Goal: Task Accomplishment & Management: Use online tool/utility

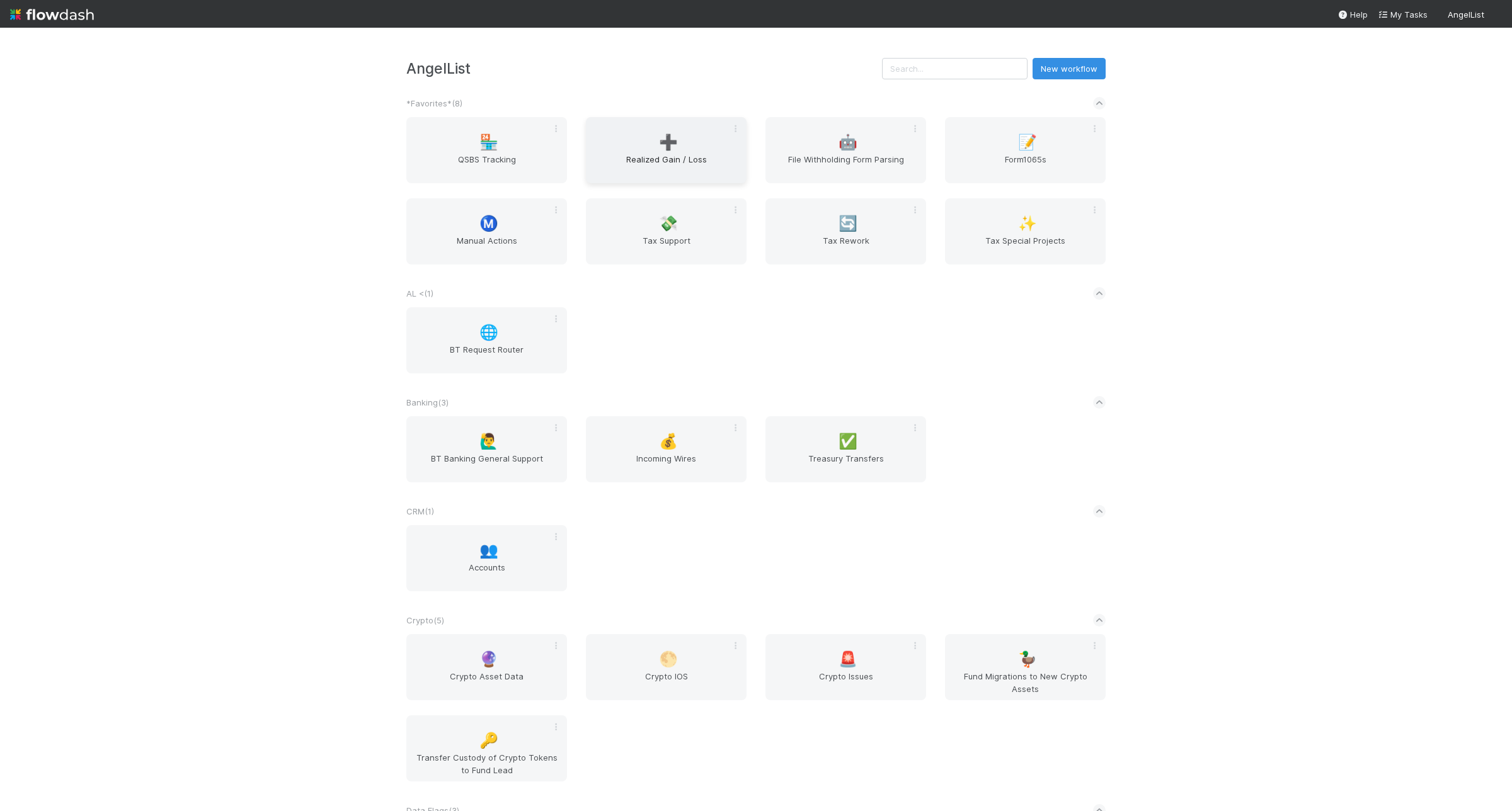
click at [665, 134] on span "➕" at bounding box center [668, 142] width 19 height 16
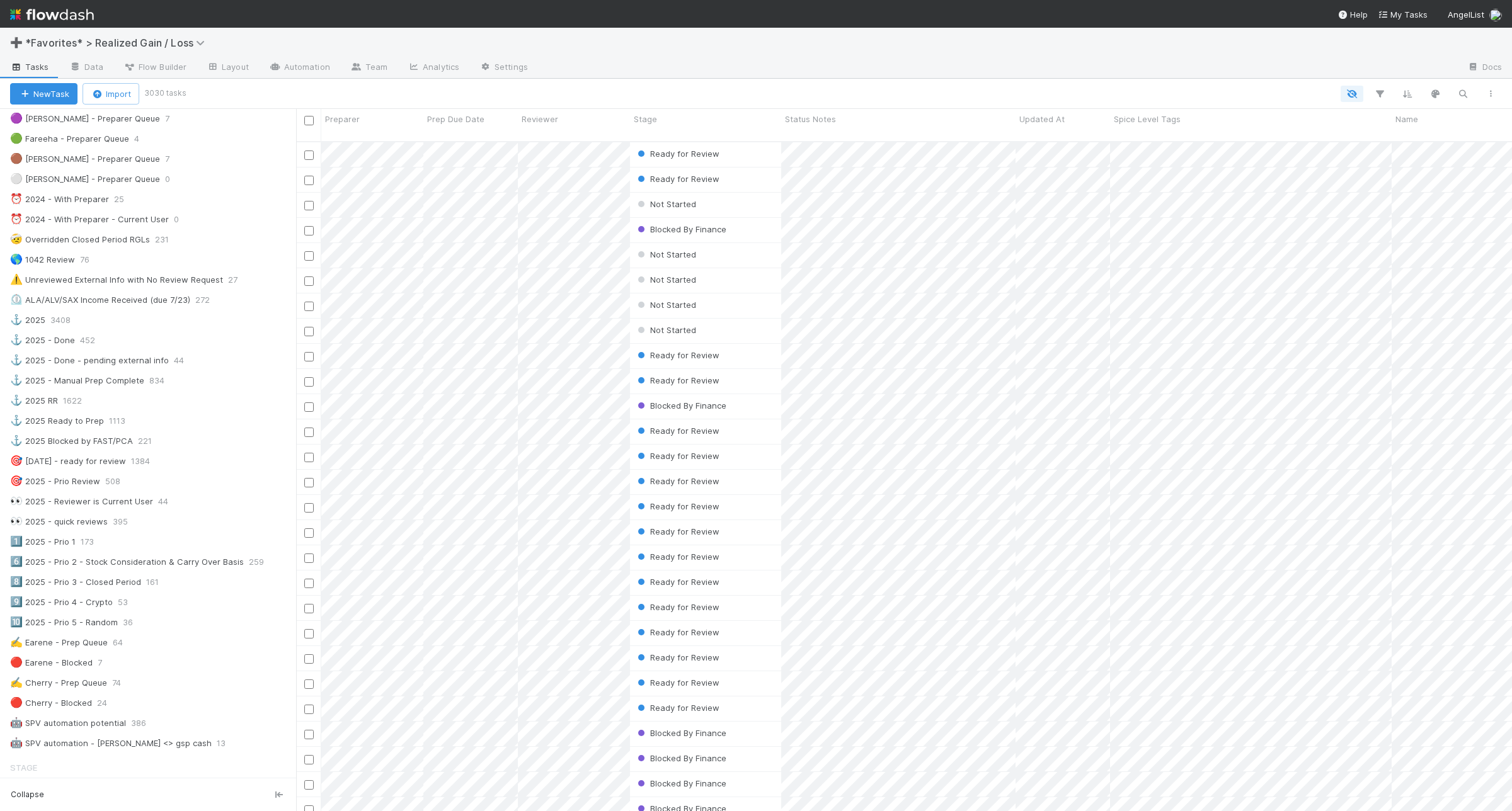
scroll to position [236, 0]
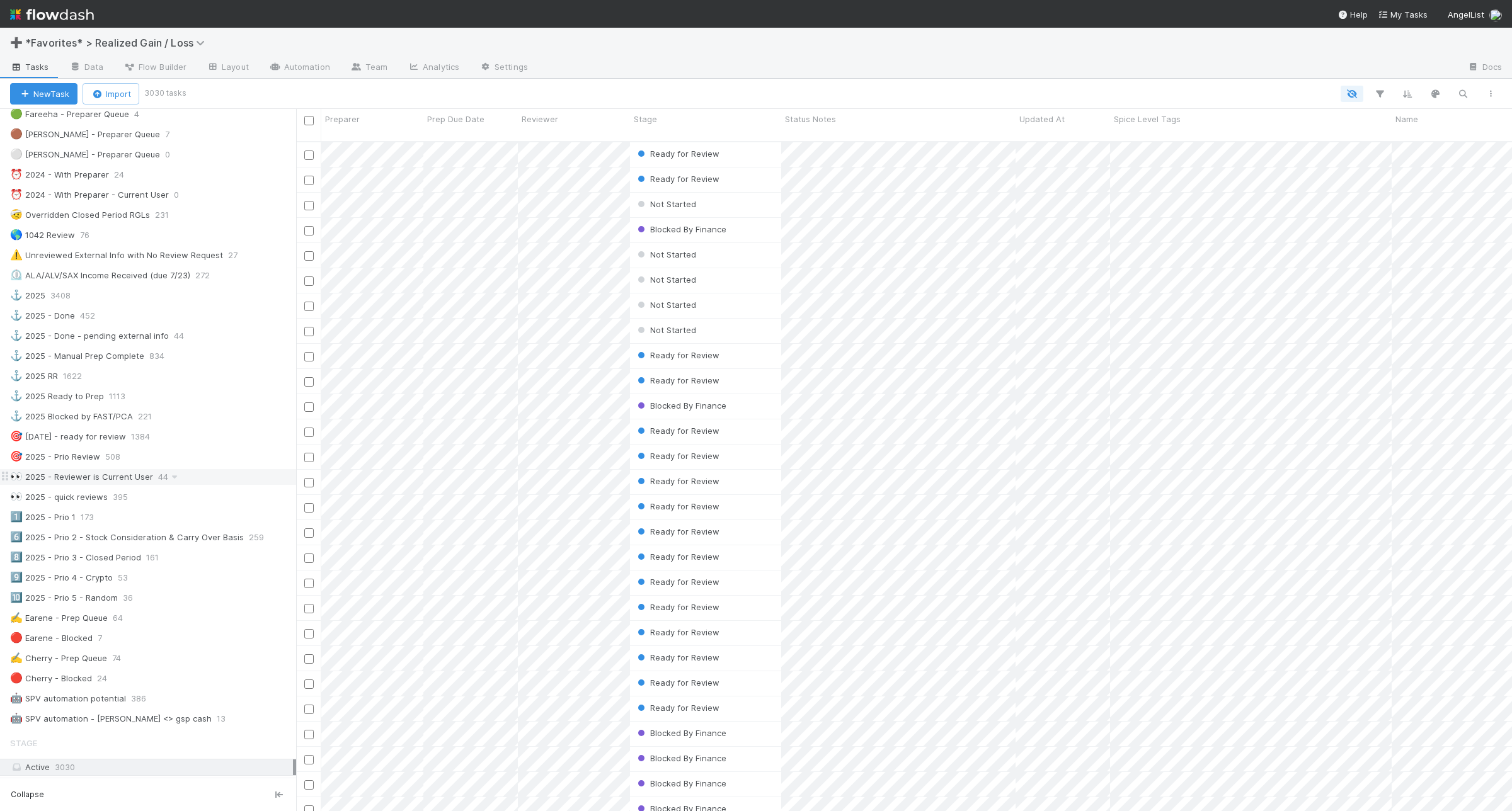
click at [222, 485] on div "👀 2025 - Reviewer is Current User 44" at bounding box center [153, 477] width 286 height 16
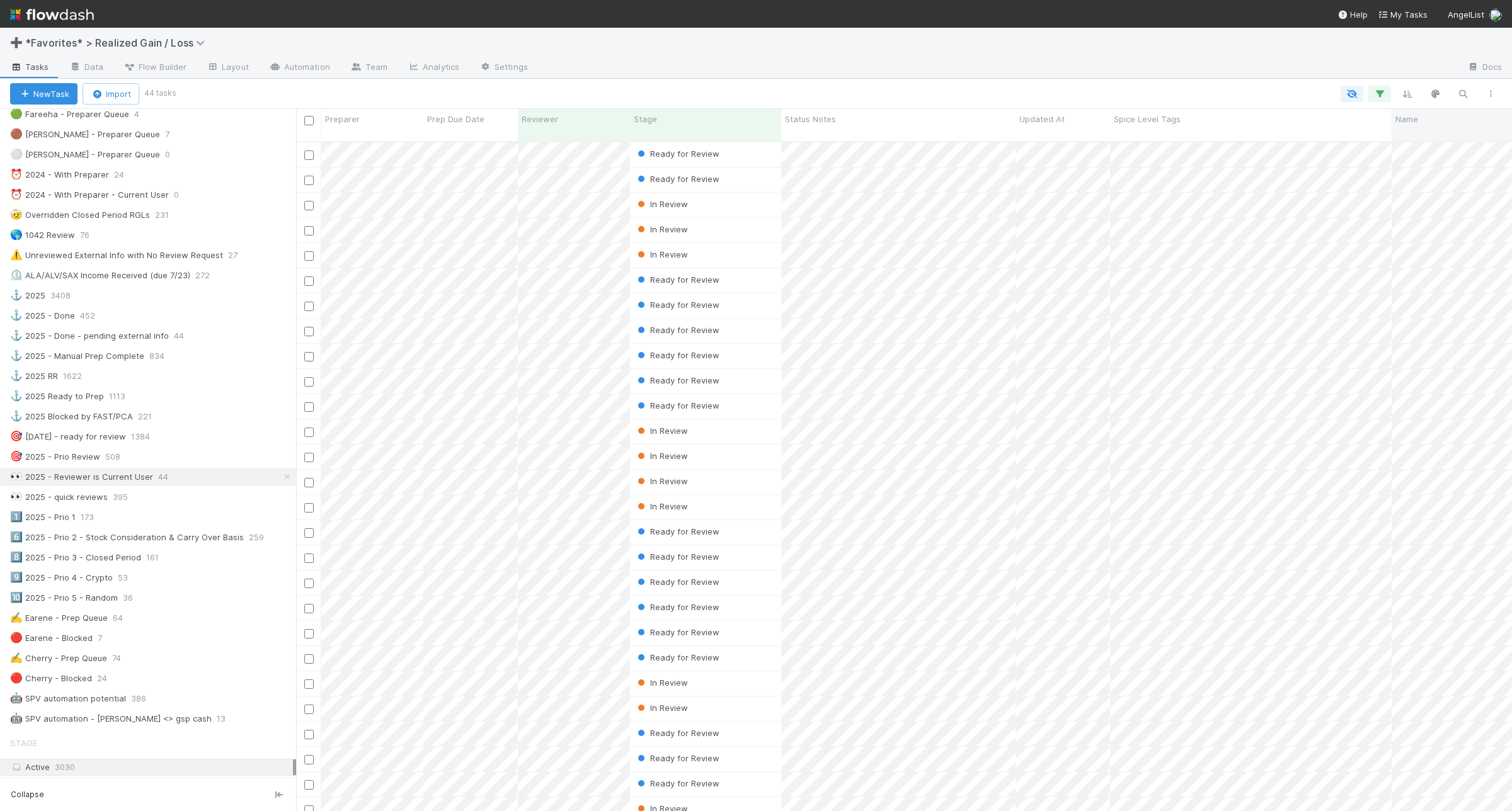
scroll to position [668, 1204]
click at [1382, 98] on icon "button" at bounding box center [1379, 94] width 12 height 11
click at [1031, 297] on link "And.." at bounding box center [1025, 295] width 40 height 18
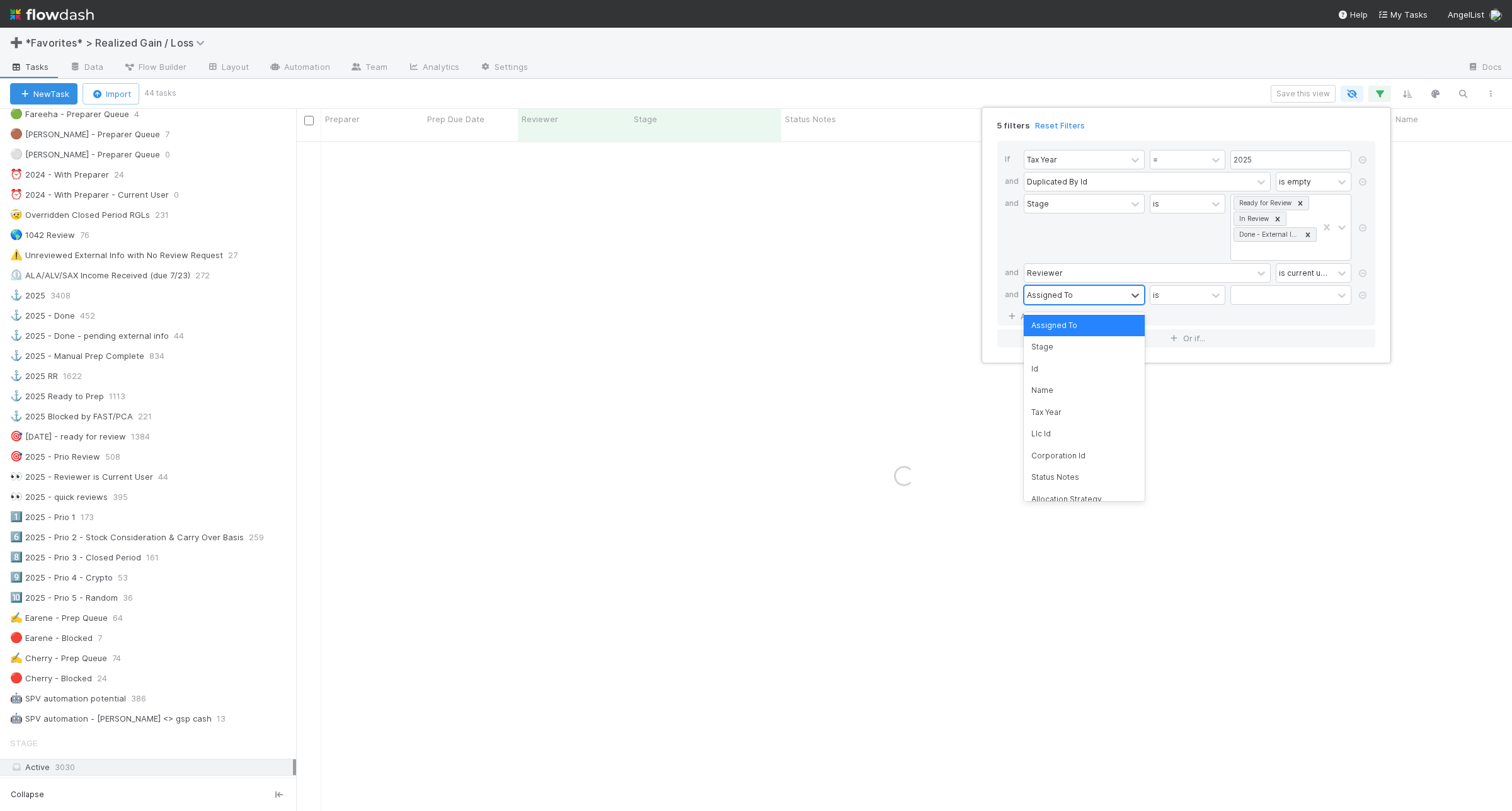
drag, startPoint x: 1066, startPoint y: 303, endPoint x: 1066, endPoint y: 294, distance: 9.0
click at [1066, 303] on div "Assigned To" at bounding box center [1075, 295] width 102 height 18
type input "paral"
click at [1182, 299] on div "contains" at bounding box center [1168, 295] width 31 height 11
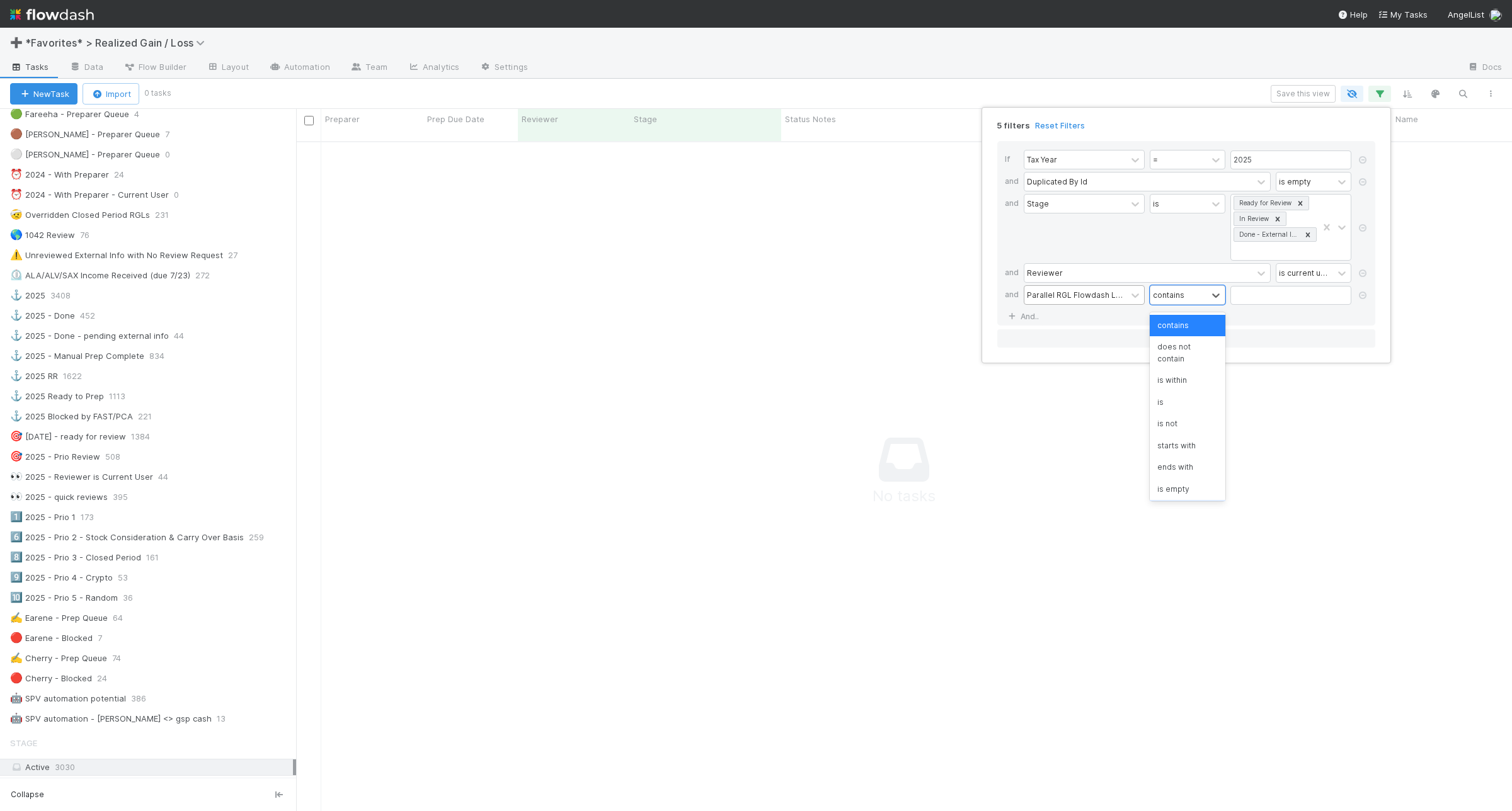
scroll to position [23, 0]
click at [1191, 462] on div "is empty" at bounding box center [1187, 466] width 75 height 21
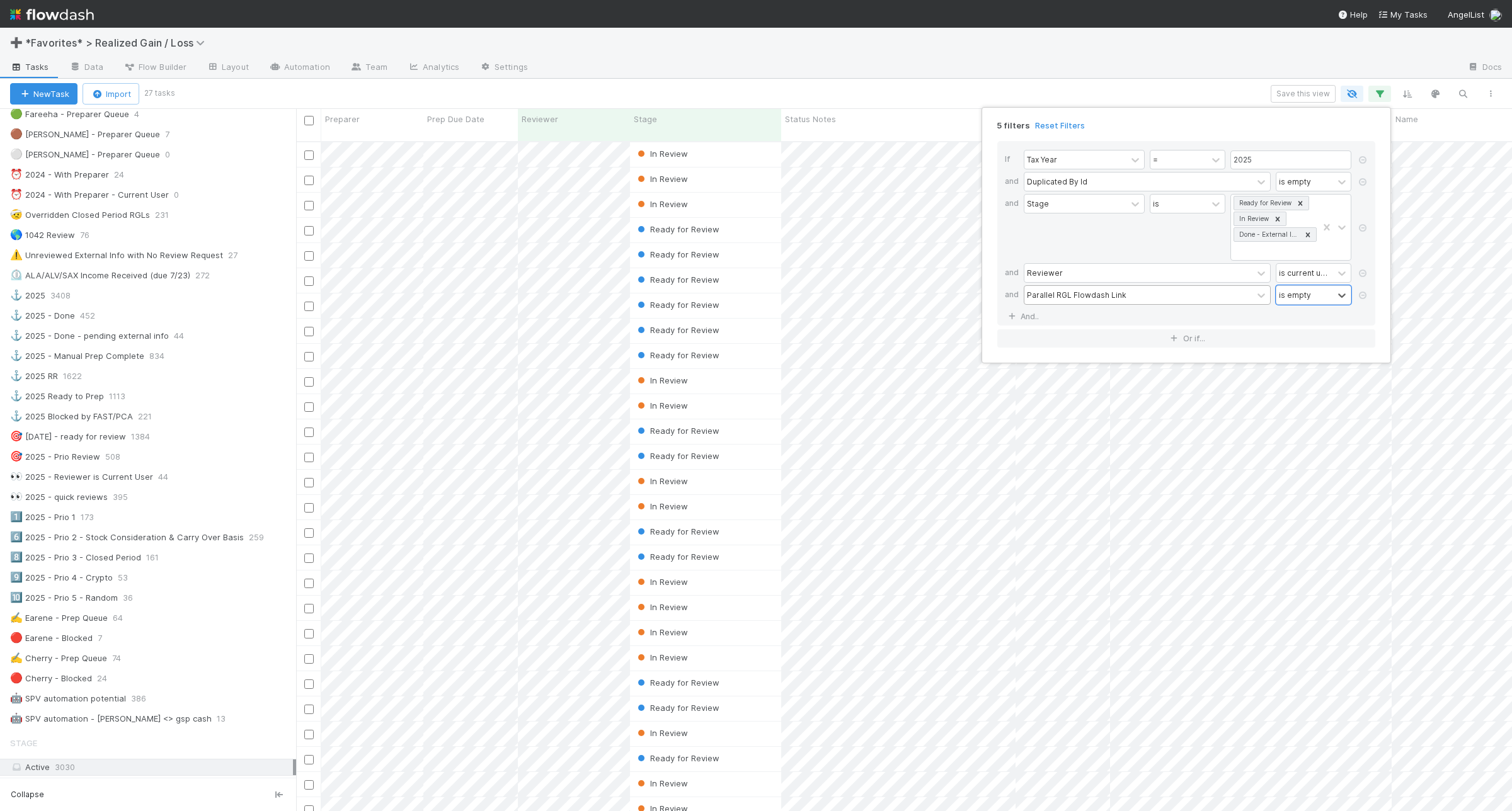
scroll to position [668, 1204]
click at [843, 87] on div "5 filters Reset Filters If Tax Year = 2025 and Duplicated By Id is empty and St…" at bounding box center [756, 405] width 1512 height 811
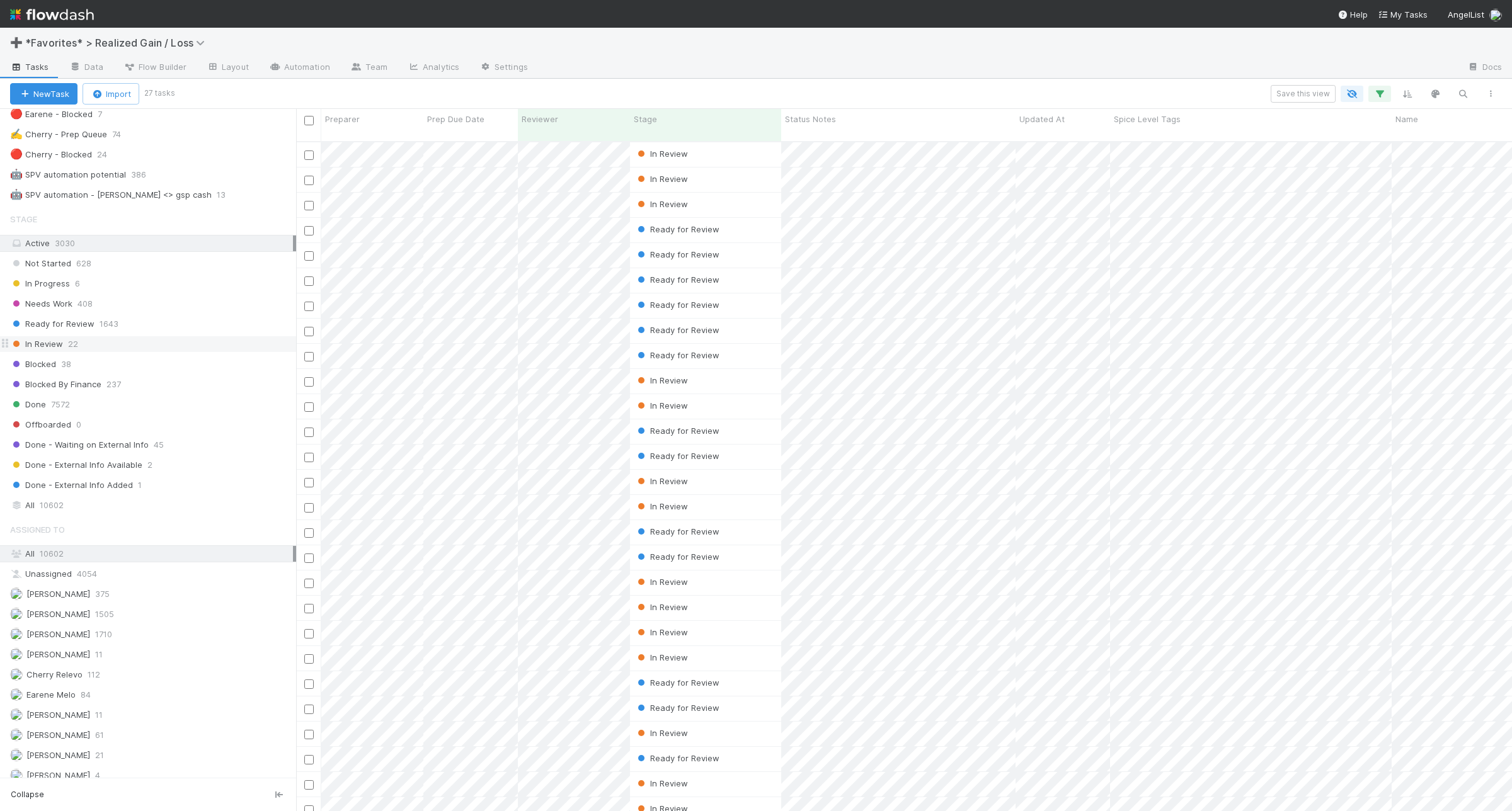
scroll to position [756, 0]
click at [174, 336] on div "Ready for Review 1643" at bounding box center [153, 328] width 286 height 16
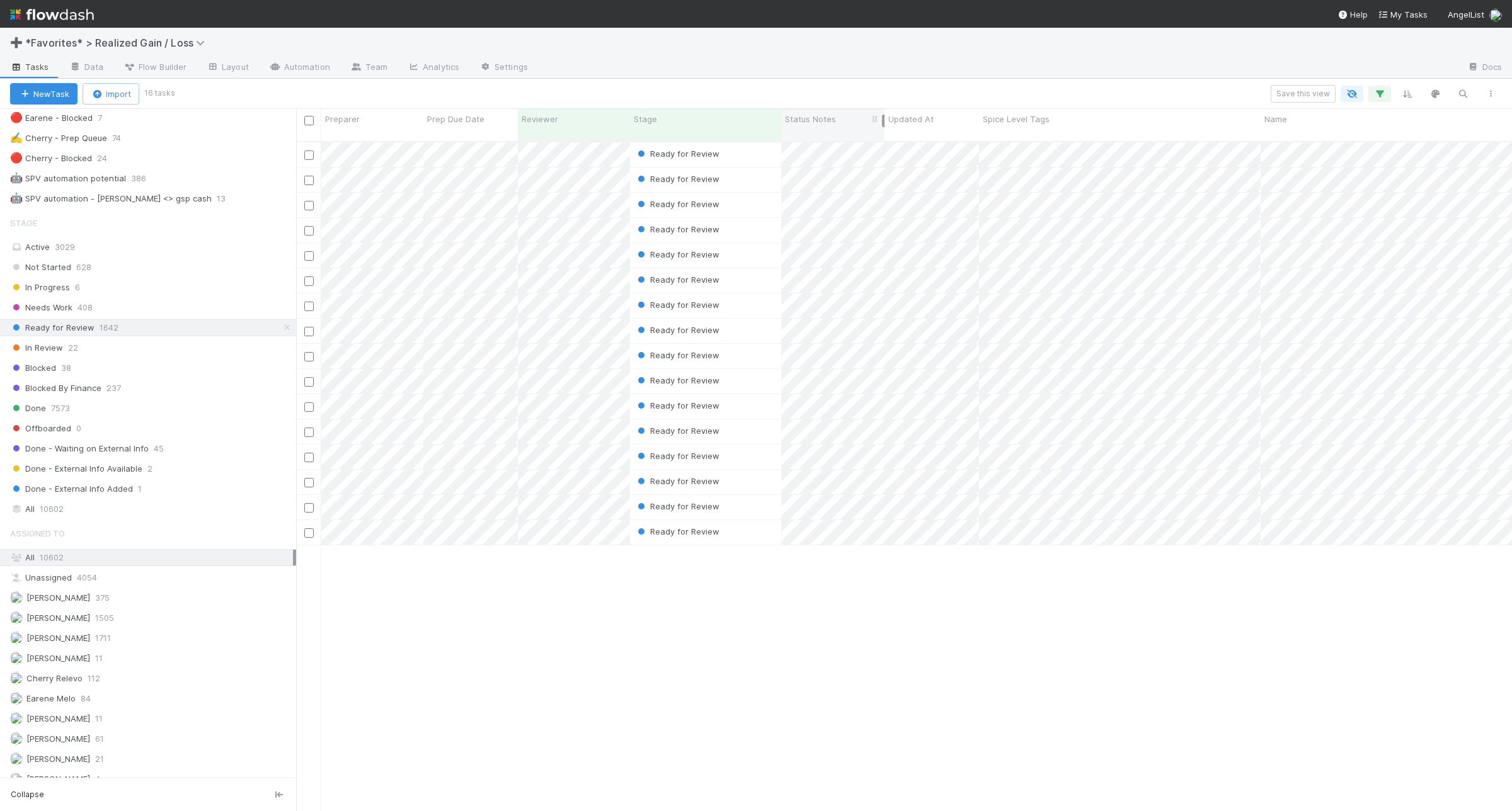
drag, startPoint x: 1014, startPoint y: 120, endPoint x: 884, endPoint y: 123, distance: 130.0
click at [884, 123] on div at bounding box center [884, 120] width 3 height 12
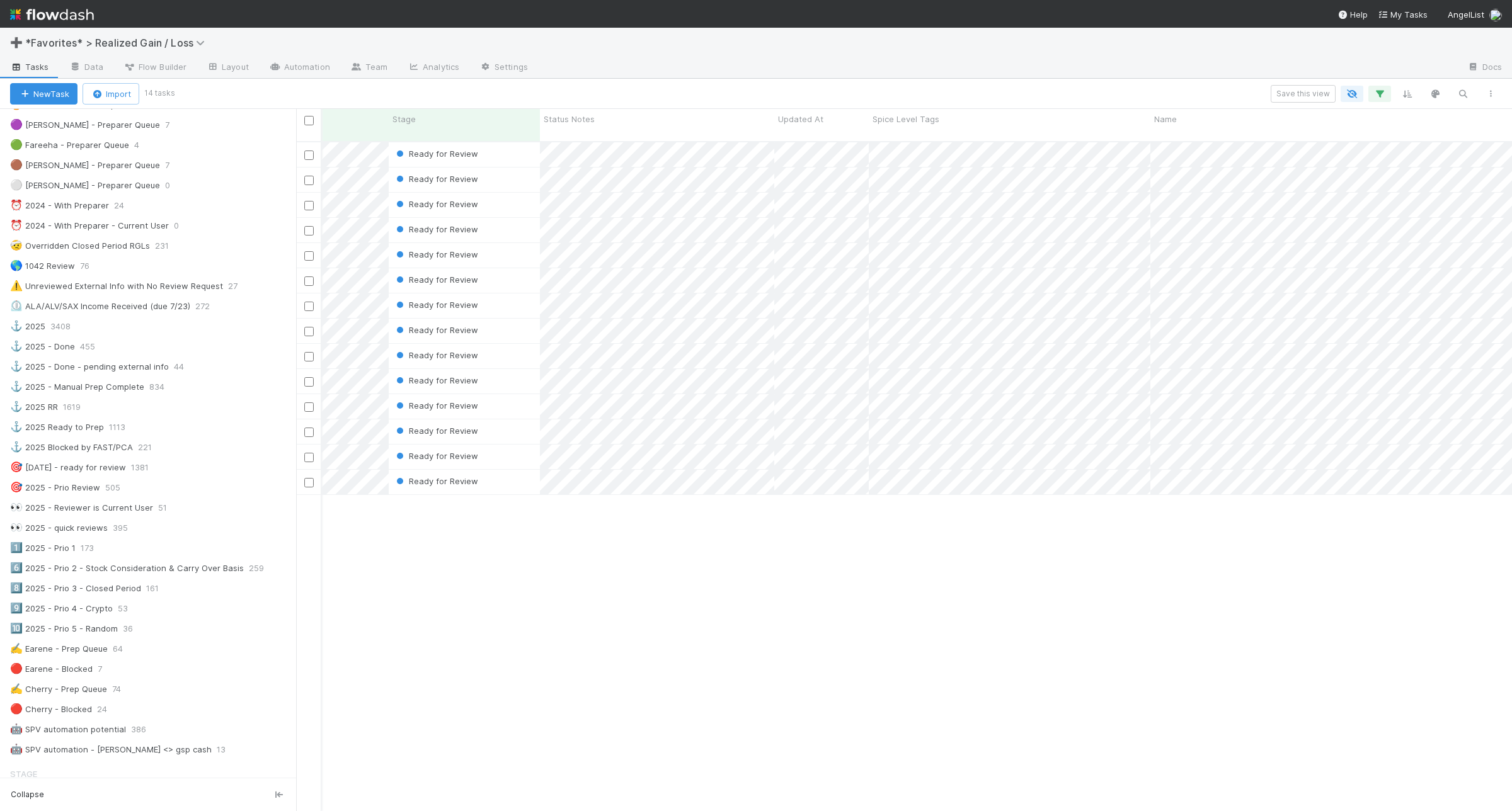
scroll to position [0, 310]
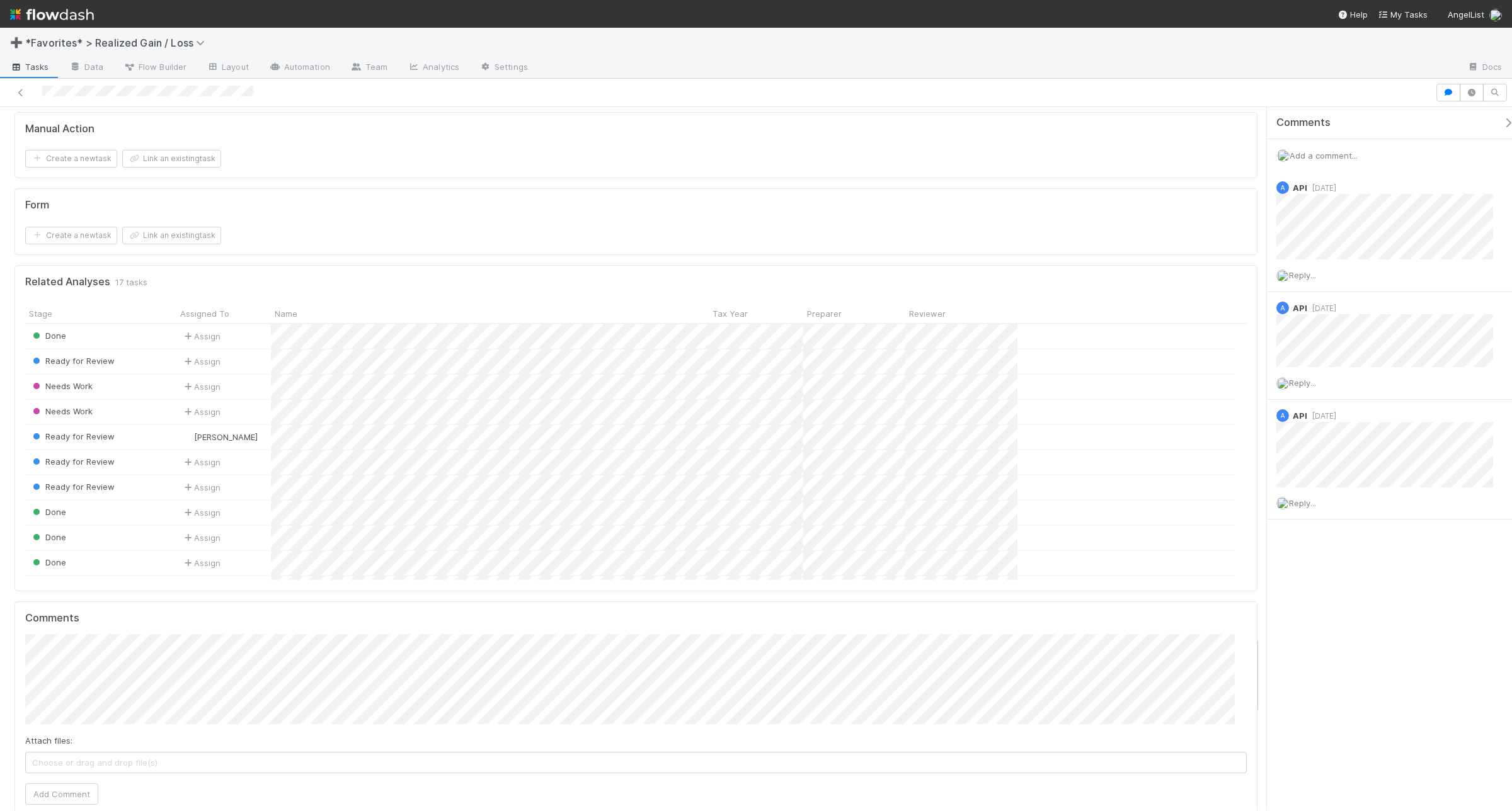
scroll to position [4724, 0]
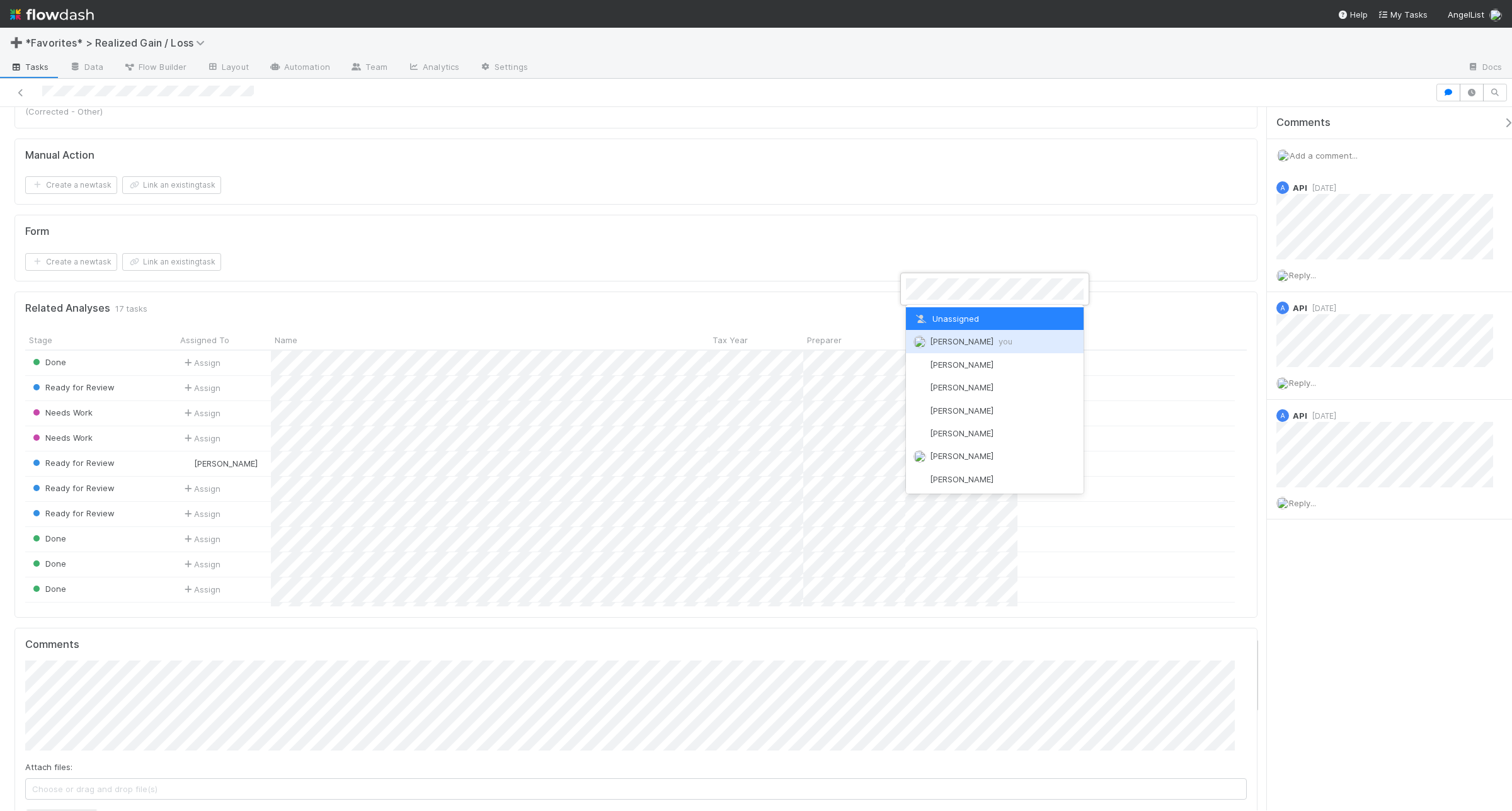
click at [922, 343] on img at bounding box center [919, 341] width 12 height 12
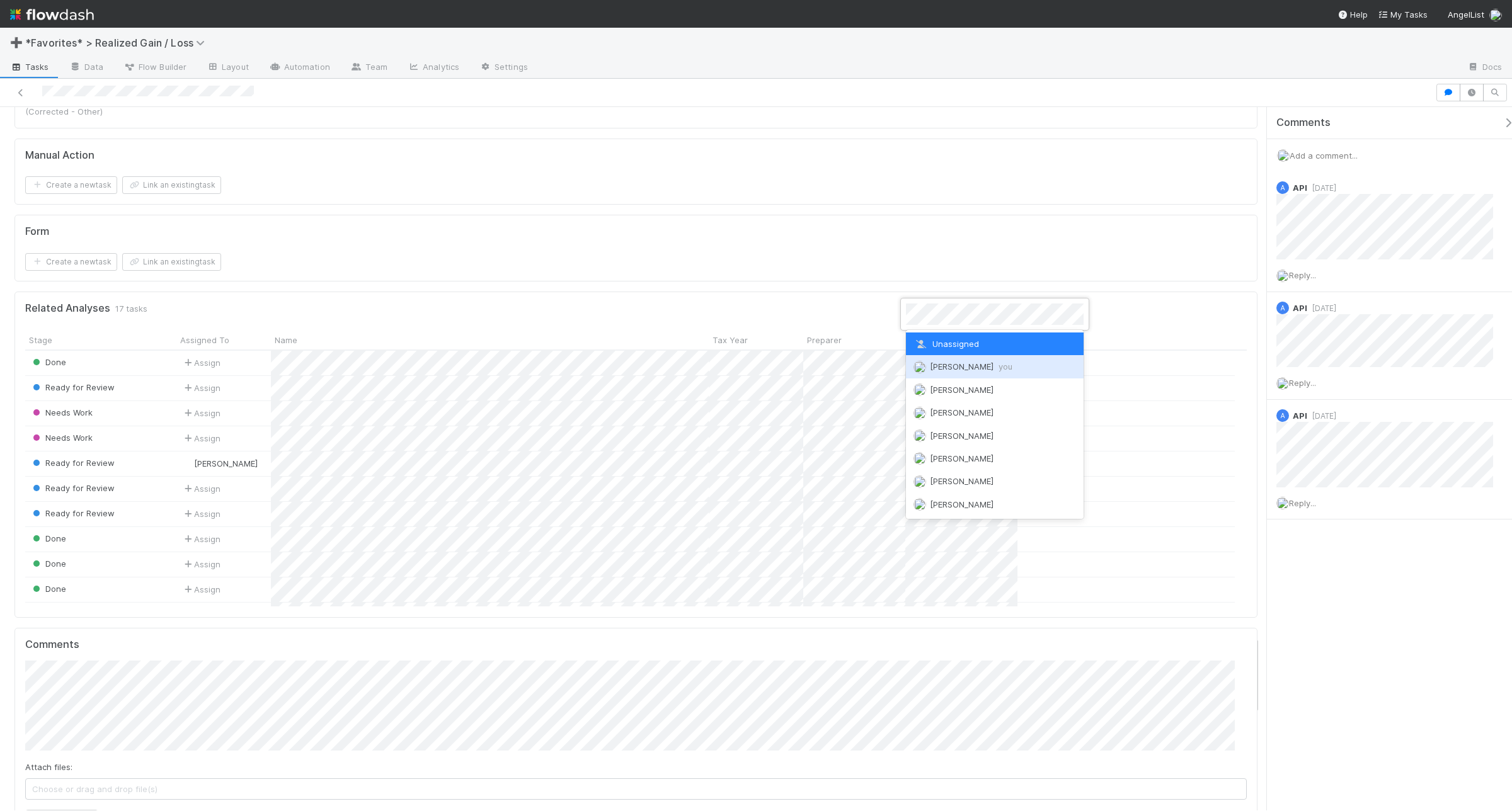
click at [920, 373] on div "Andrea Tidrow you" at bounding box center [995, 366] width 178 height 23
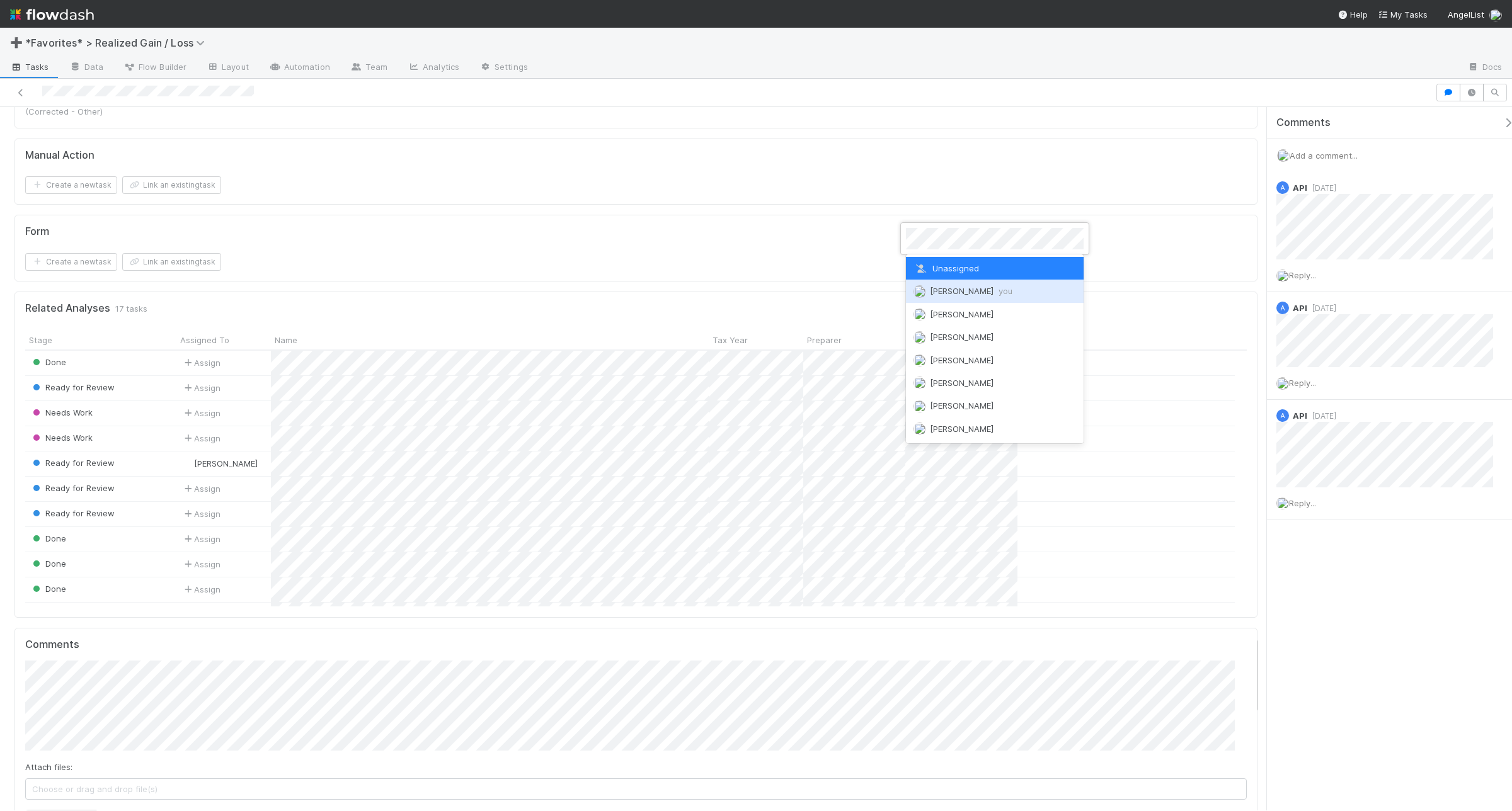
click at [922, 289] on img at bounding box center [919, 291] width 12 height 12
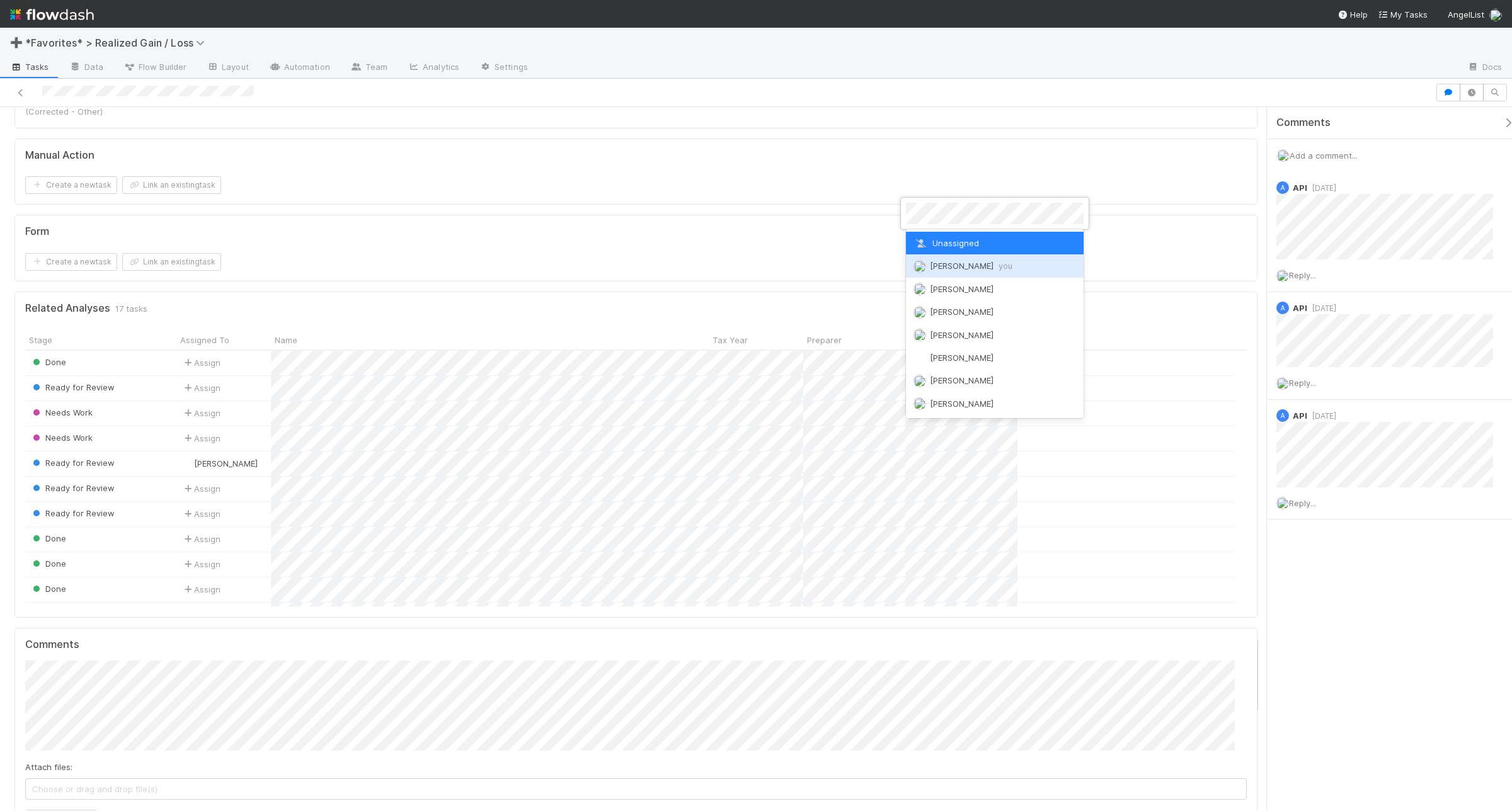
click at [917, 267] on img at bounding box center [919, 266] width 12 height 12
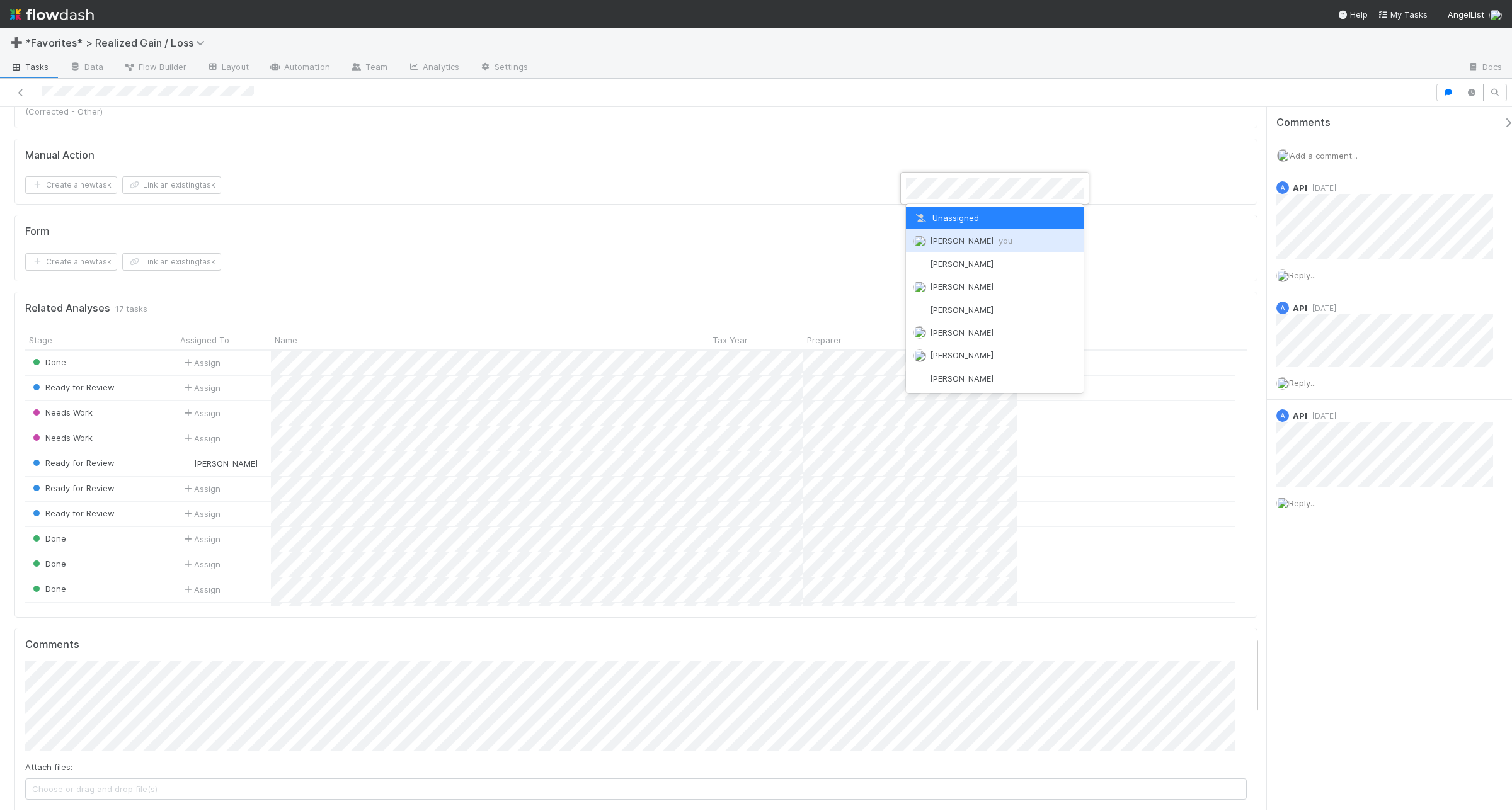
click at [921, 243] on img at bounding box center [919, 241] width 12 height 12
click at [911, 239] on div "Andrea Tidrow you" at bounding box center [995, 241] width 178 height 23
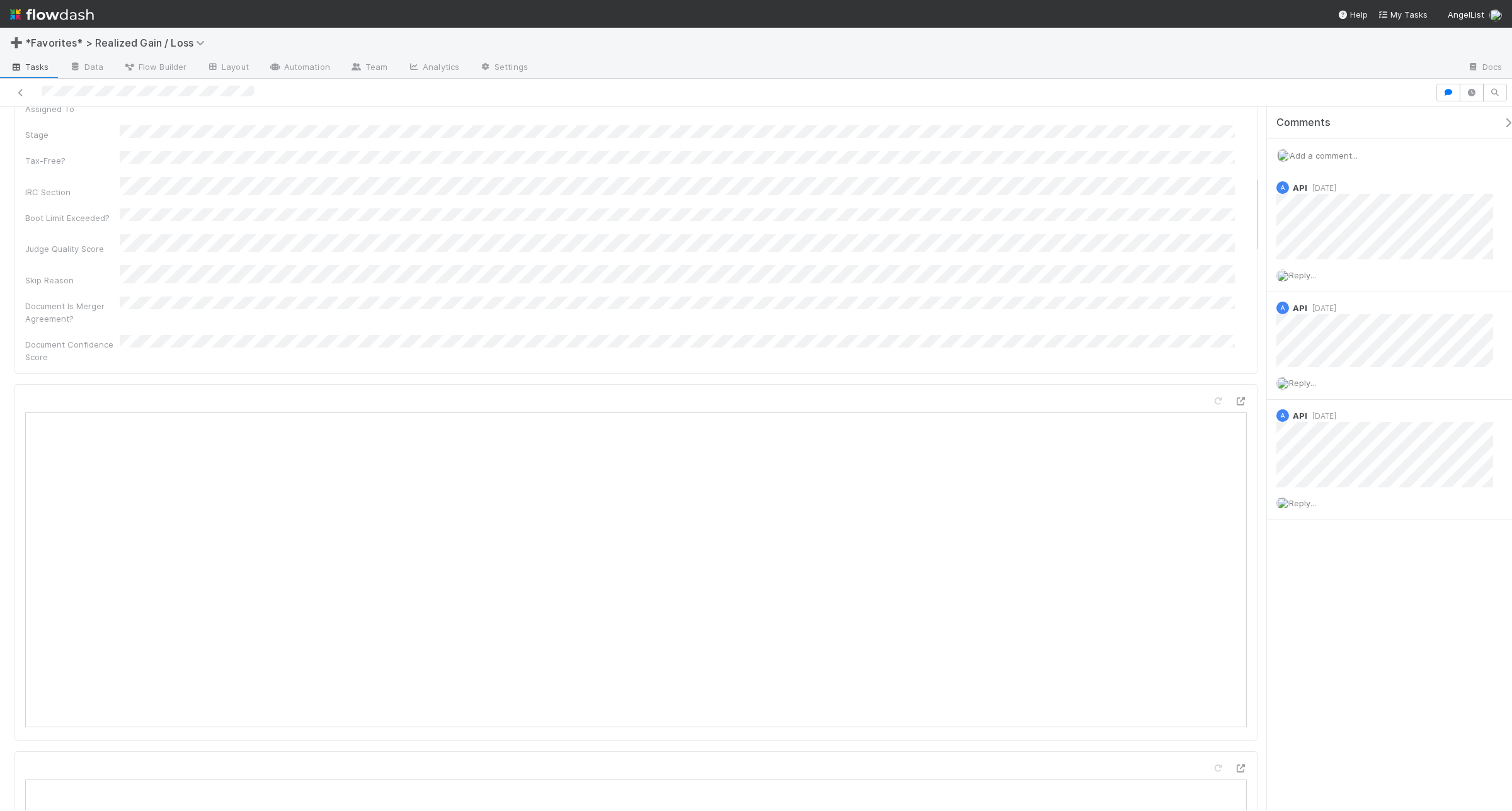
scroll to position [551, 0]
click at [1234, 476] on icon at bounding box center [1240, 480] width 12 height 8
click at [1340, 163] on div "Add a comment..." at bounding box center [1396, 155] width 257 height 33
click at [1339, 161] on span "Add a comment..." at bounding box center [1323, 155] width 68 height 10
click at [1341, 364] on button "Add Comment" at bounding box center [1324, 362] width 73 height 21
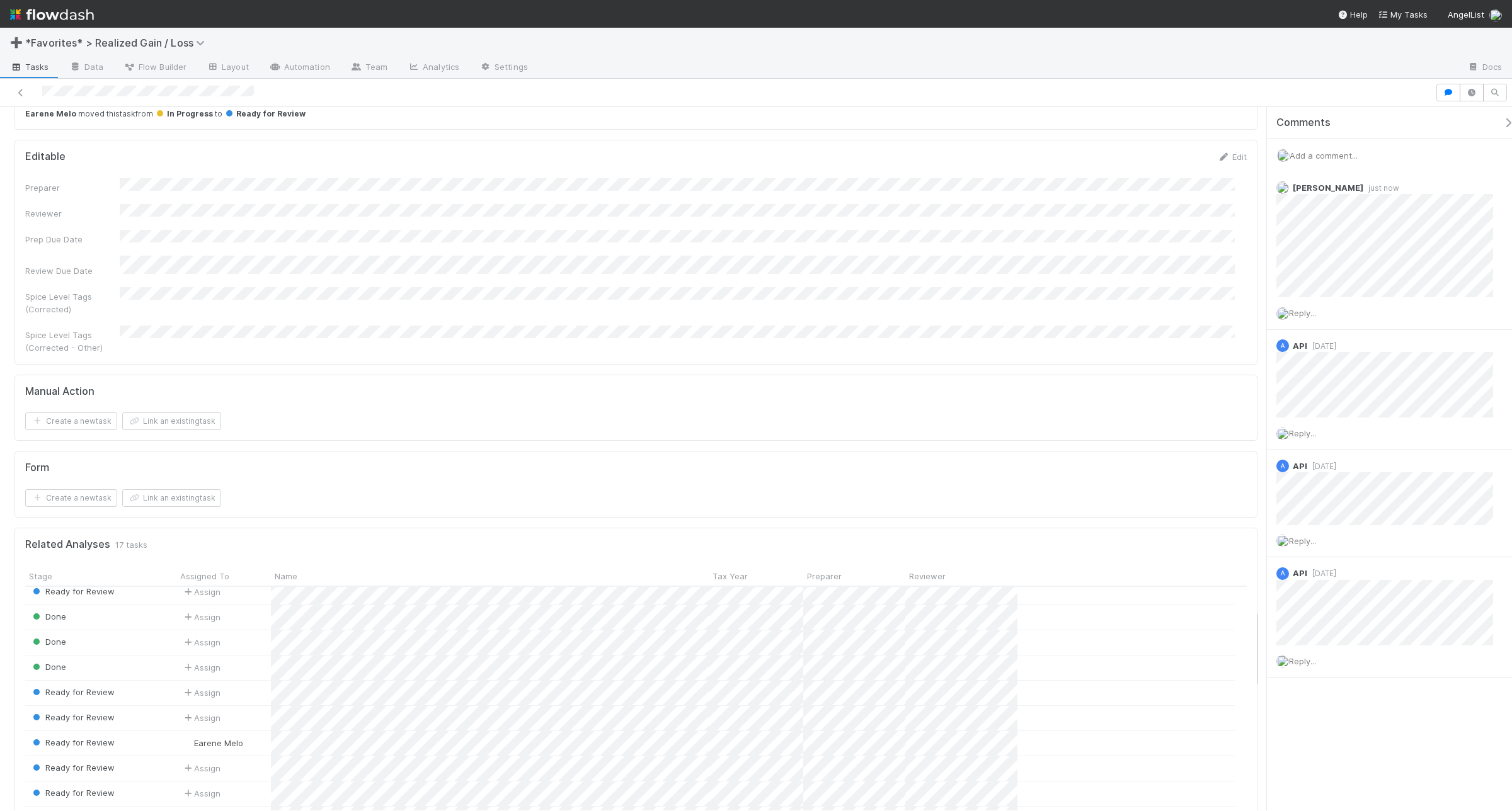
scroll to position [172, 0]
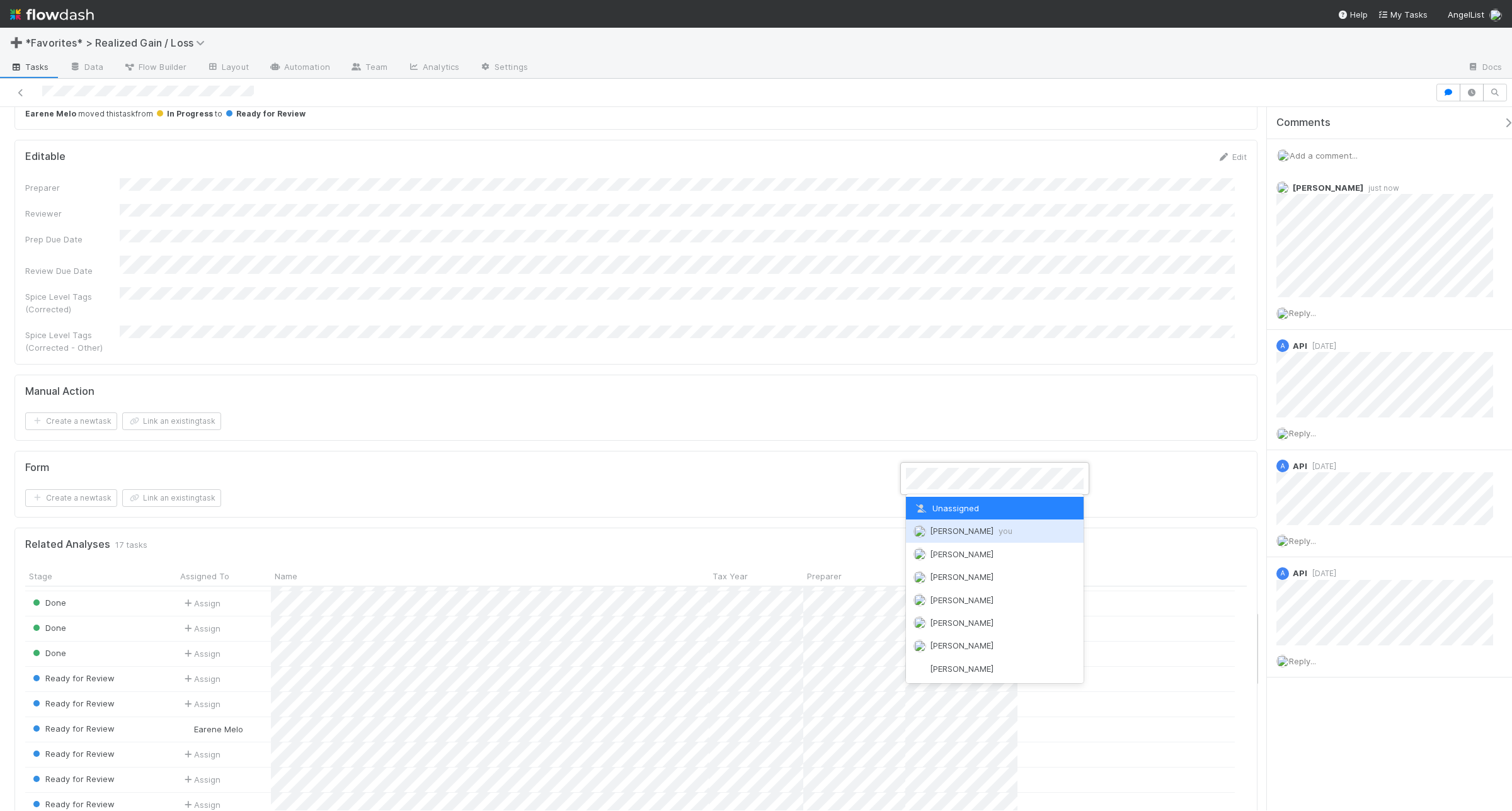
click at [915, 529] on img at bounding box center [919, 531] width 12 height 12
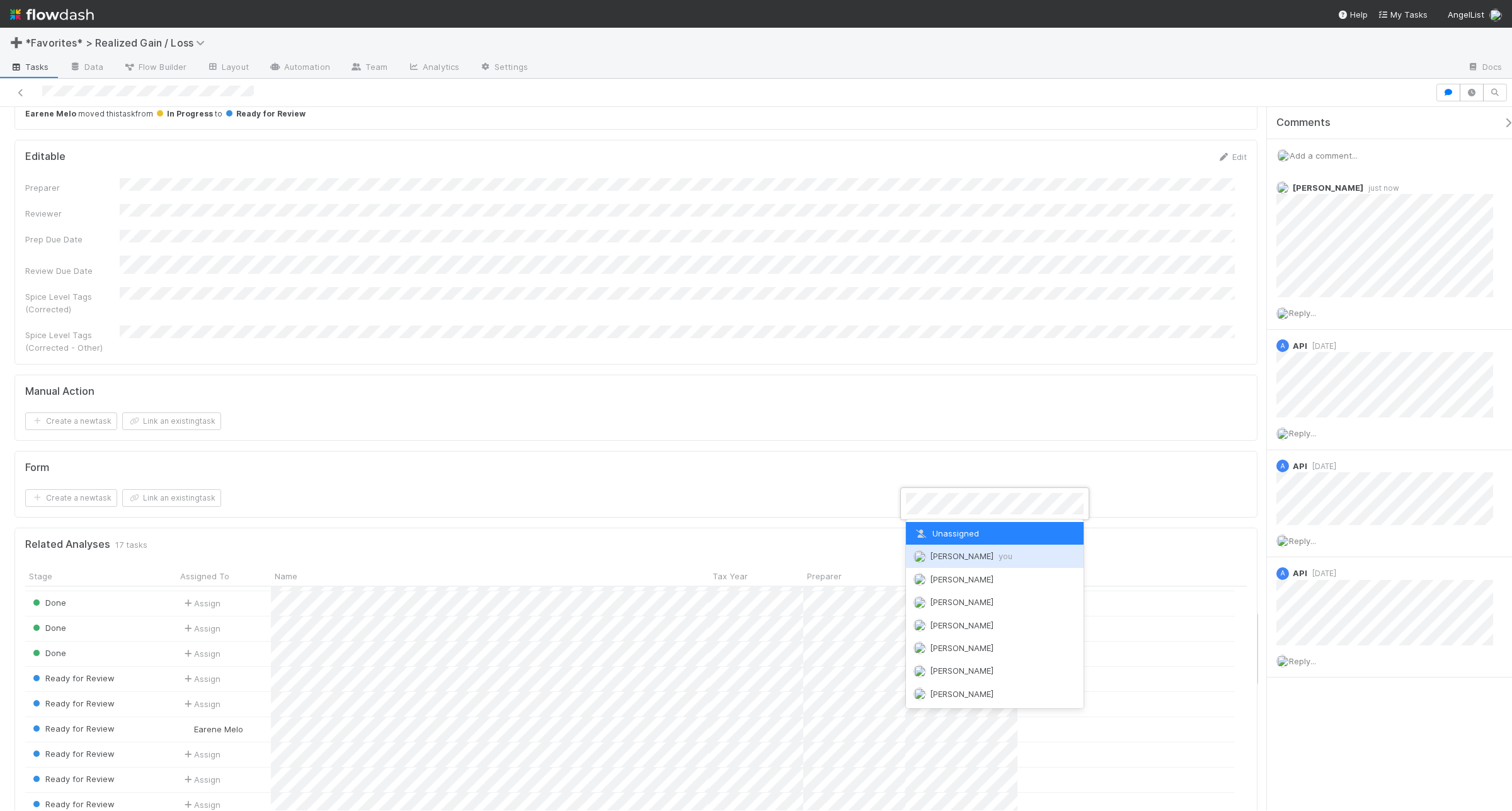
click at [914, 563] on div "Andrea Tidrow you" at bounding box center [995, 556] width 178 height 23
click at [917, 580] on img at bounding box center [919, 581] width 12 height 12
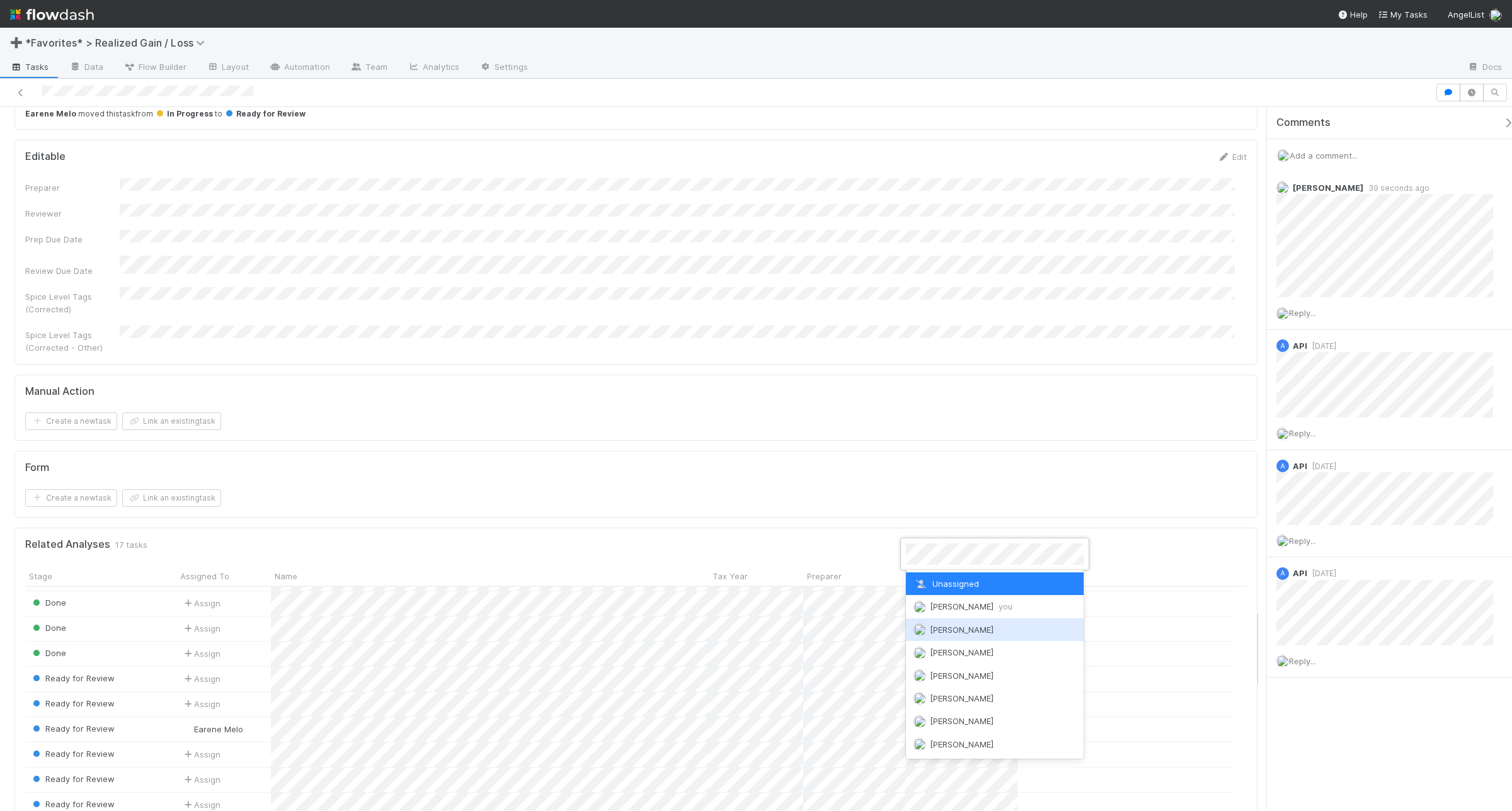
click at [917, 618] on div "Aana Farooqi" at bounding box center [995, 630] width 178 height 23
click at [921, 601] on img at bounding box center [919, 607] width 12 height 12
click at [918, 628] on img at bounding box center [919, 632] width 12 height 12
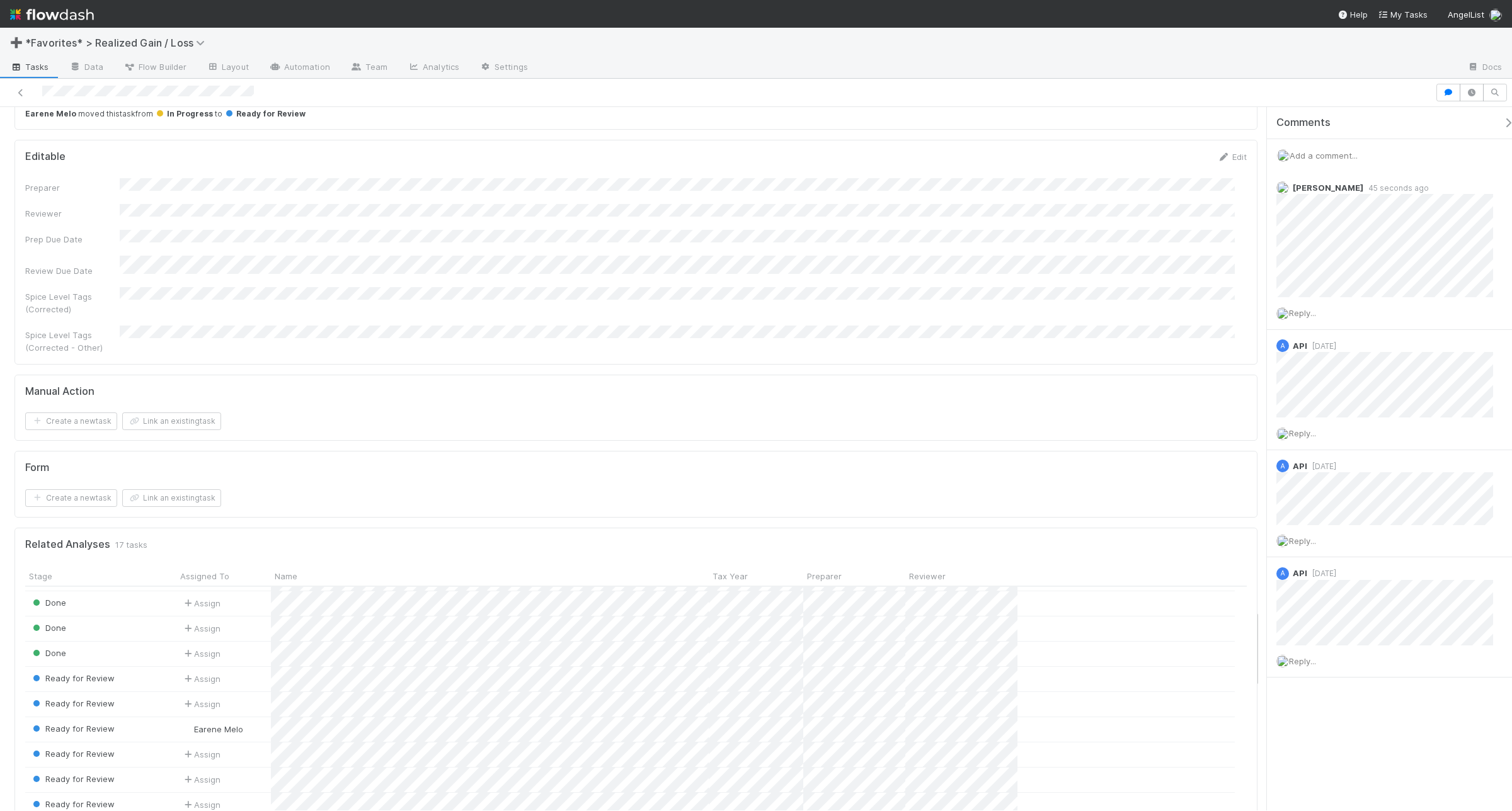
scroll to position [4645, 0]
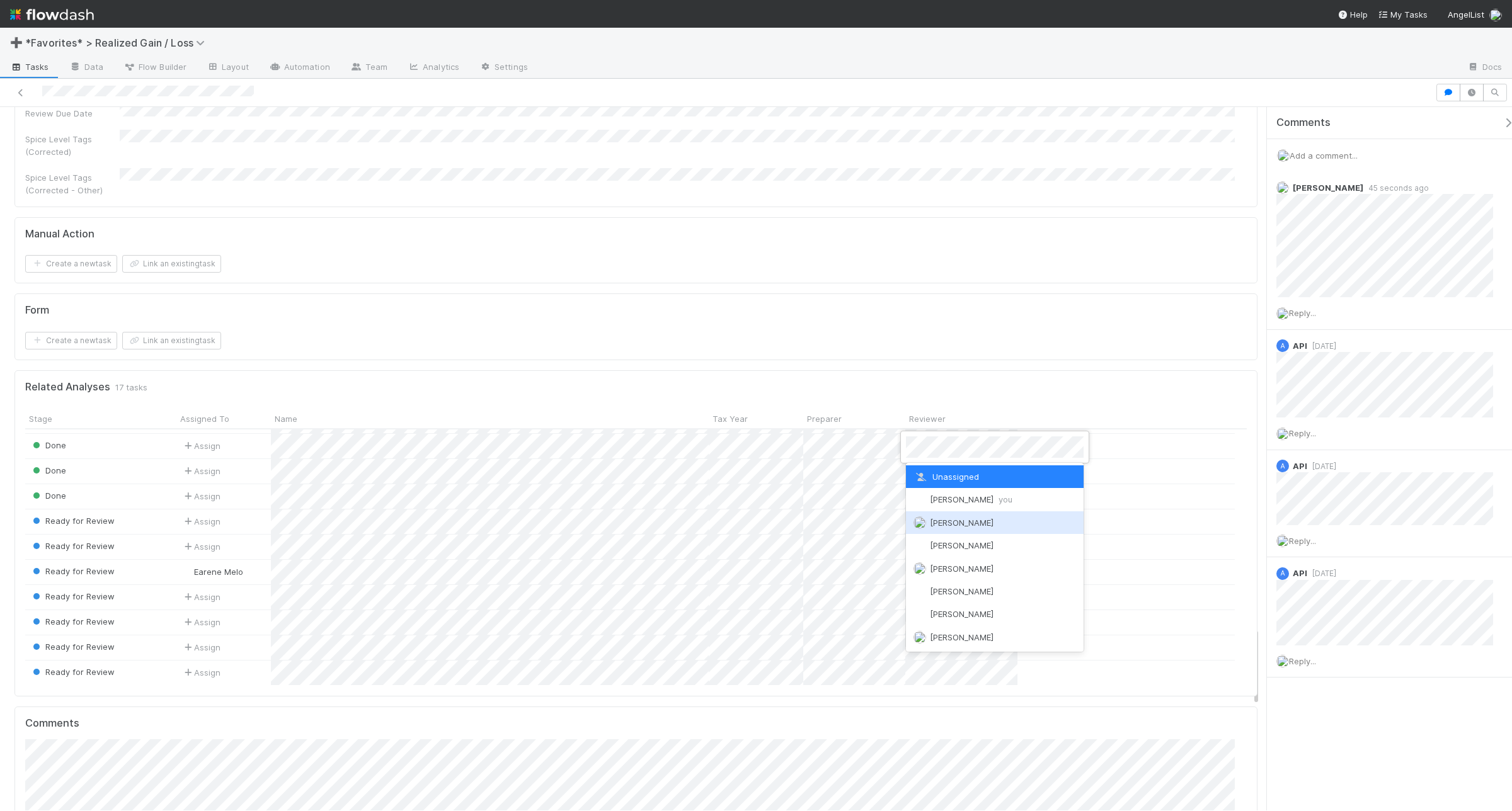
click at [919, 505] on div "Andrea Tidrow you" at bounding box center [995, 499] width 178 height 23
click at [919, 530] on div "Andrea Tidrow you" at bounding box center [995, 524] width 178 height 23
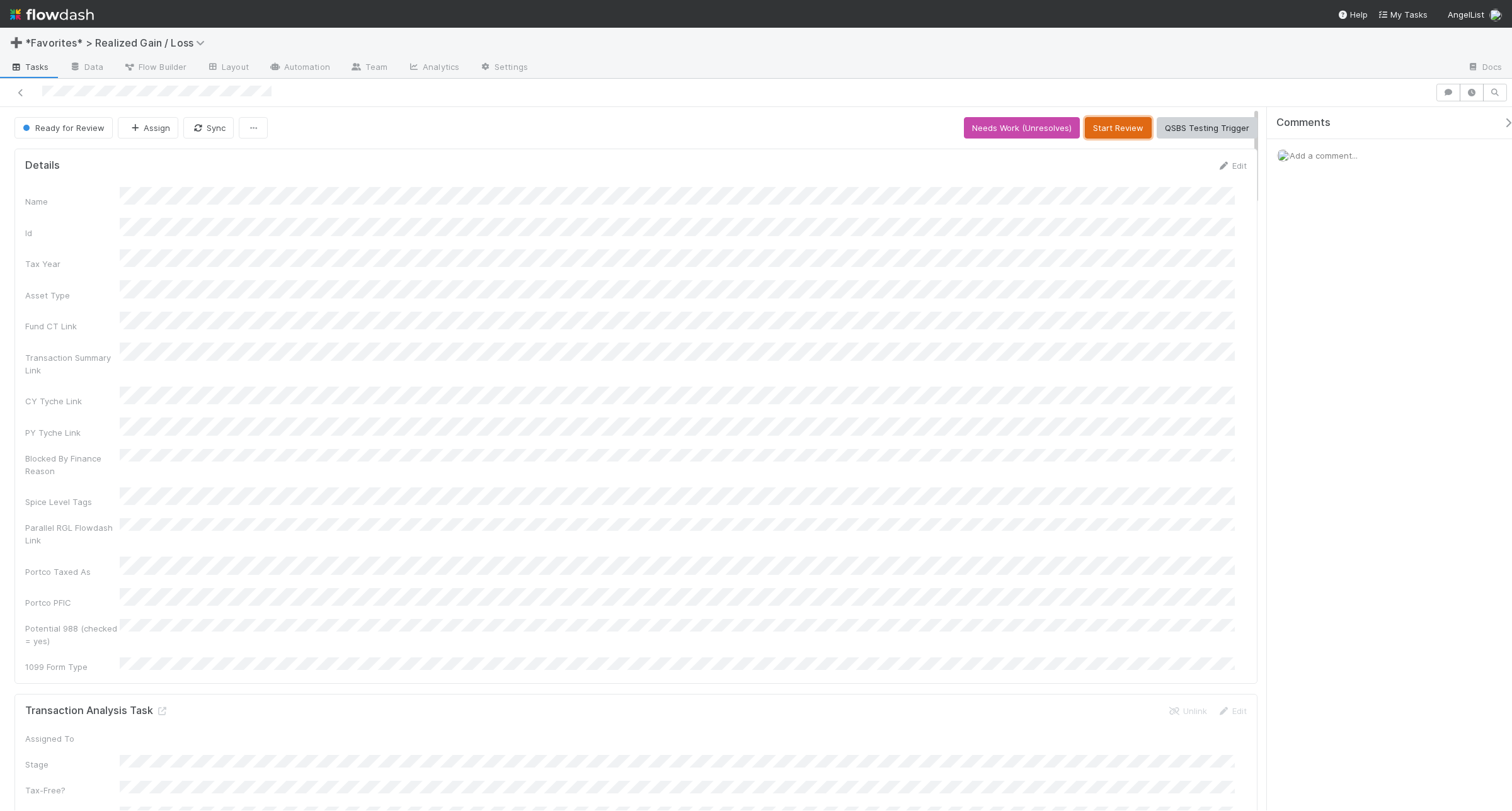
click at [1128, 129] on button "Start Review" at bounding box center [1118, 127] width 67 height 21
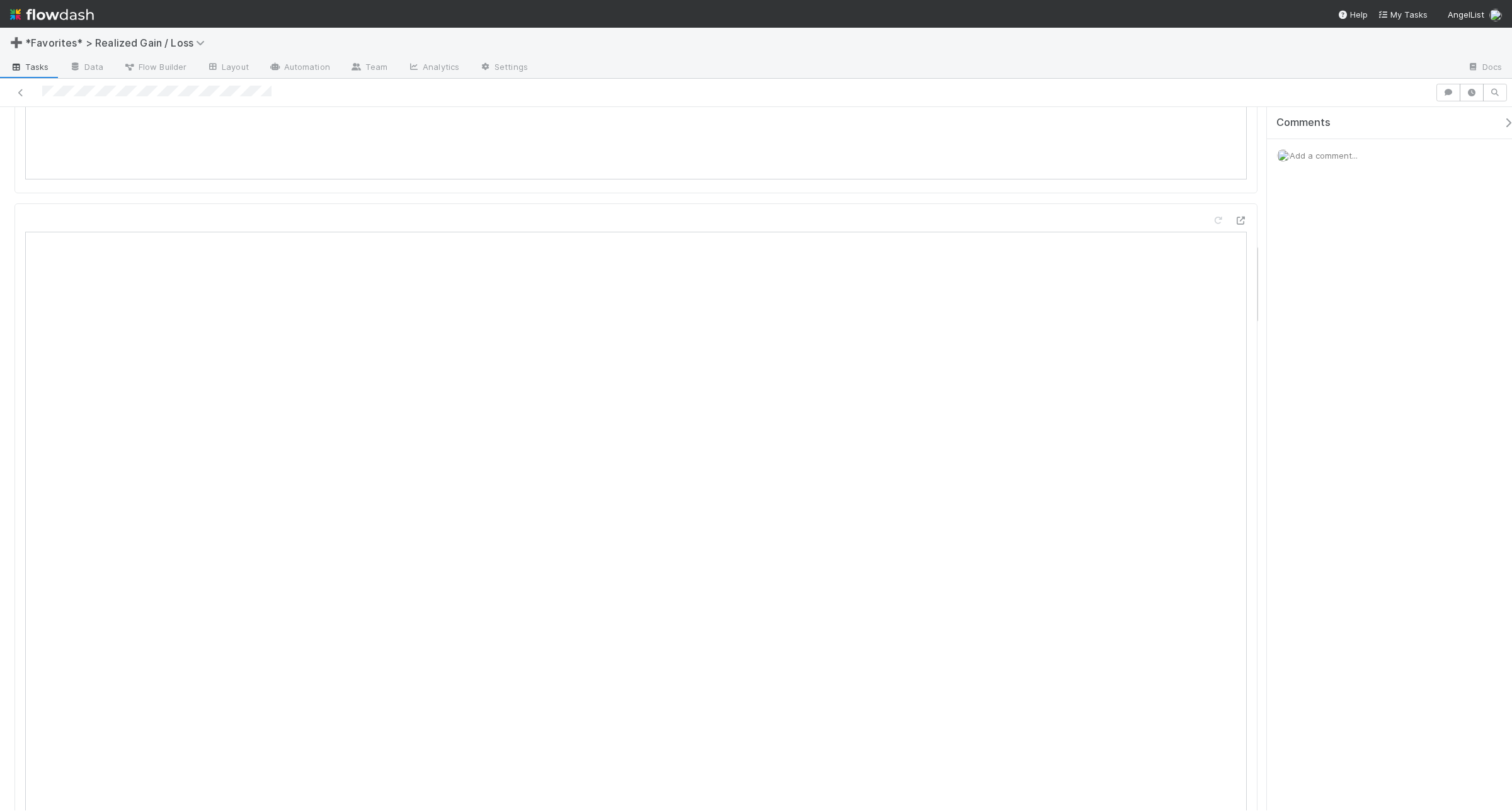
scroll to position [1181, 0]
click at [1329, 155] on span "Add a comment..." at bounding box center [1323, 155] width 68 height 10
click at [1308, 351] on button "Add Comment" at bounding box center [1324, 349] width 73 height 21
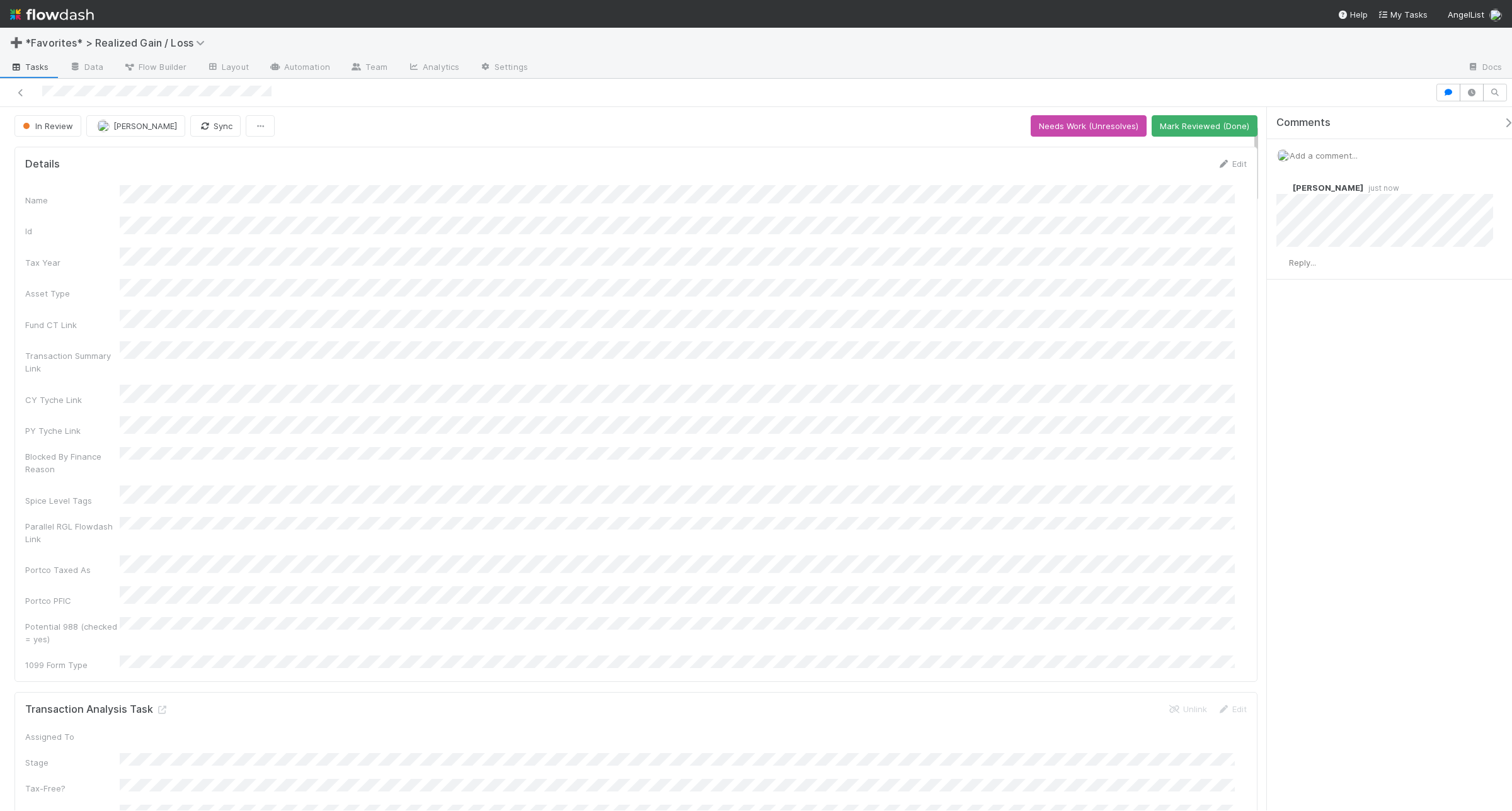
scroll to position [0, 0]
click at [1174, 120] on button "Mark Reviewed (Done)" at bounding box center [1204, 127] width 106 height 21
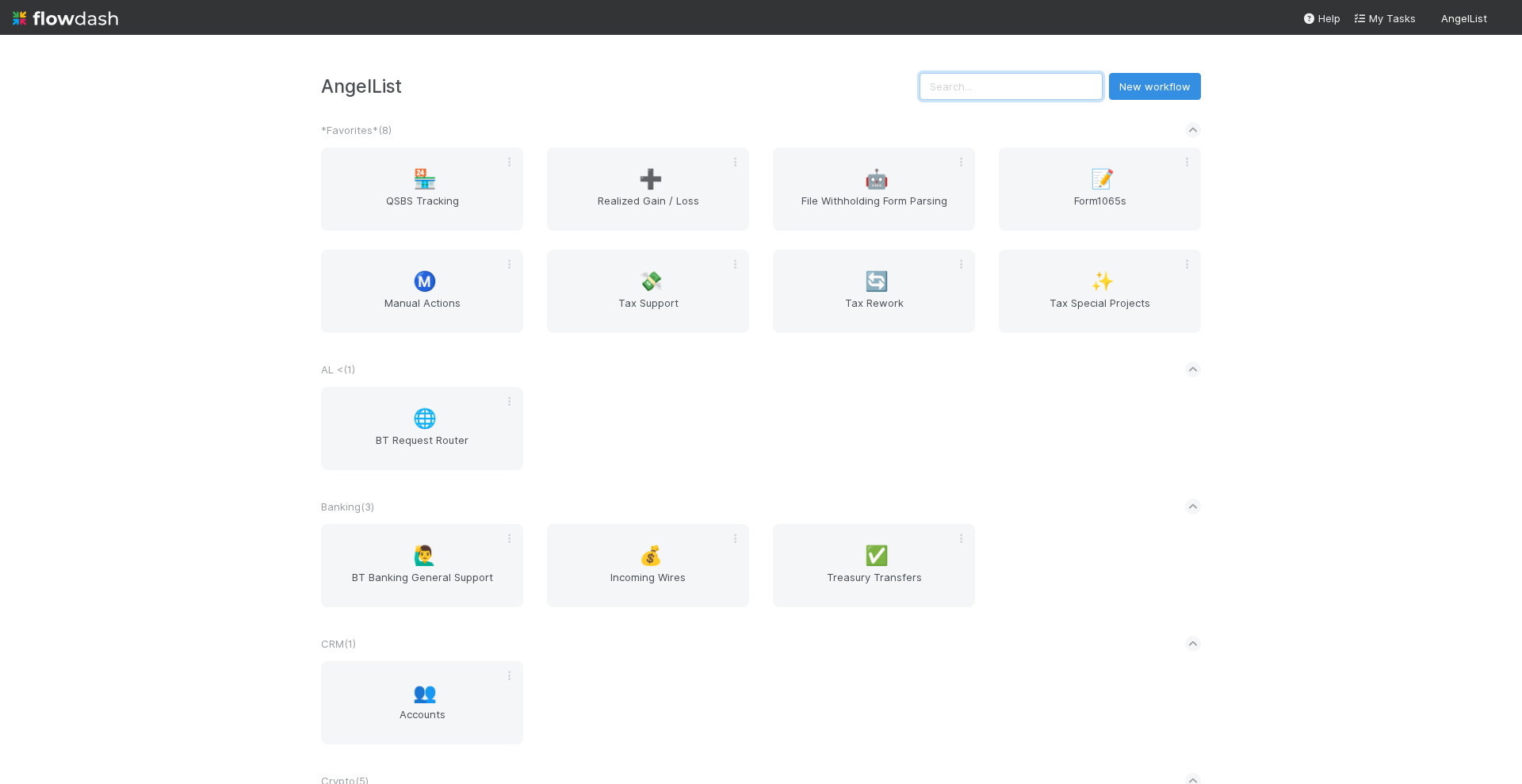
click at [1036, 90] on input "text" at bounding box center [1011, 86] width 183 height 27
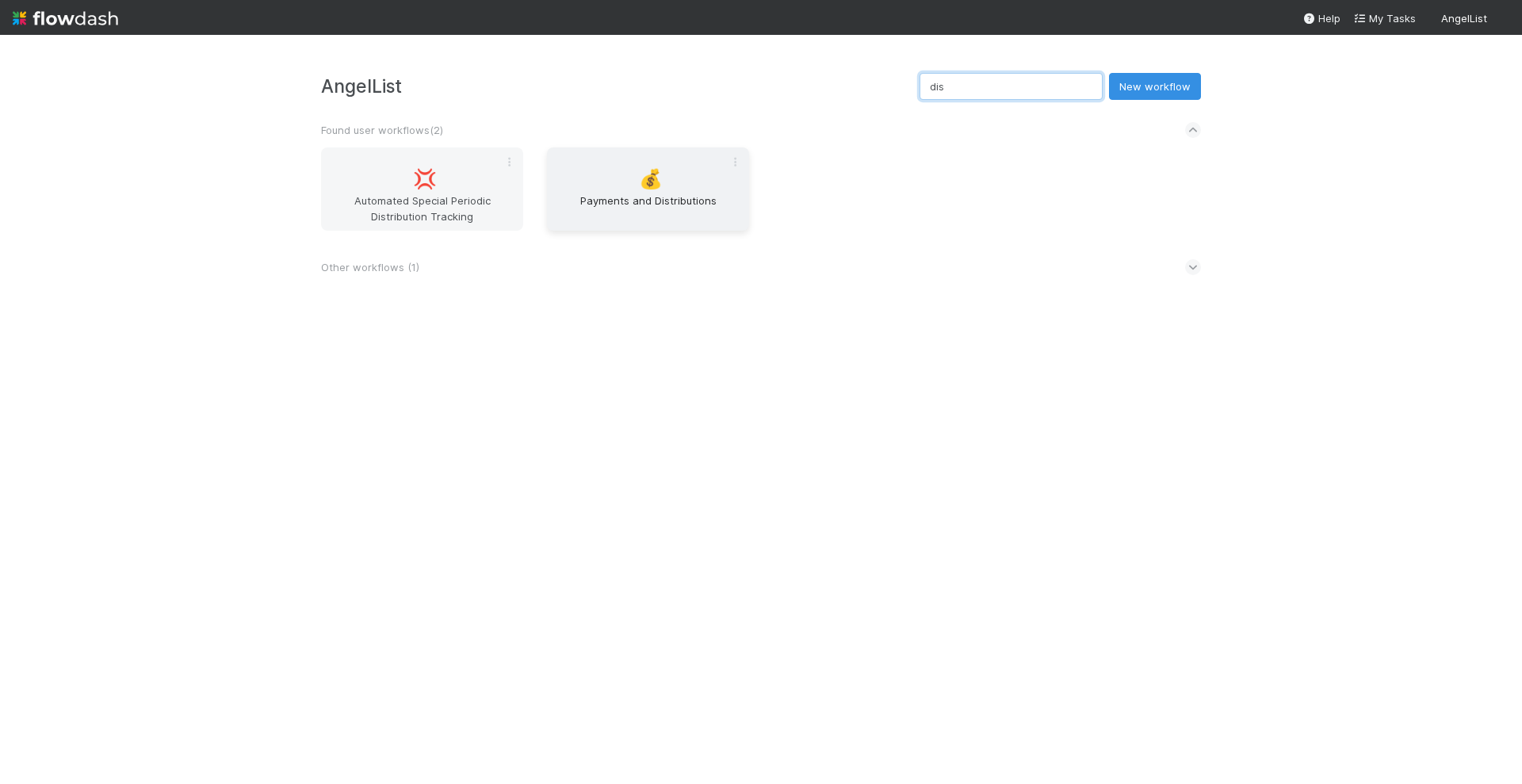
type input "dis"
click at [619, 206] on span "Payments and Distributions" at bounding box center [648, 208] width 189 height 32
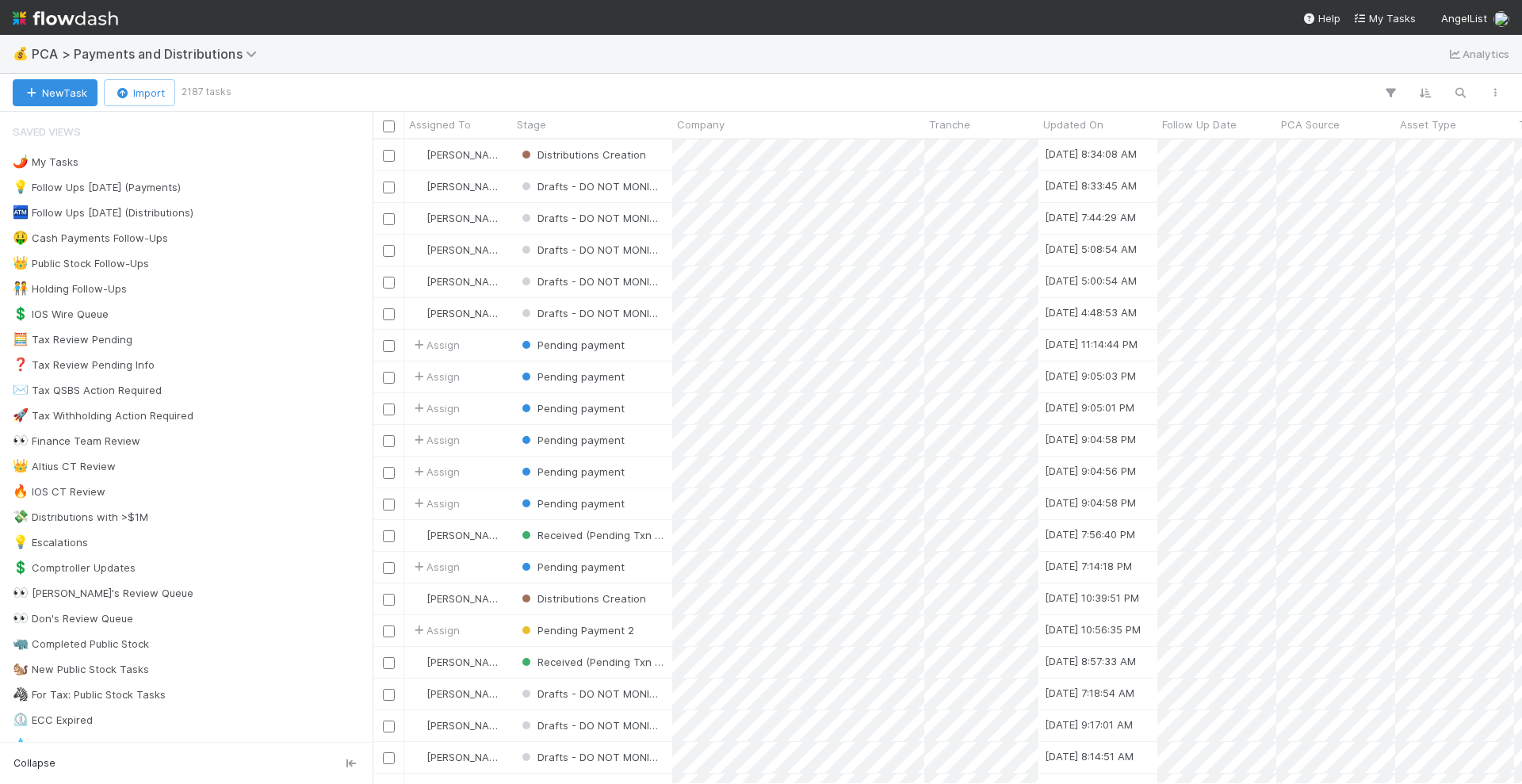
scroll to position [629, 1135]
click at [1461, 86] on icon "button" at bounding box center [1460, 92] width 16 height 14
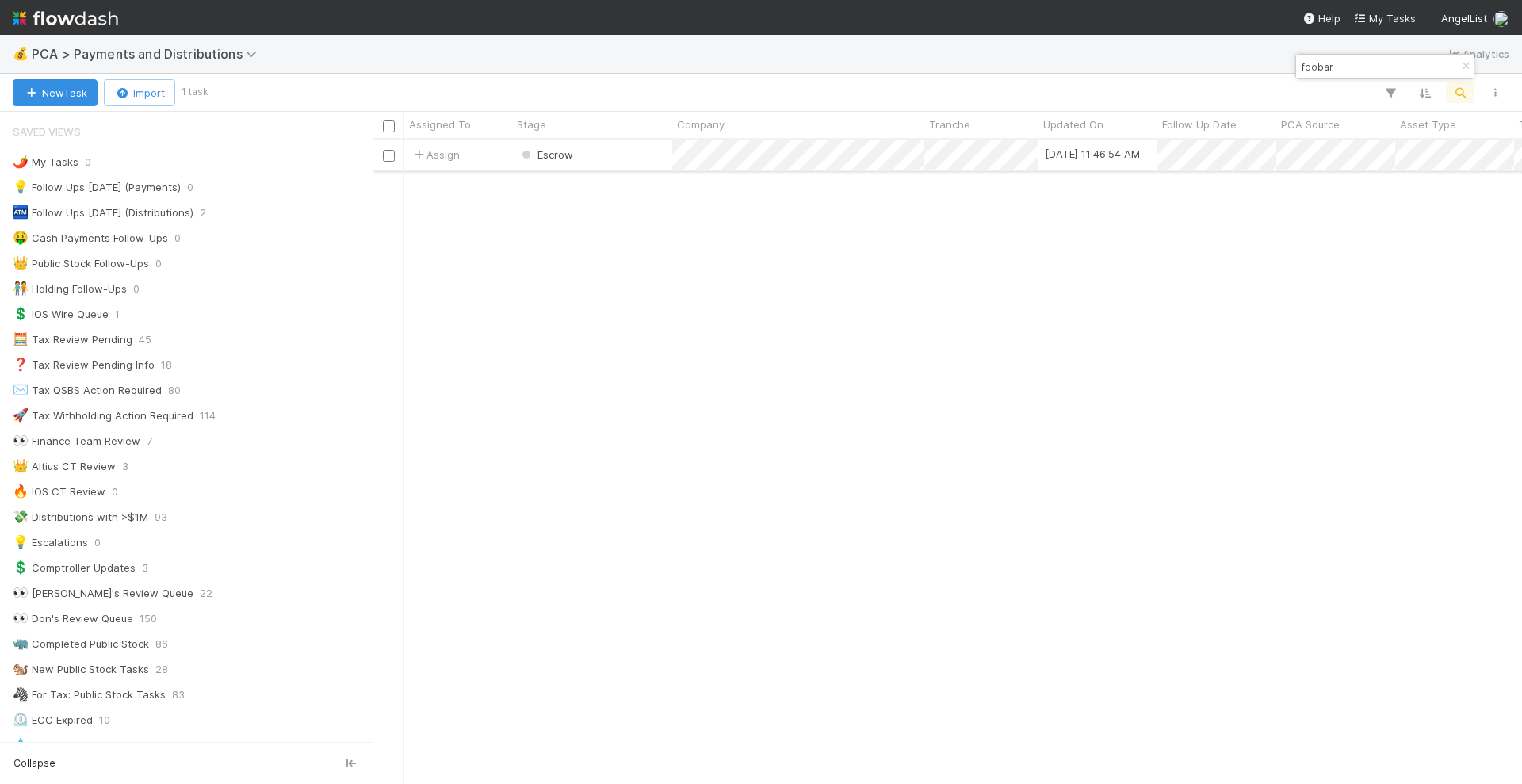
type input "foobar"
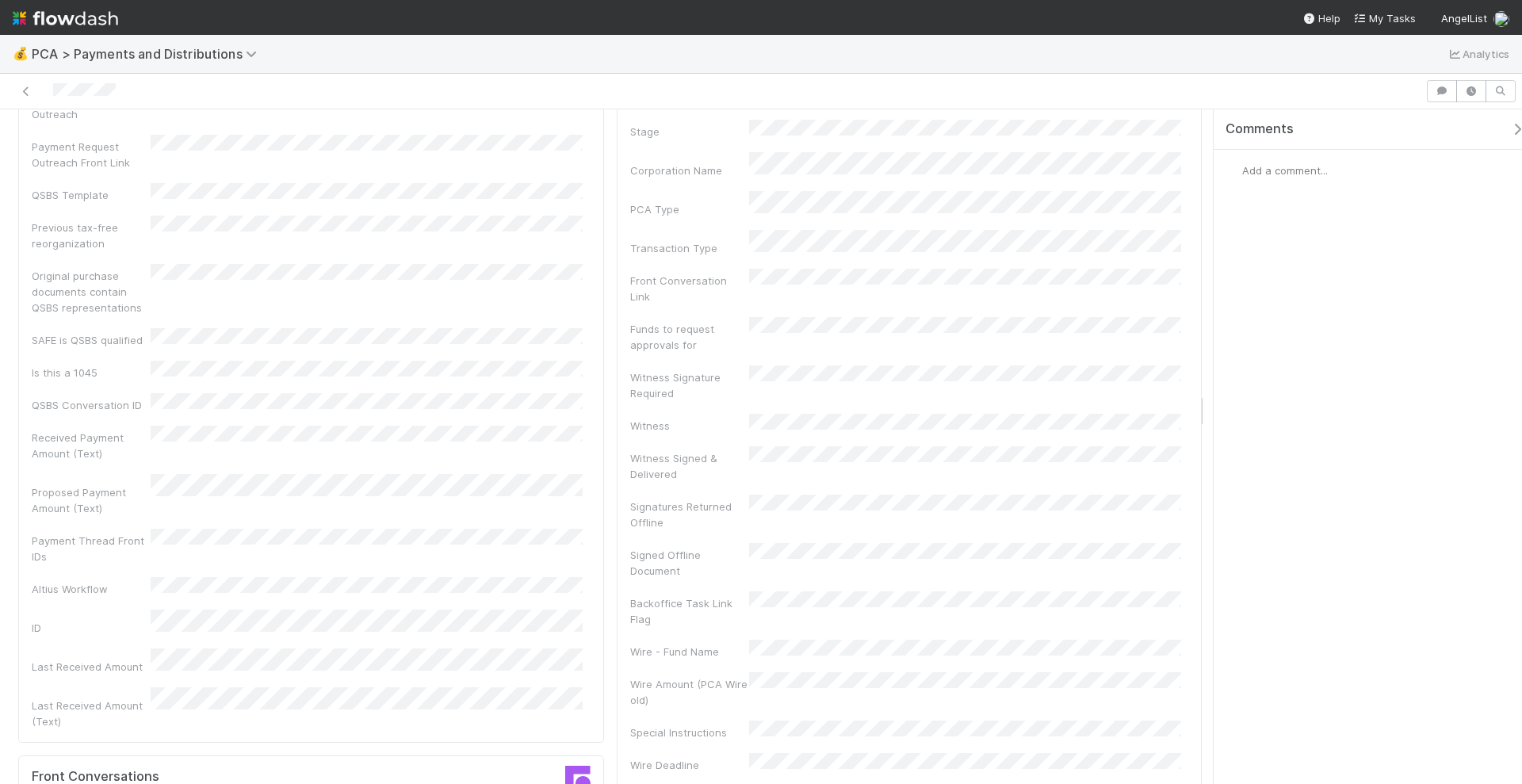
scroll to position [4954, 0]
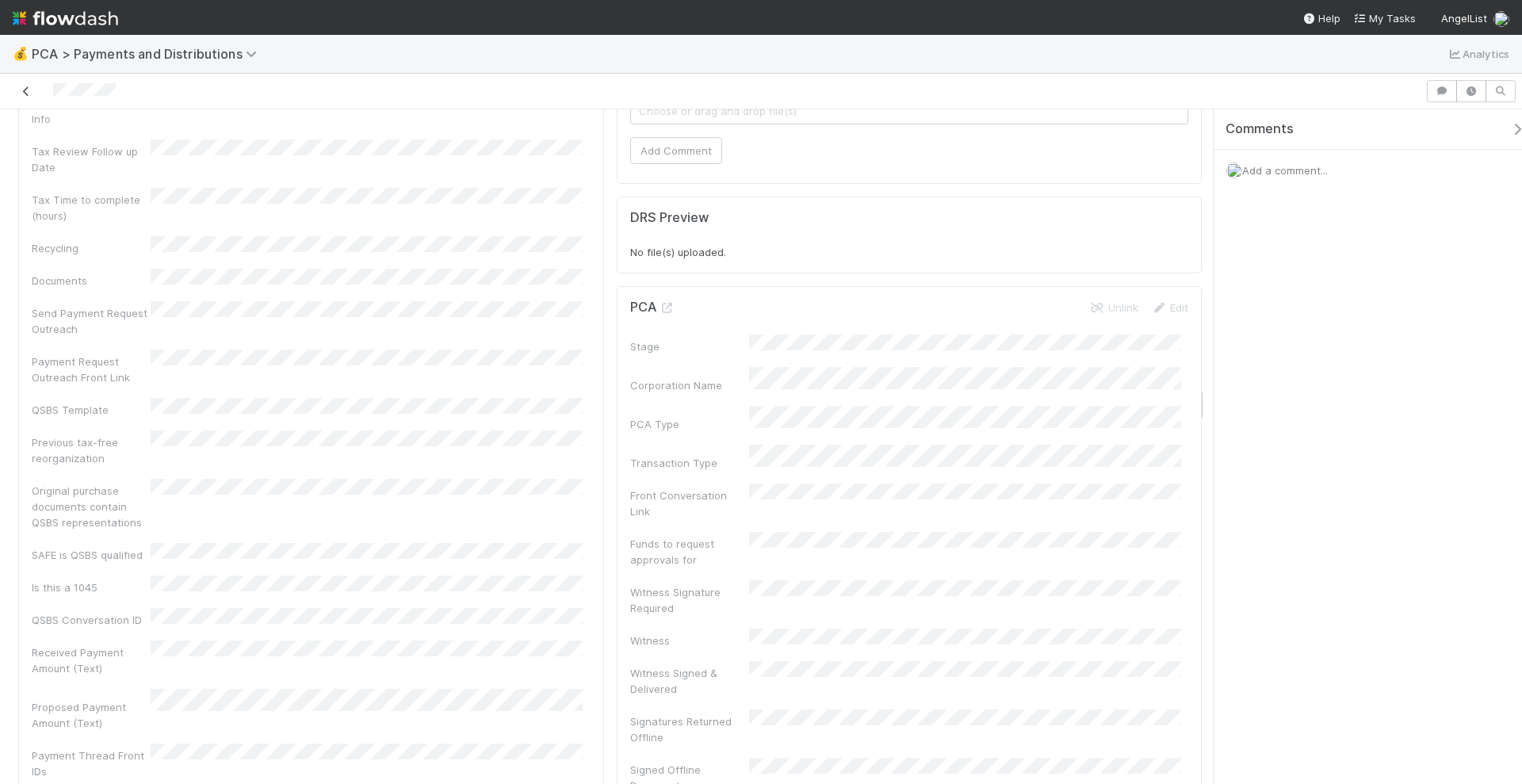
click at [28, 89] on icon at bounding box center [25, 92] width 16 height 11
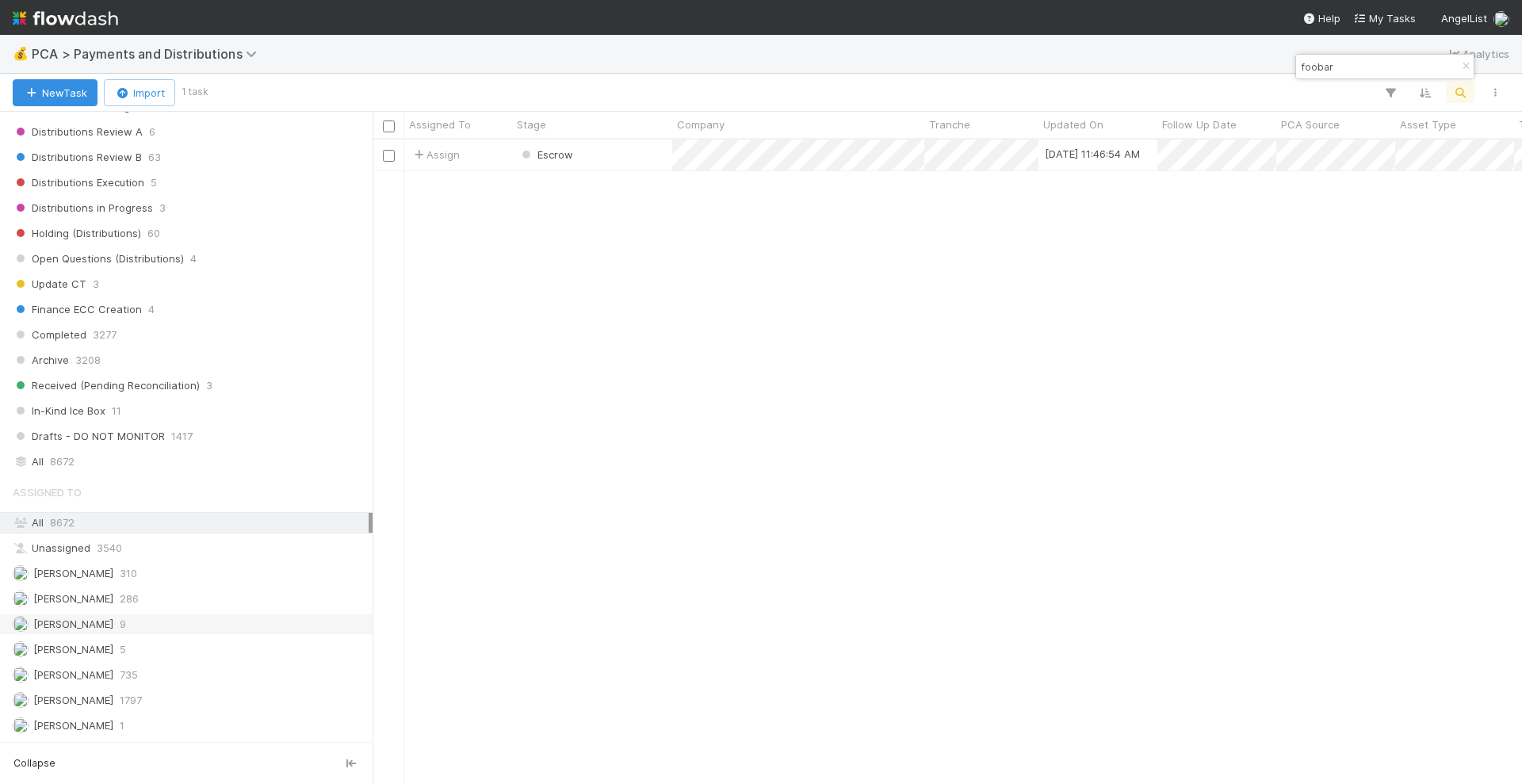
scroll to position [1090, 0]
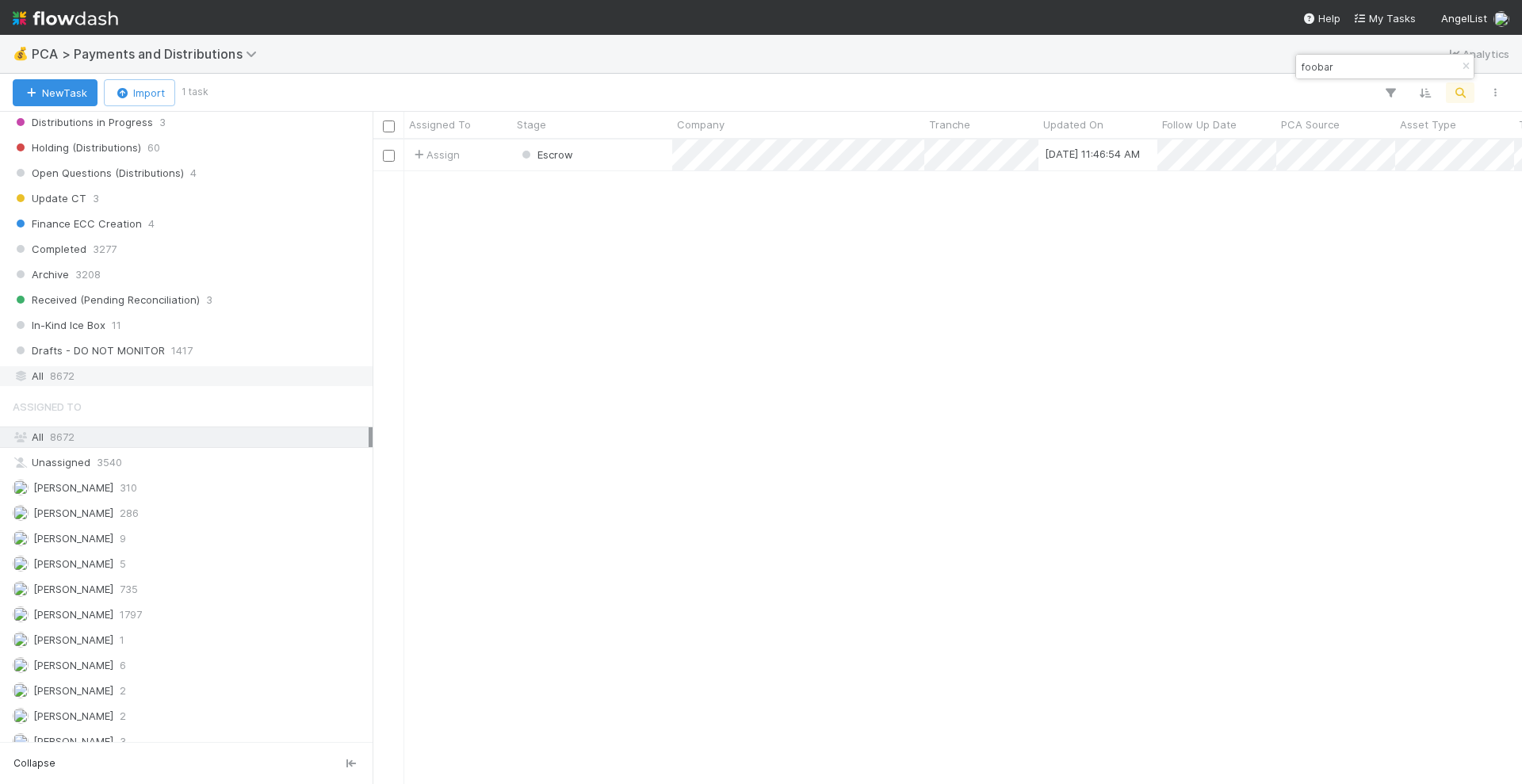
click at [127, 374] on div "All 8672" at bounding box center [190, 376] width 356 height 20
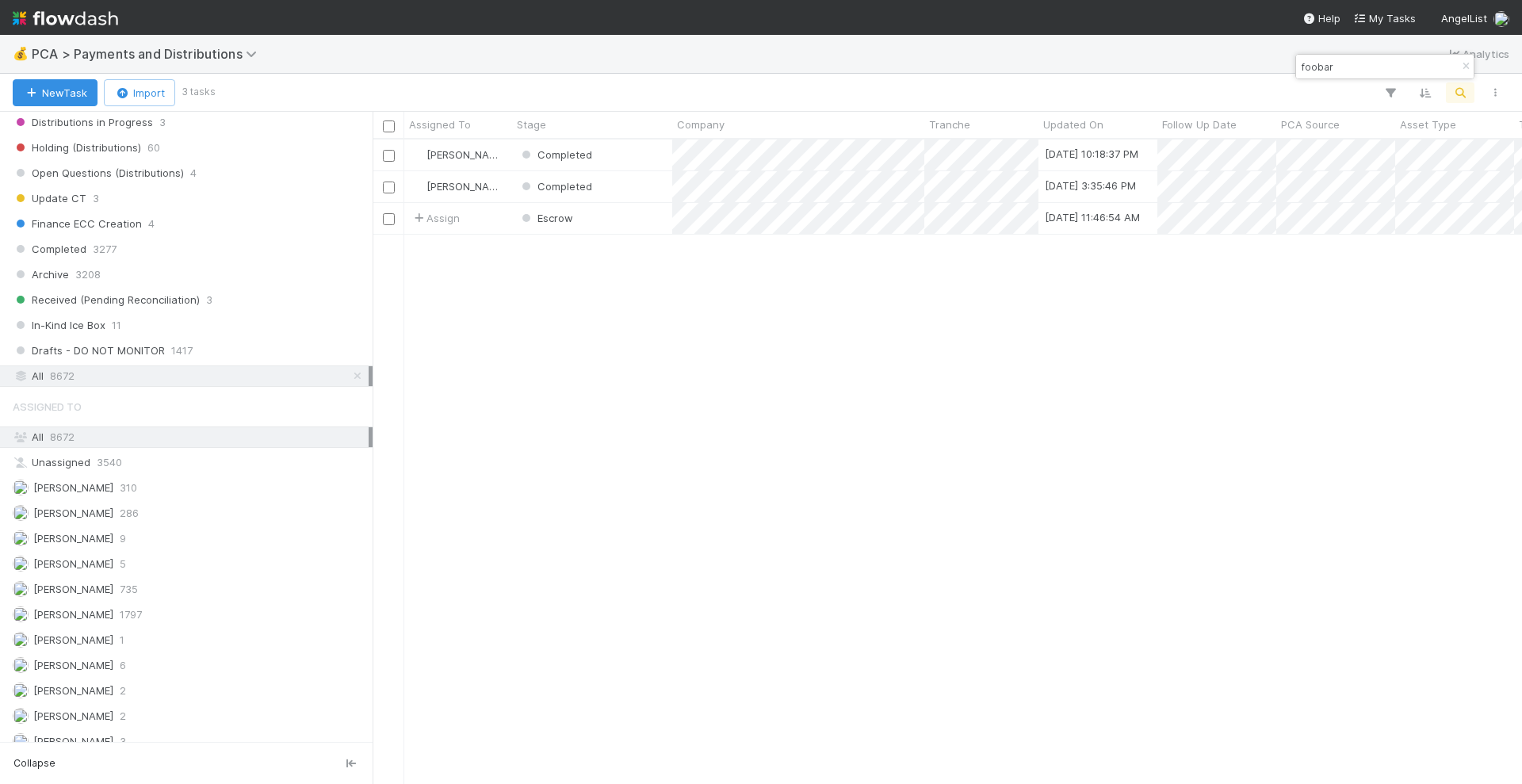
scroll to position [629, 1135]
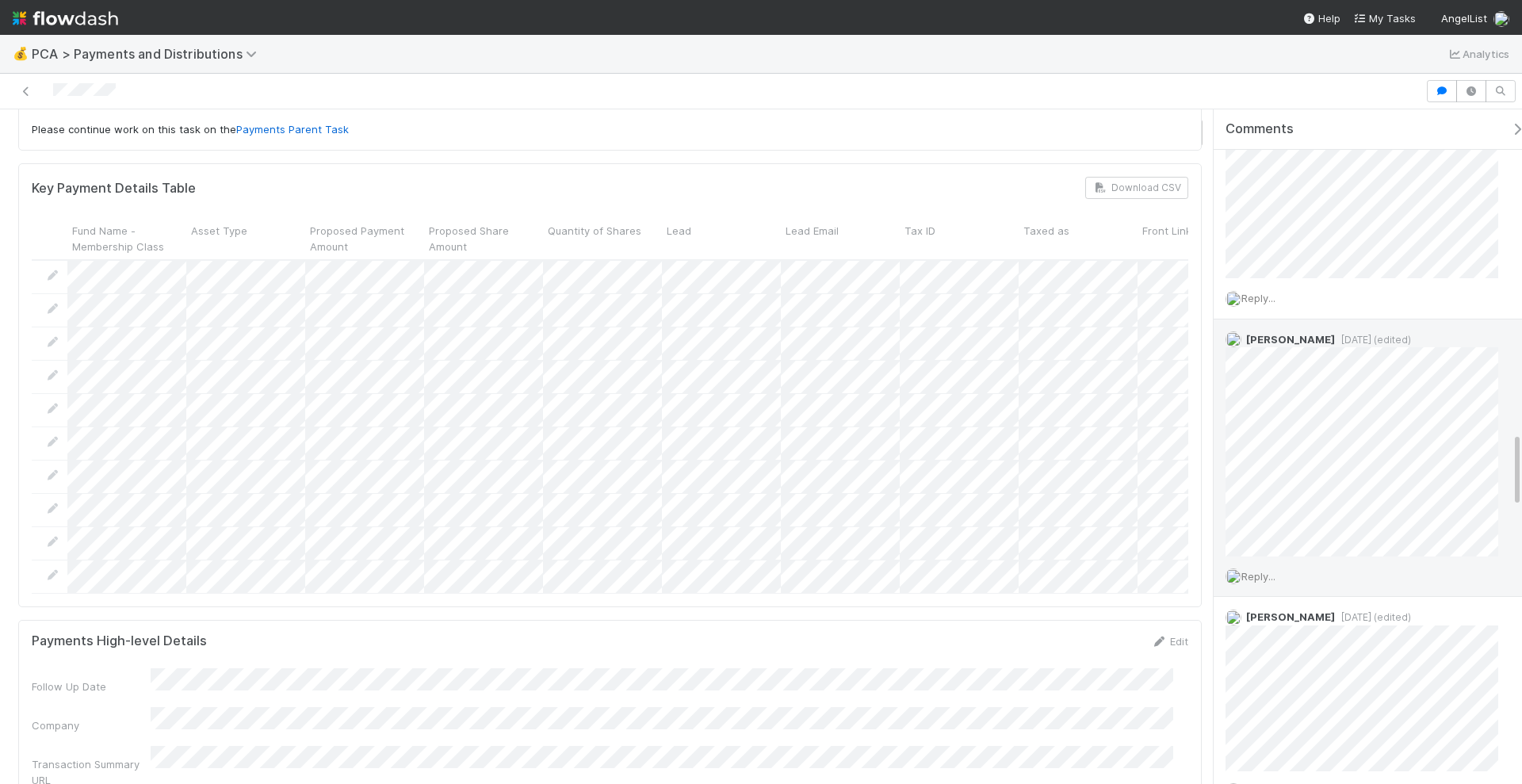
scroll to position [2873, 0]
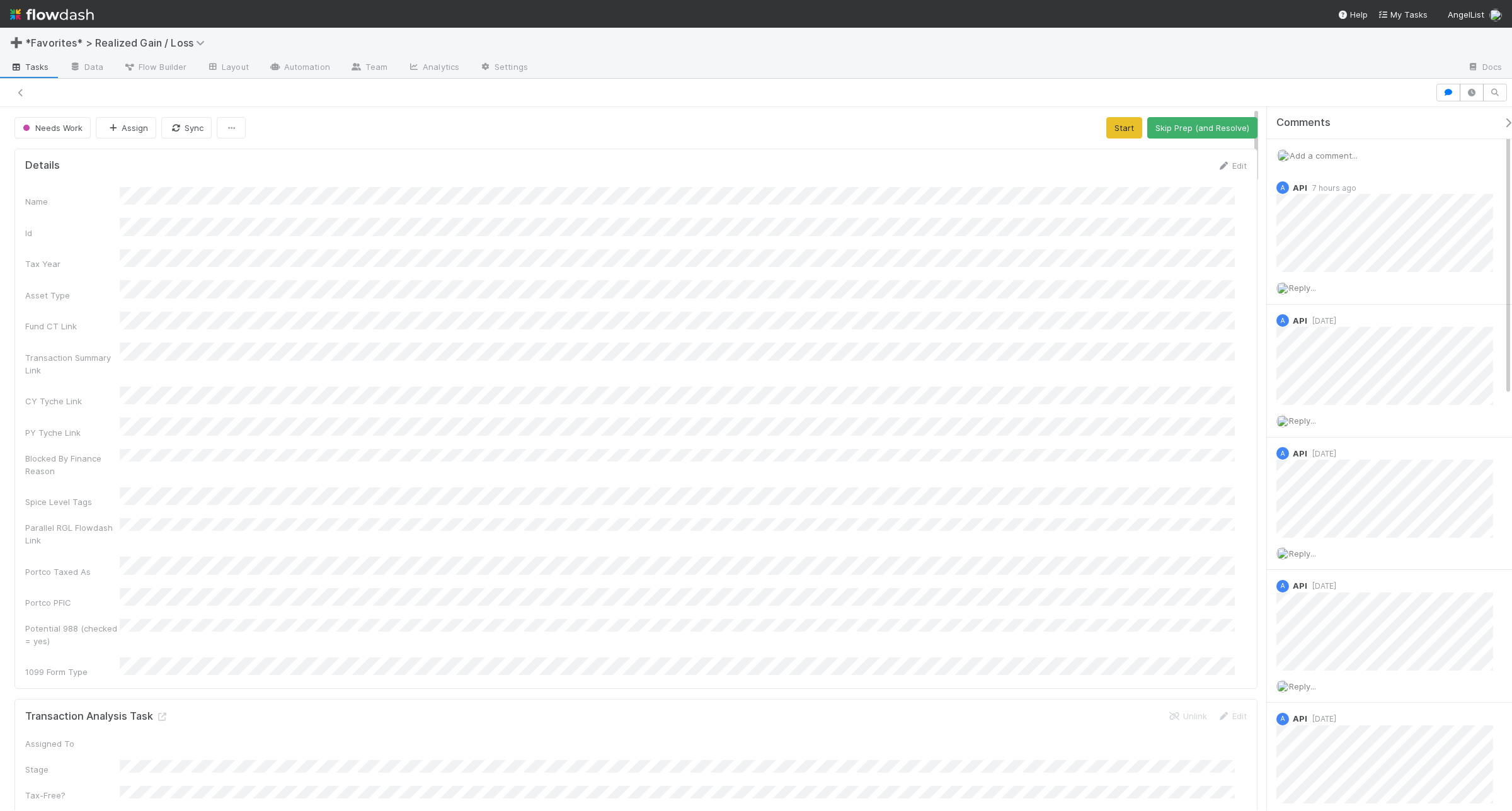
scroll to position [11, 12]
click at [1209, 156] on span "Add a comment..." at bounding box center [1323, 155] width 68 height 10
click at [1209, 347] on button "Add Comment" at bounding box center [1324, 349] width 73 height 21
click at [1209, 155] on span "Add a comment..." at bounding box center [1323, 155] width 68 height 10
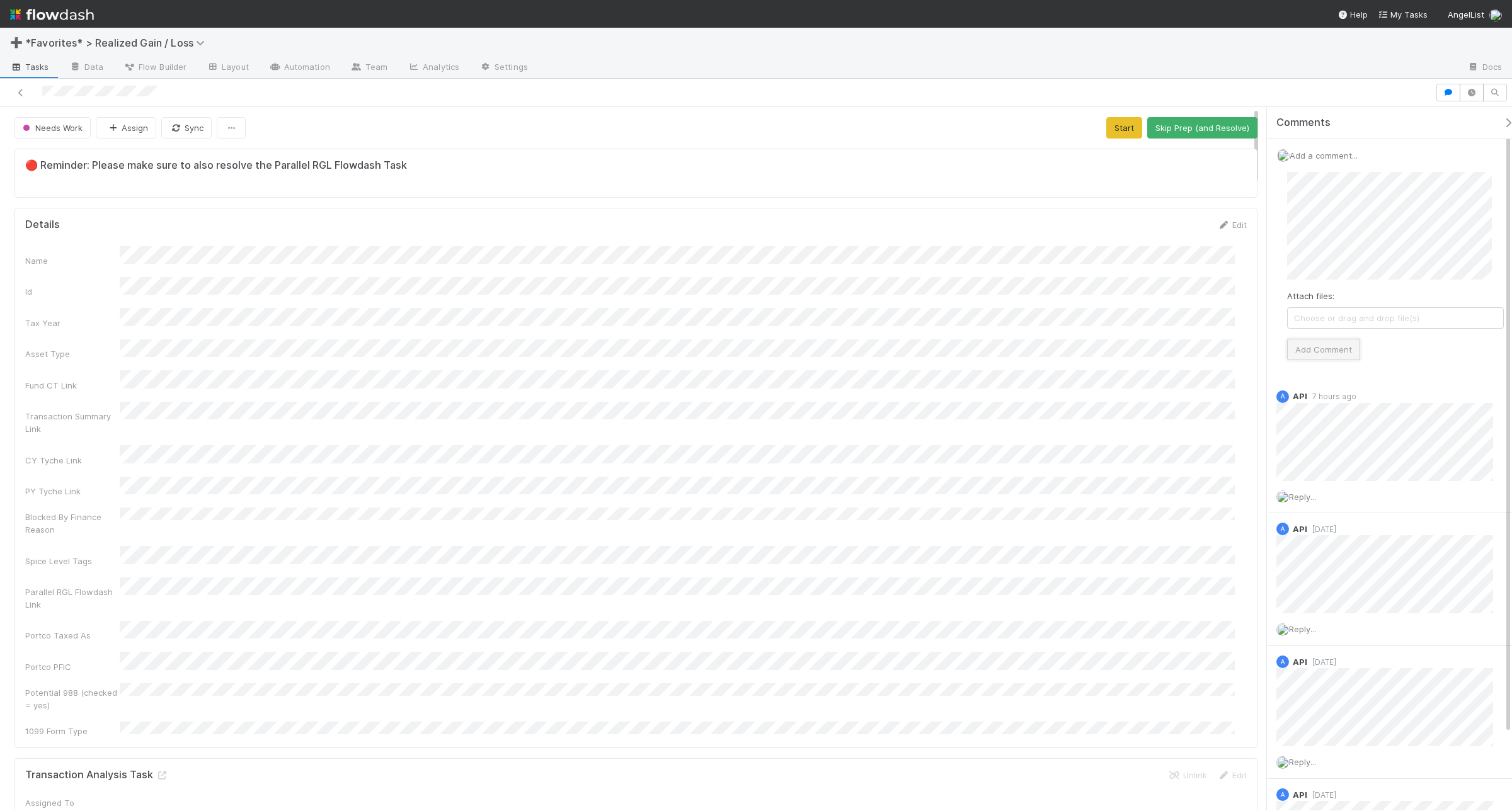
click at [1209, 345] on button "Add Comment" at bounding box center [1324, 349] width 73 height 21
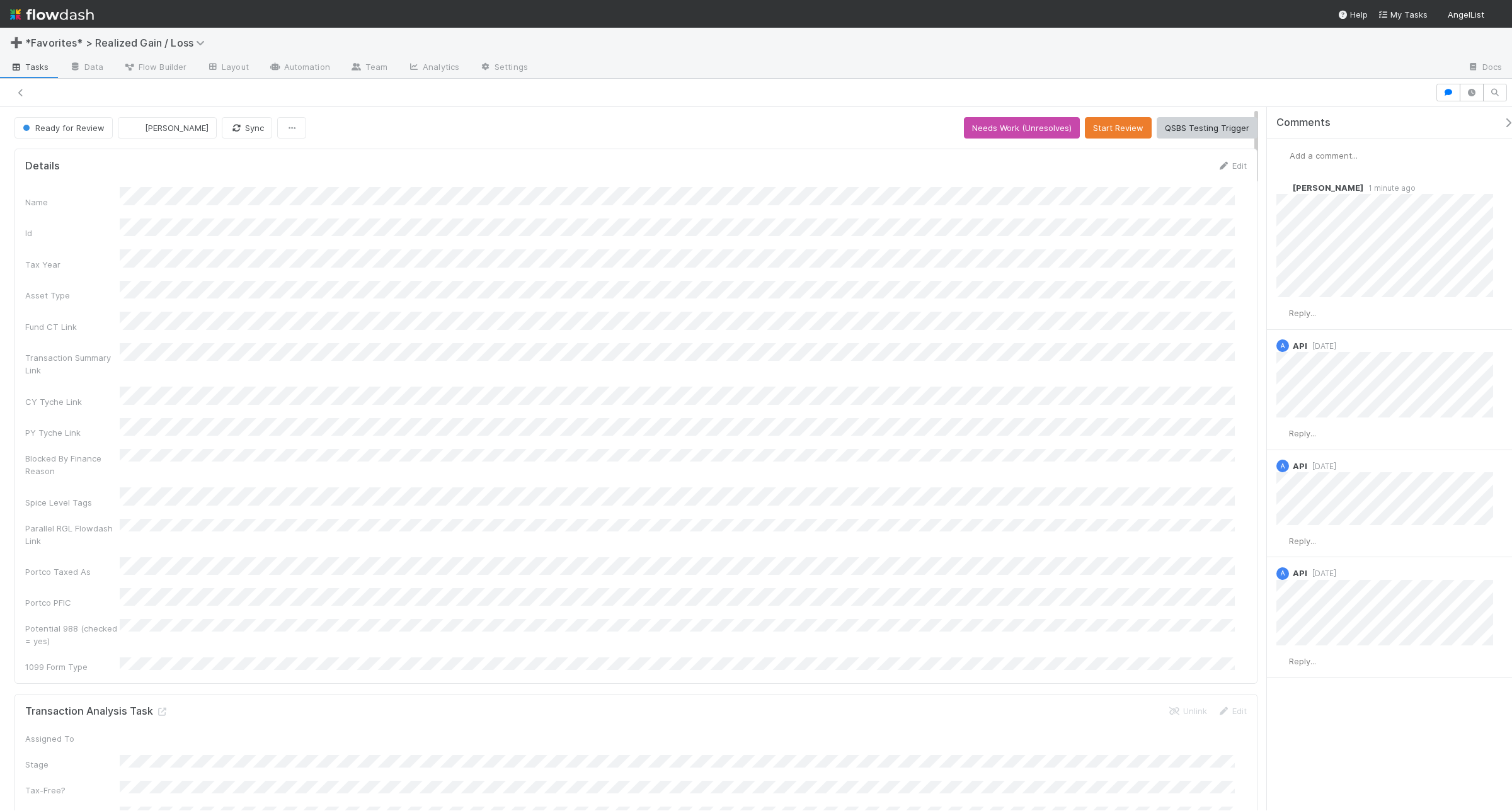
scroll to position [11, 12]
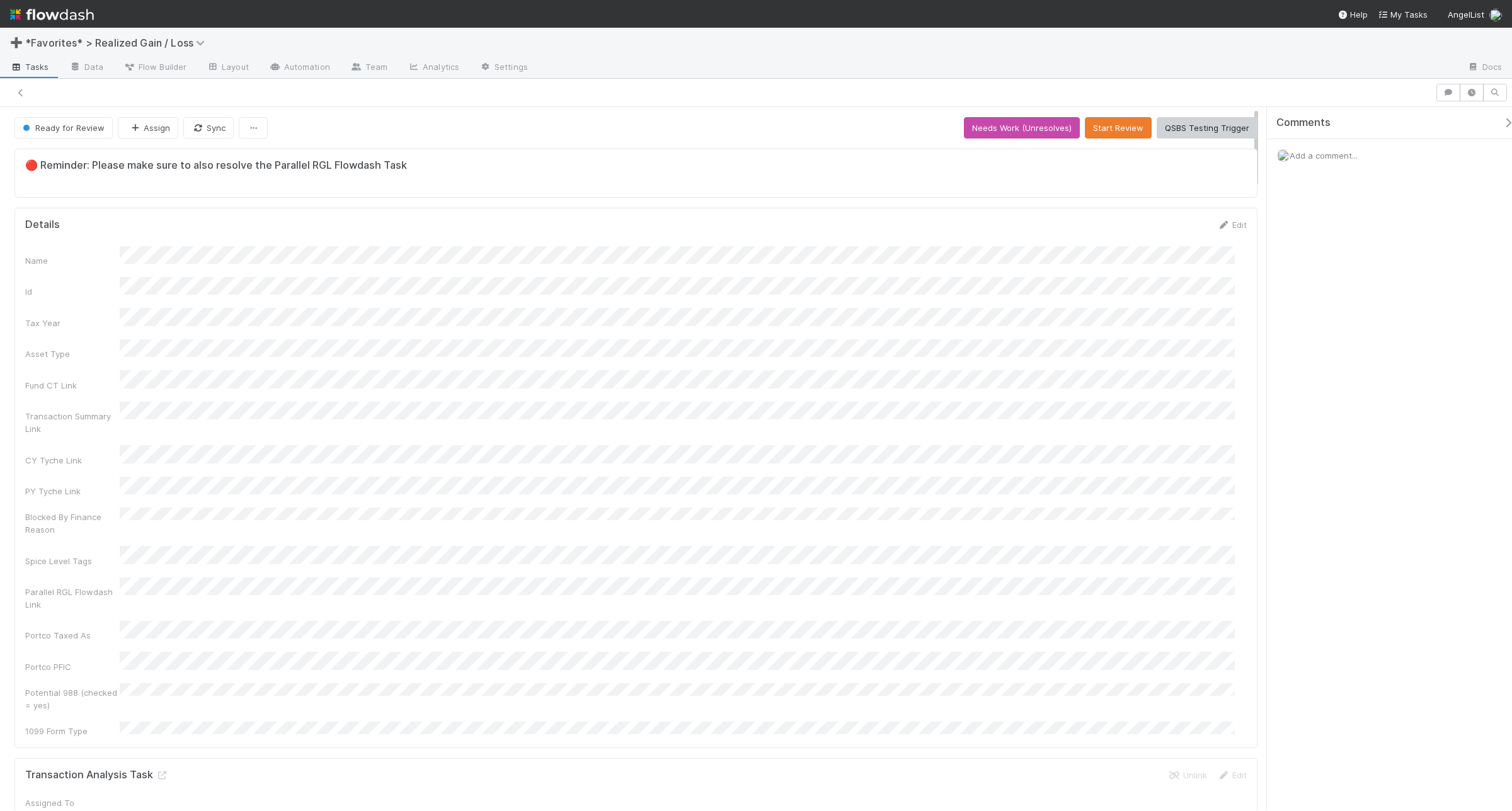
scroll to position [11, 12]
click at [1209, 159] on span "Add a comment..." at bounding box center [1323, 155] width 68 height 10
drag, startPoint x: 1324, startPoint y: 352, endPoint x: 1304, endPoint y: 297, distance: 58.5
click at [1209, 351] on button "Add Comment" at bounding box center [1324, 349] width 73 height 21
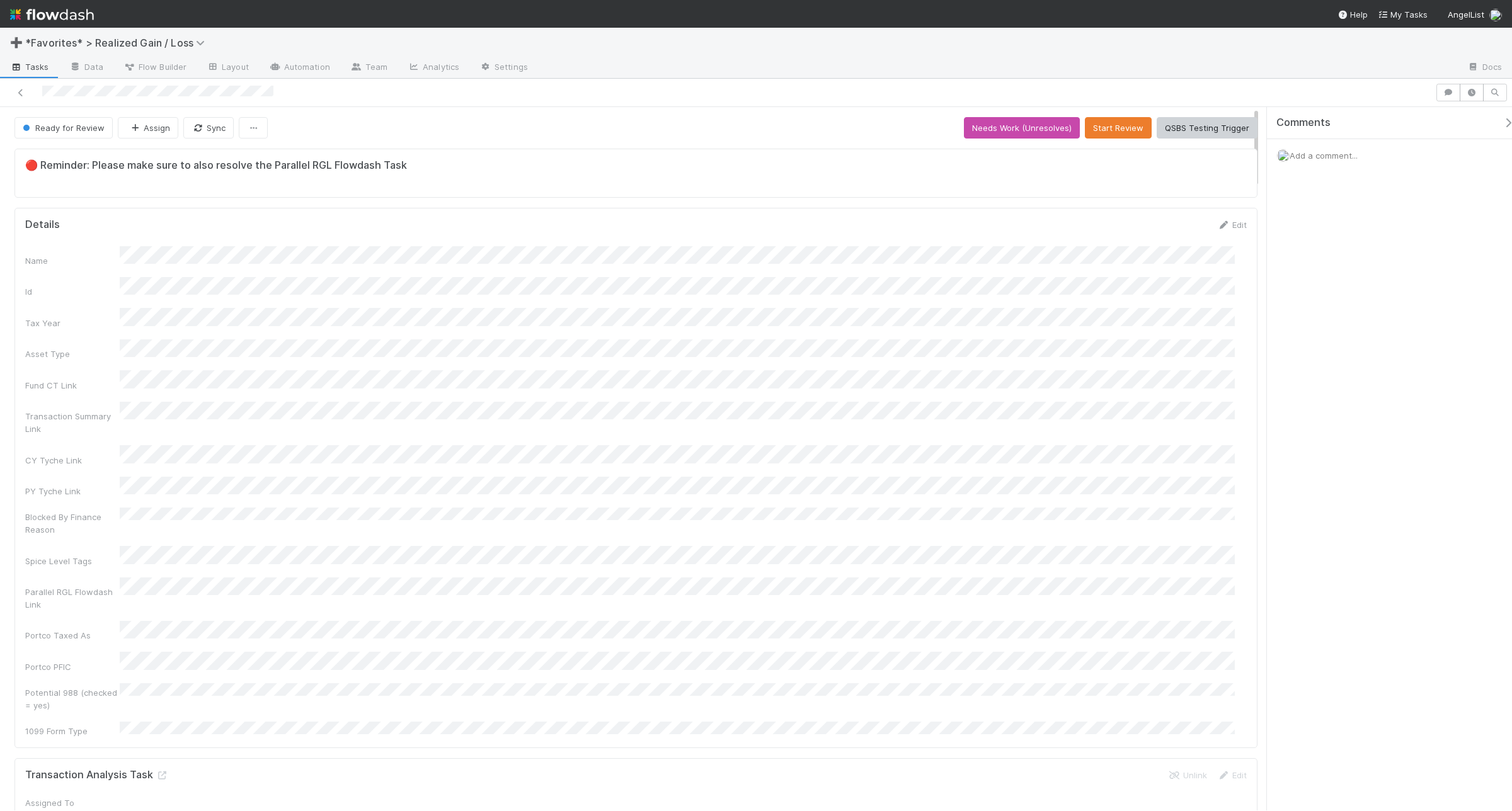
click at [1209, 154] on span "Add a comment..." at bounding box center [1323, 155] width 68 height 10
click at [1209, 367] on div "Attach files: Choose or drag and drop file(s) Add Comment" at bounding box center [1396, 266] width 237 height 209
click at [1209, 351] on button "Add Comment" at bounding box center [1324, 349] width 73 height 21
click at [1209, 155] on span "Add a comment..." at bounding box center [1323, 155] width 68 height 10
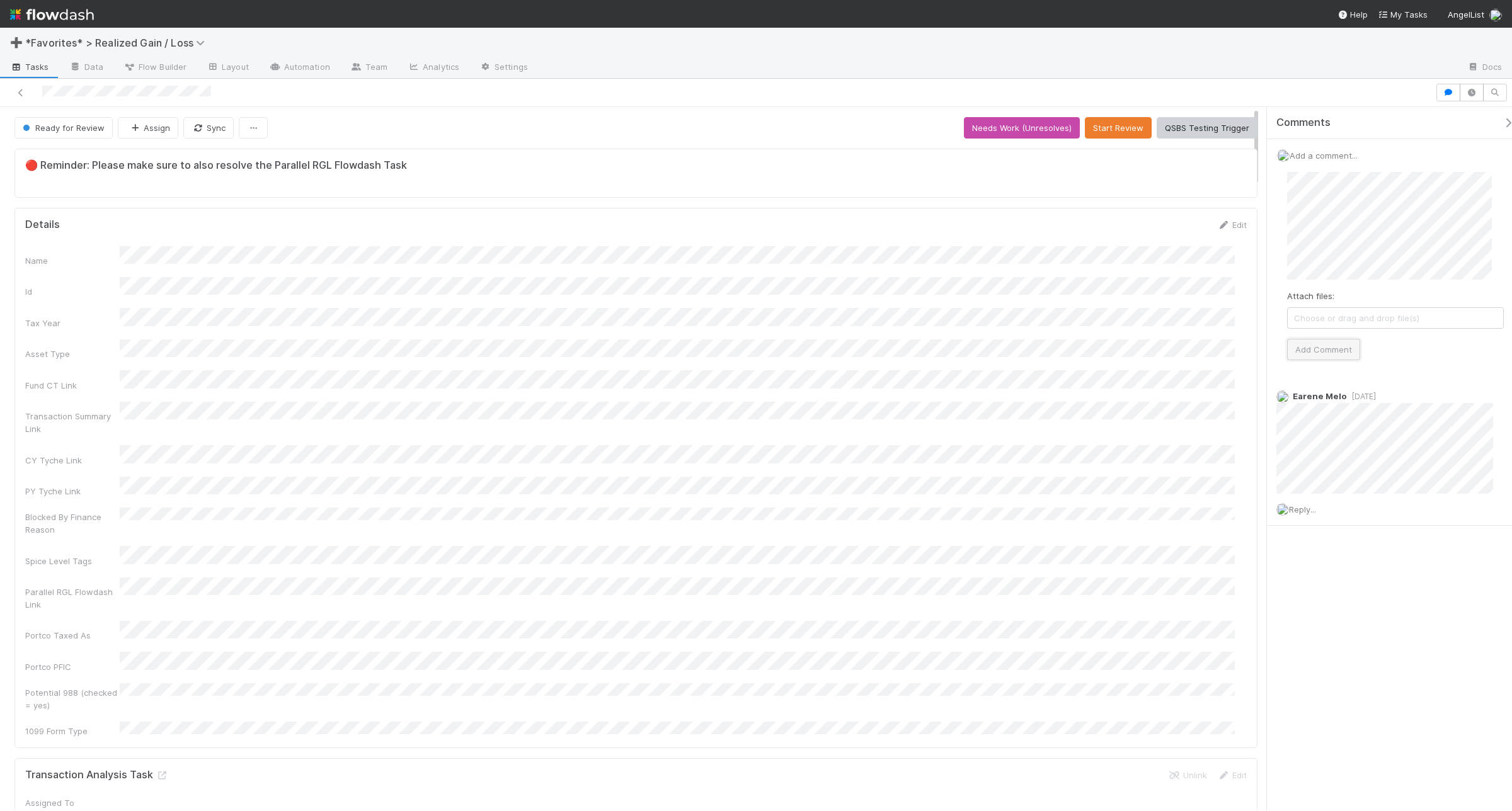
click at [1209, 356] on button "Add Comment" at bounding box center [1324, 349] width 73 height 21
click at [1209, 191] on icon at bounding box center [1502, 189] width 12 height 8
click at [1209, 157] on span "Add a comment..." at bounding box center [1323, 155] width 68 height 10
click at [1209, 353] on button "Add Comment" at bounding box center [1324, 350] width 73 height 21
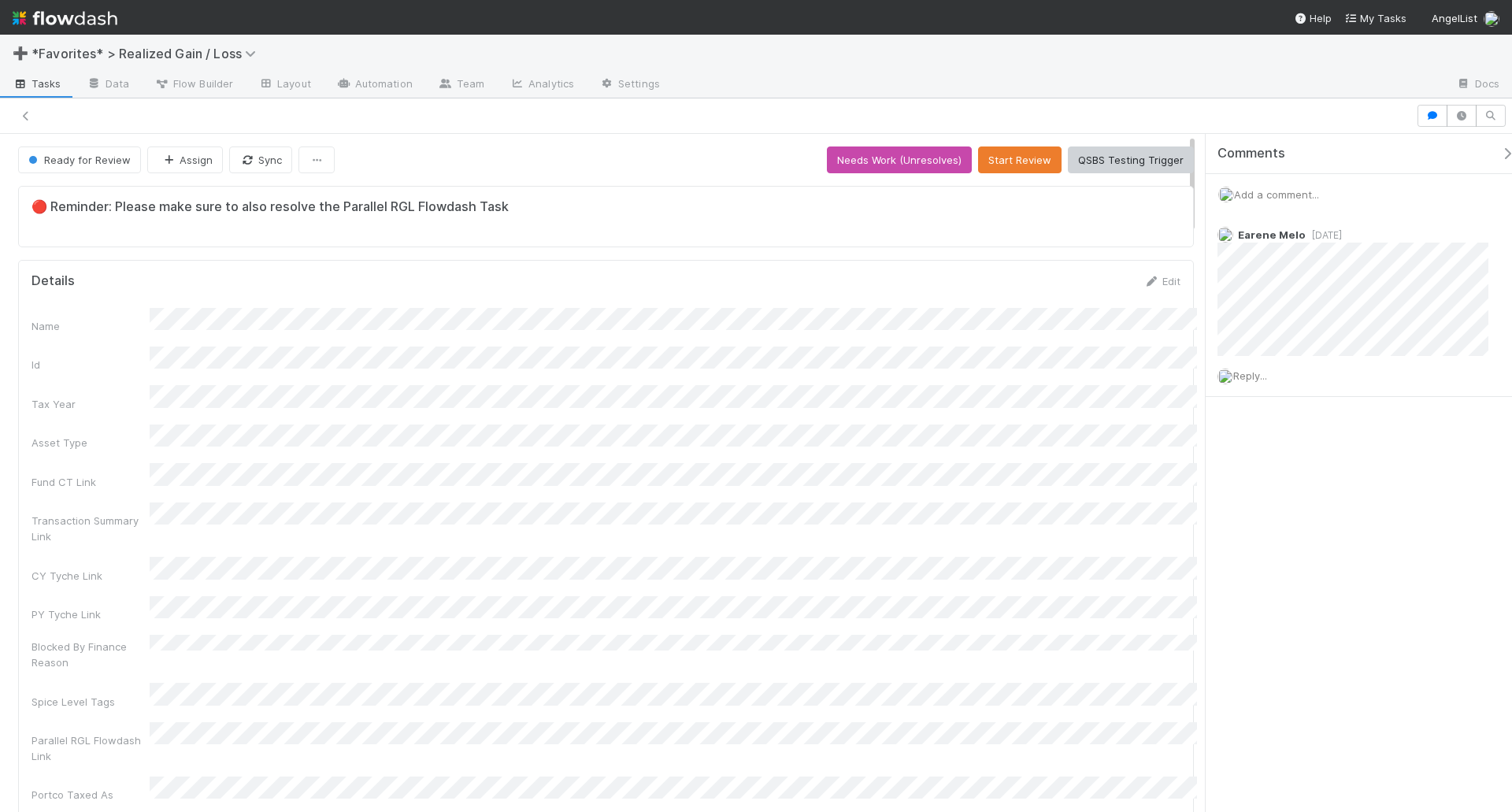
click at [1319, 193] on span "Add a comment..." at bounding box center [1277, 194] width 85 height 12
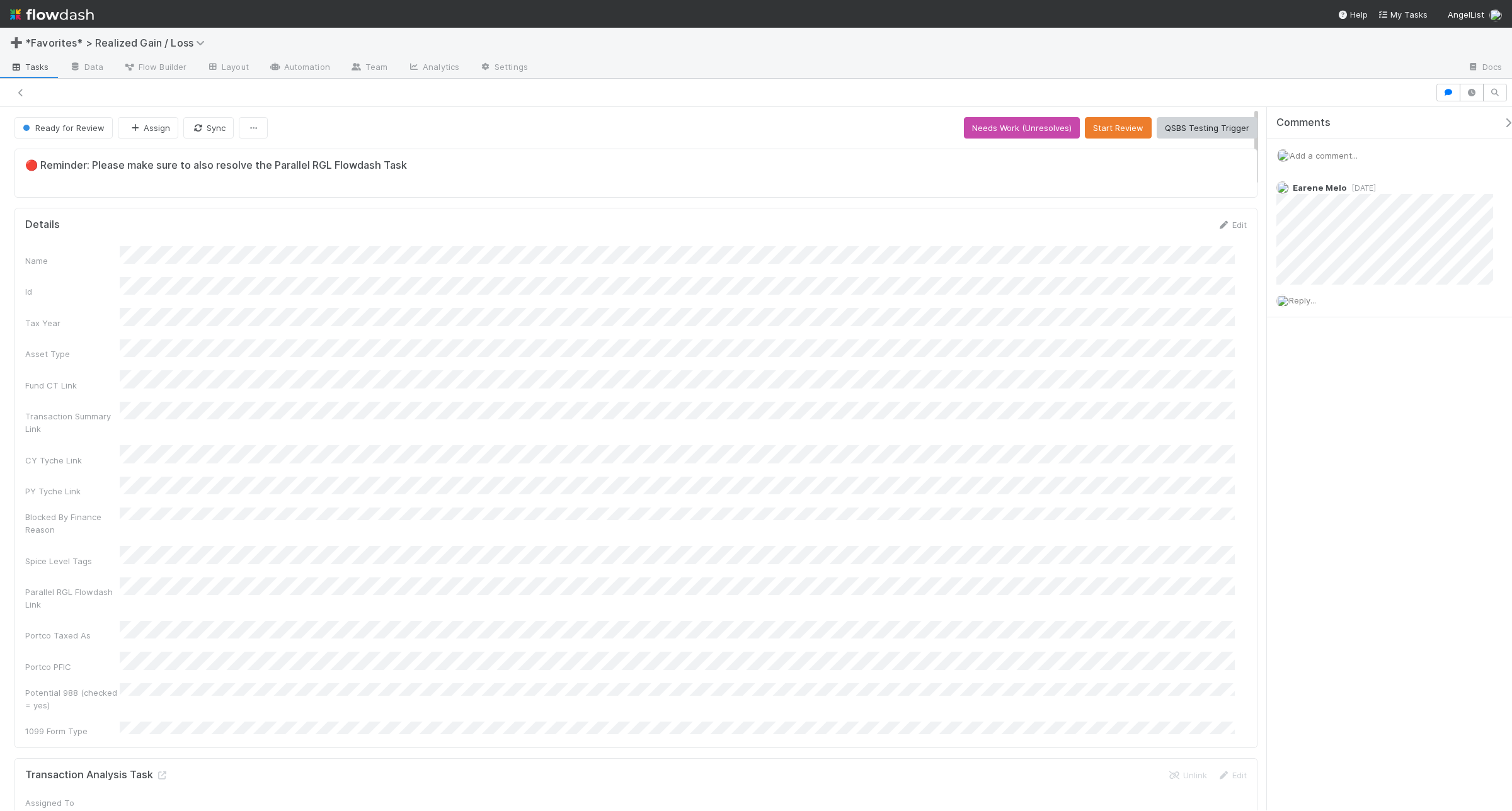
scroll to position [11, 12]
drag, startPoint x: 1317, startPoint y: 356, endPoint x: 1312, endPoint y: 351, distance: 7.1
click at [1209, 354] on button "Add Comment" at bounding box center [1324, 349] width 73 height 21
click at [1209, 154] on span "Add a comment..." at bounding box center [1323, 155] width 68 height 10
click at [1209, 356] on button "Add Comment" at bounding box center [1324, 349] width 73 height 21
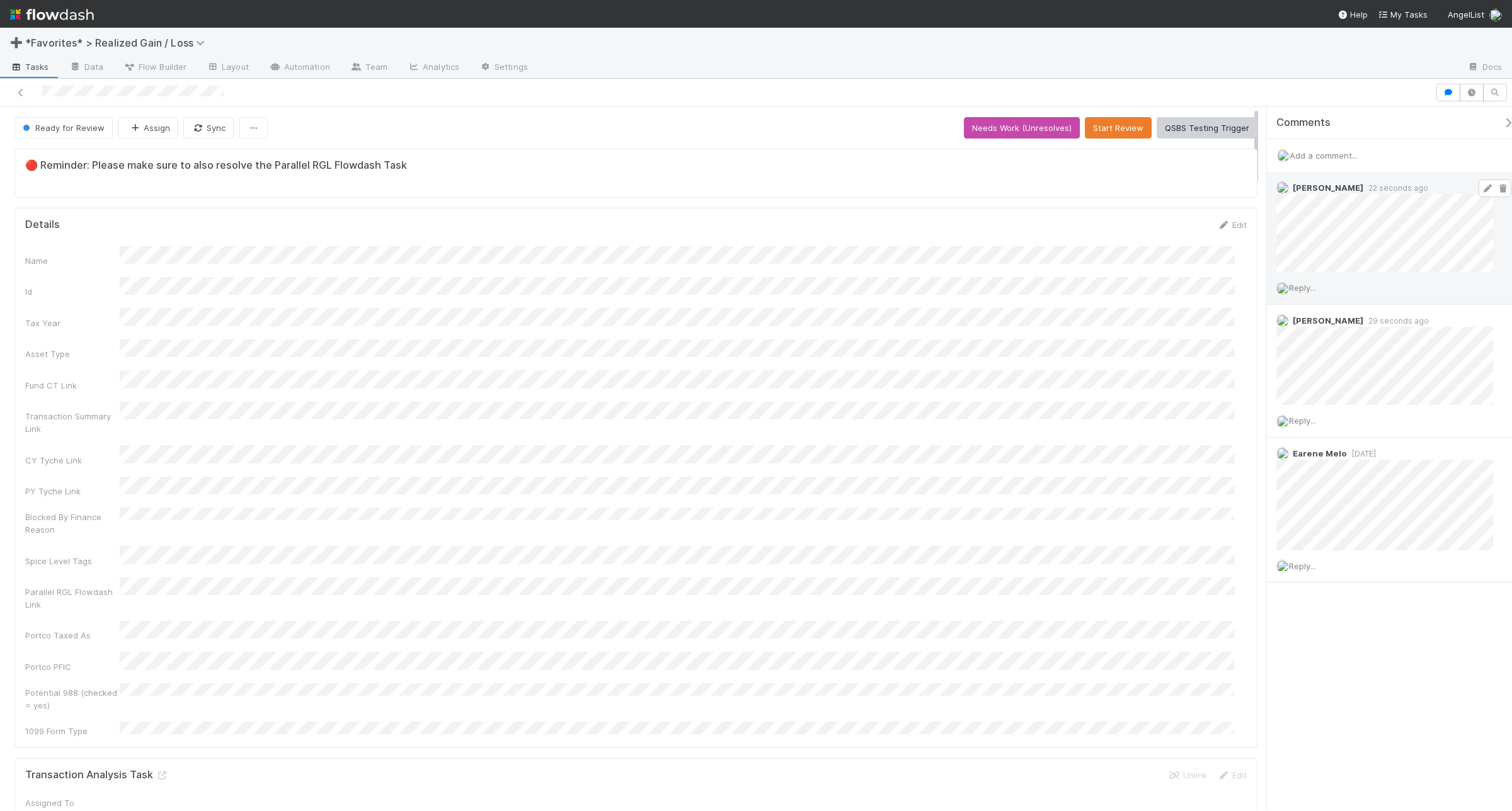
click at [1209, 194] on span at bounding box center [1495, 188] width 33 height 18
click at [1209, 189] on icon at bounding box center [1487, 189] width 12 height 8
click at [1209, 345] on icon at bounding box center [1502, 347] width 12 height 8
click at [1209, 199] on div "Andrea Tidrow 36 seconds ago (edited)" at bounding box center [1391, 234] width 248 height 126
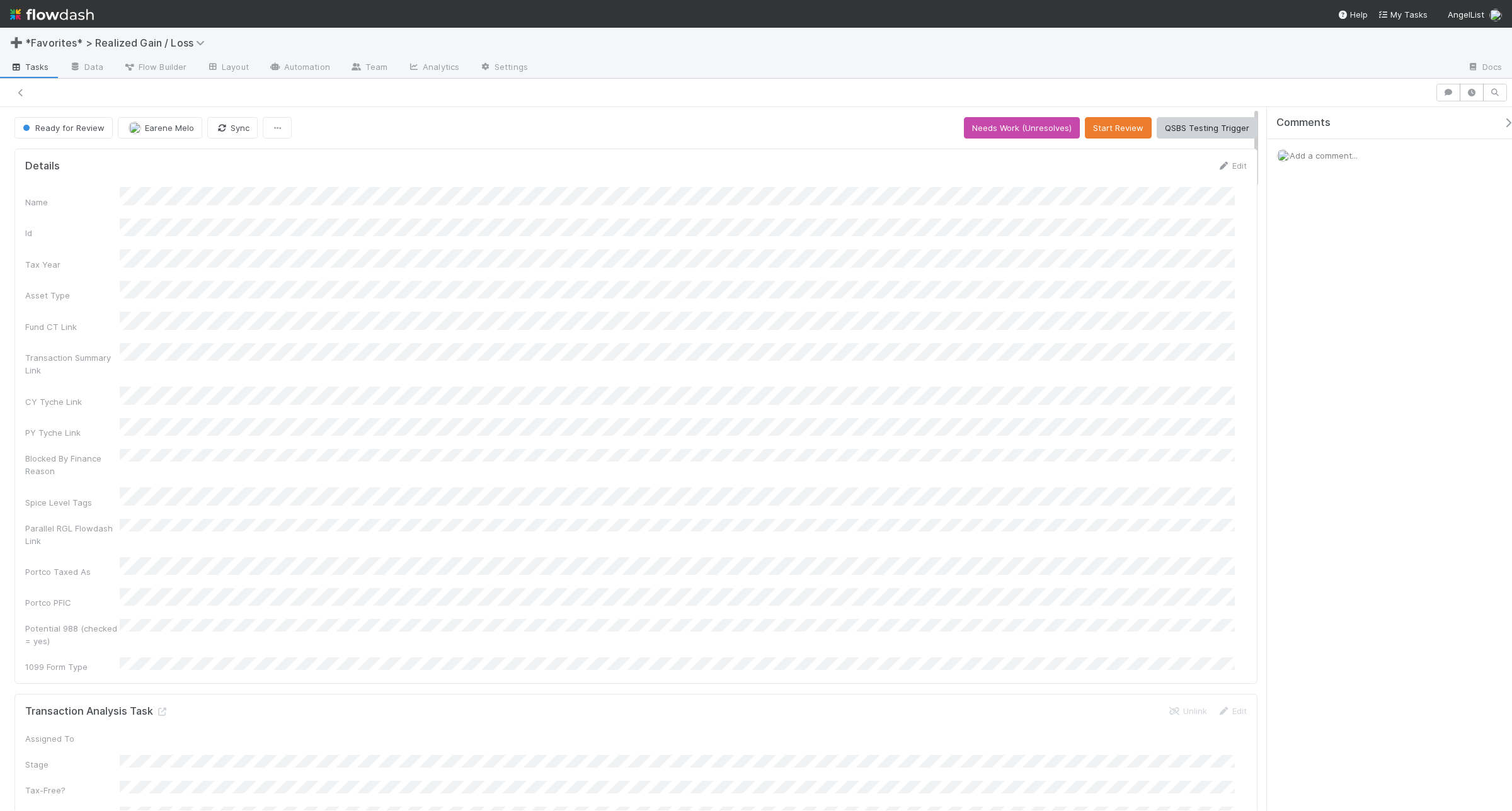
scroll to position [11, 12]
click at [1209, 156] on span "Add a comment..." at bounding box center [1323, 155] width 68 height 10
click at [1209, 208] on div "Attach files: Choose or drag and drop file(s) Add Comment" at bounding box center [1396, 266] width 237 height 209
click at [1209, 354] on button "Add Comment" at bounding box center [1324, 350] width 73 height 21
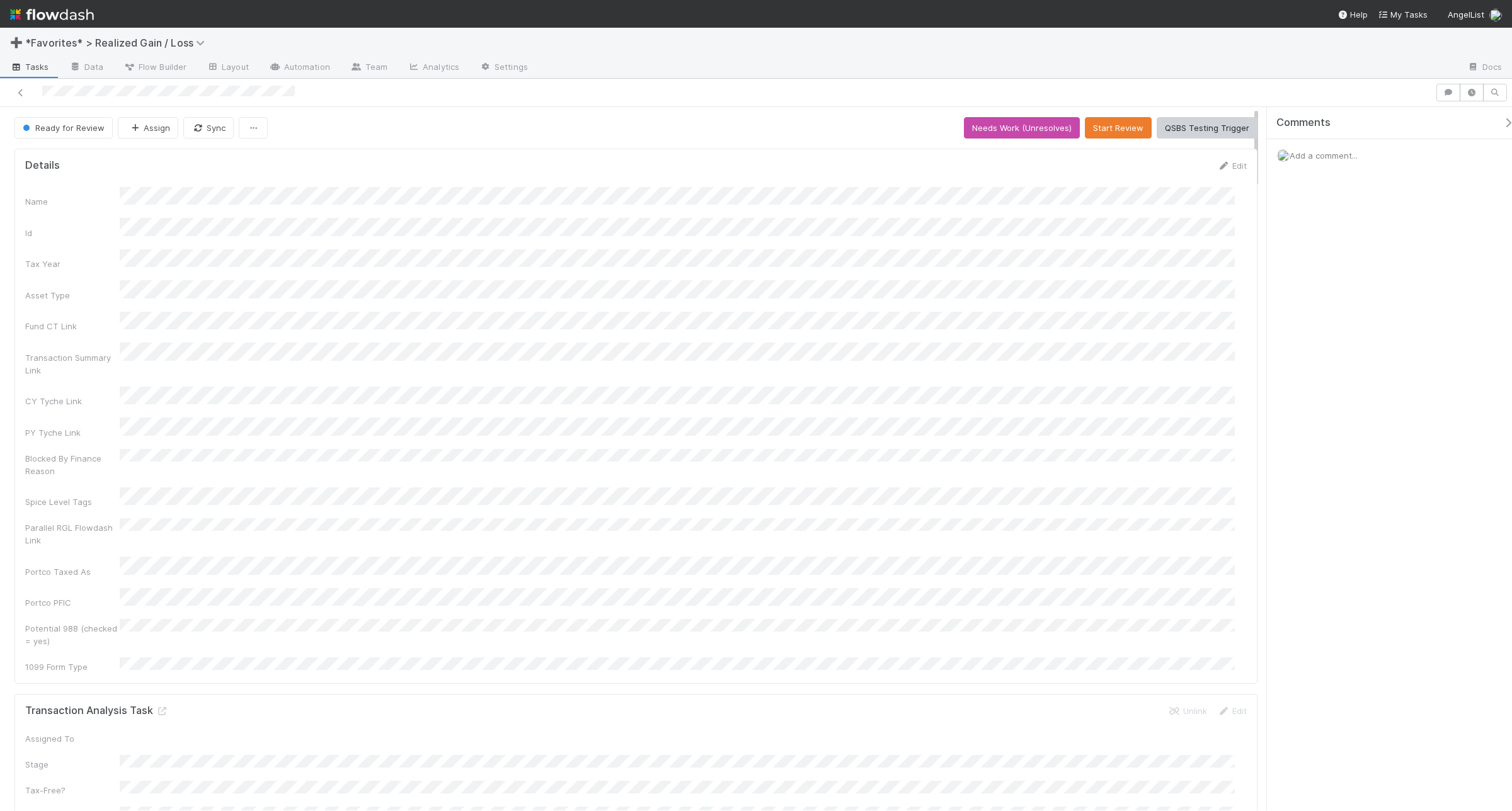
click at [1209, 155] on span "Add a comment..." at bounding box center [1323, 155] width 68 height 10
click at [1209, 354] on button "Add Comment" at bounding box center [1324, 350] width 73 height 21
click at [1209, 154] on span "Add a comment..." at bounding box center [1323, 155] width 68 height 10
click at [1209, 353] on button "Add Comment" at bounding box center [1324, 350] width 73 height 21
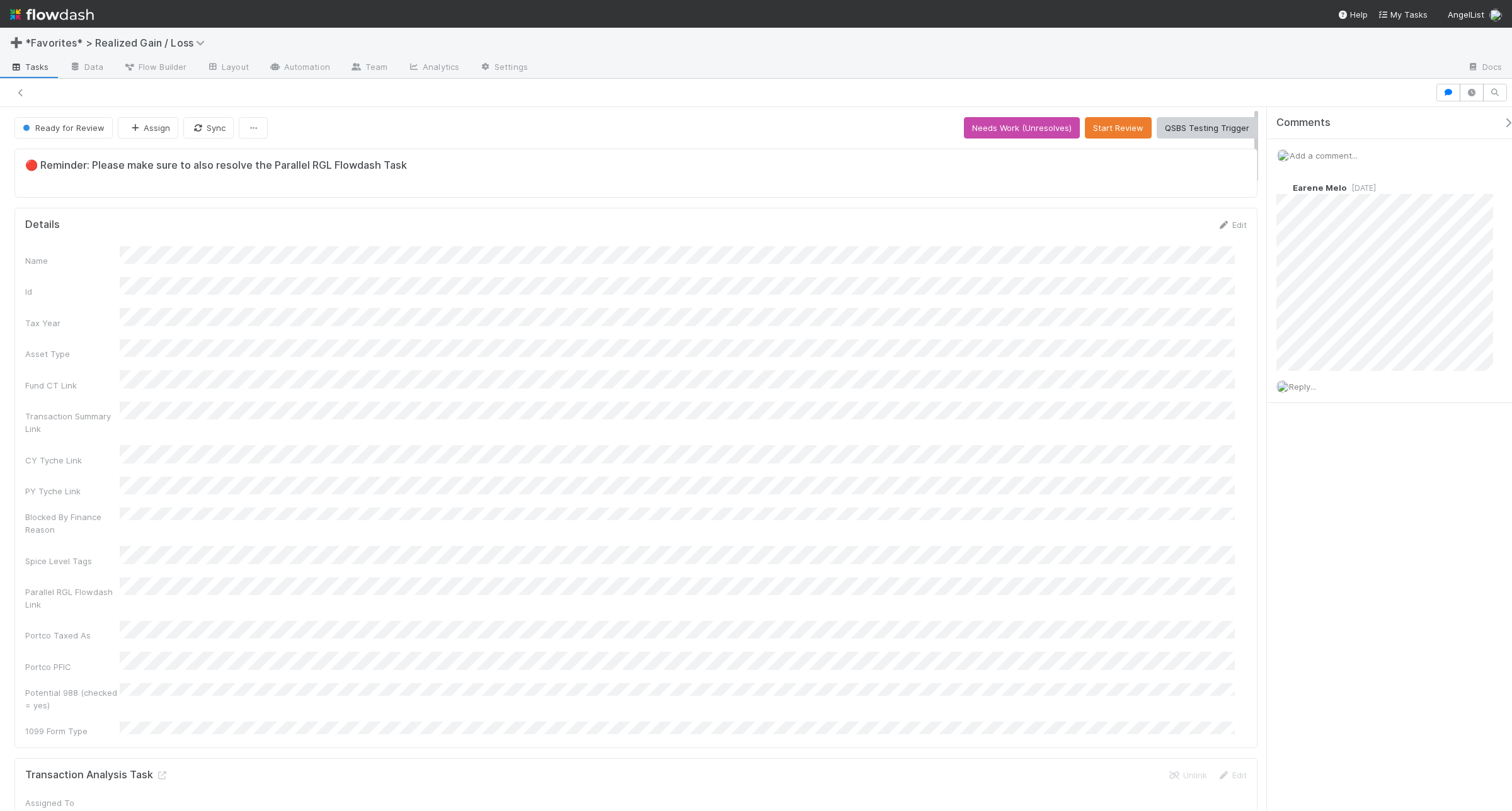
scroll to position [11, 12]
click at [1209, 155] on span "Add a comment..." at bounding box center [1323, 155] width 68 height 10
click at [1209, 351] on button "Add Comment" at bounding box center [1324, 350] width 73 height 21
click at [1209, 153] on span "Add a comment..." at bounding box center [1323, 155] width 68 height 10
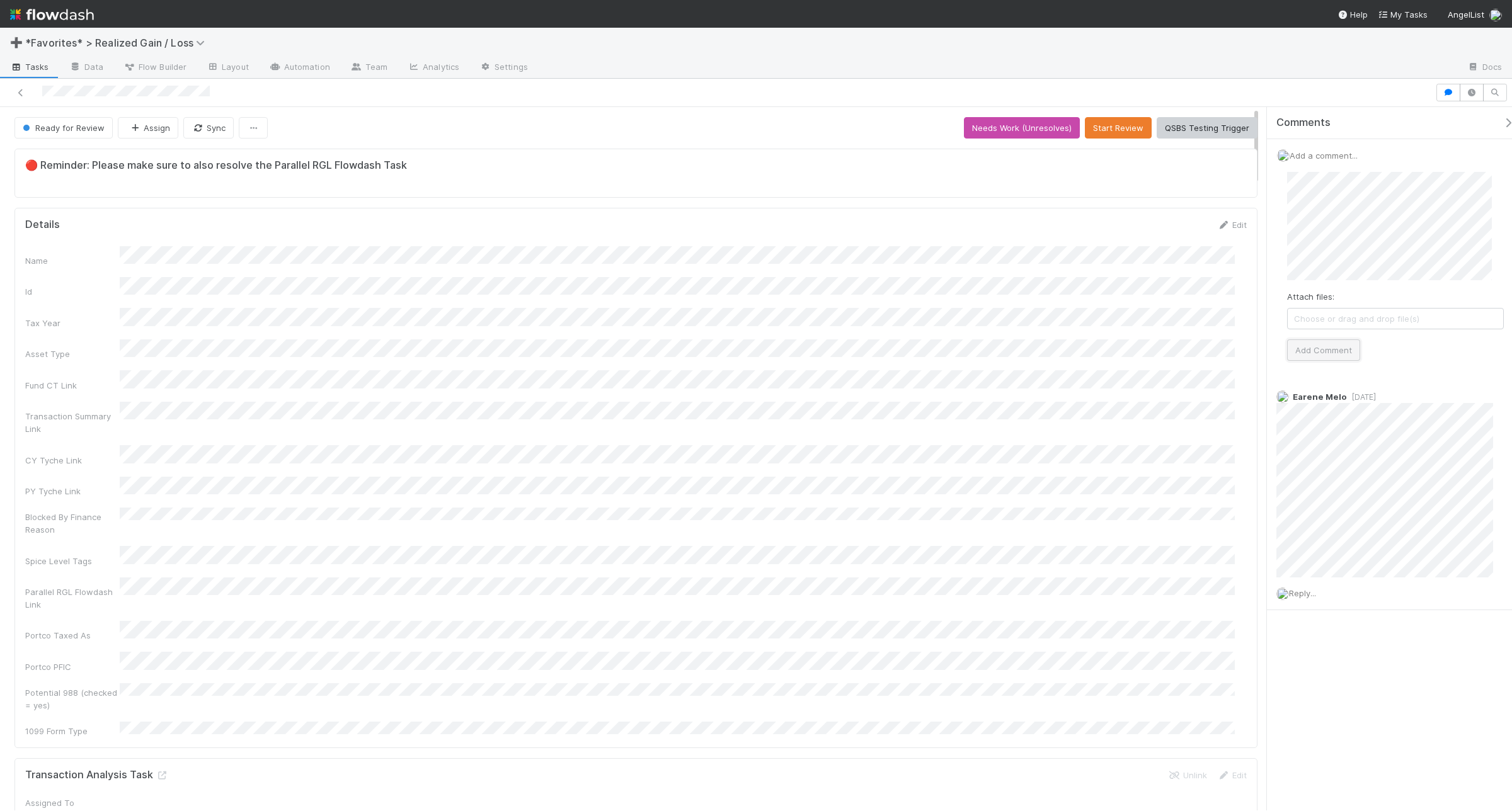
click at [1209, 360] on button "Add Comment" at bounding box center [1324, 350] width 73 height 21
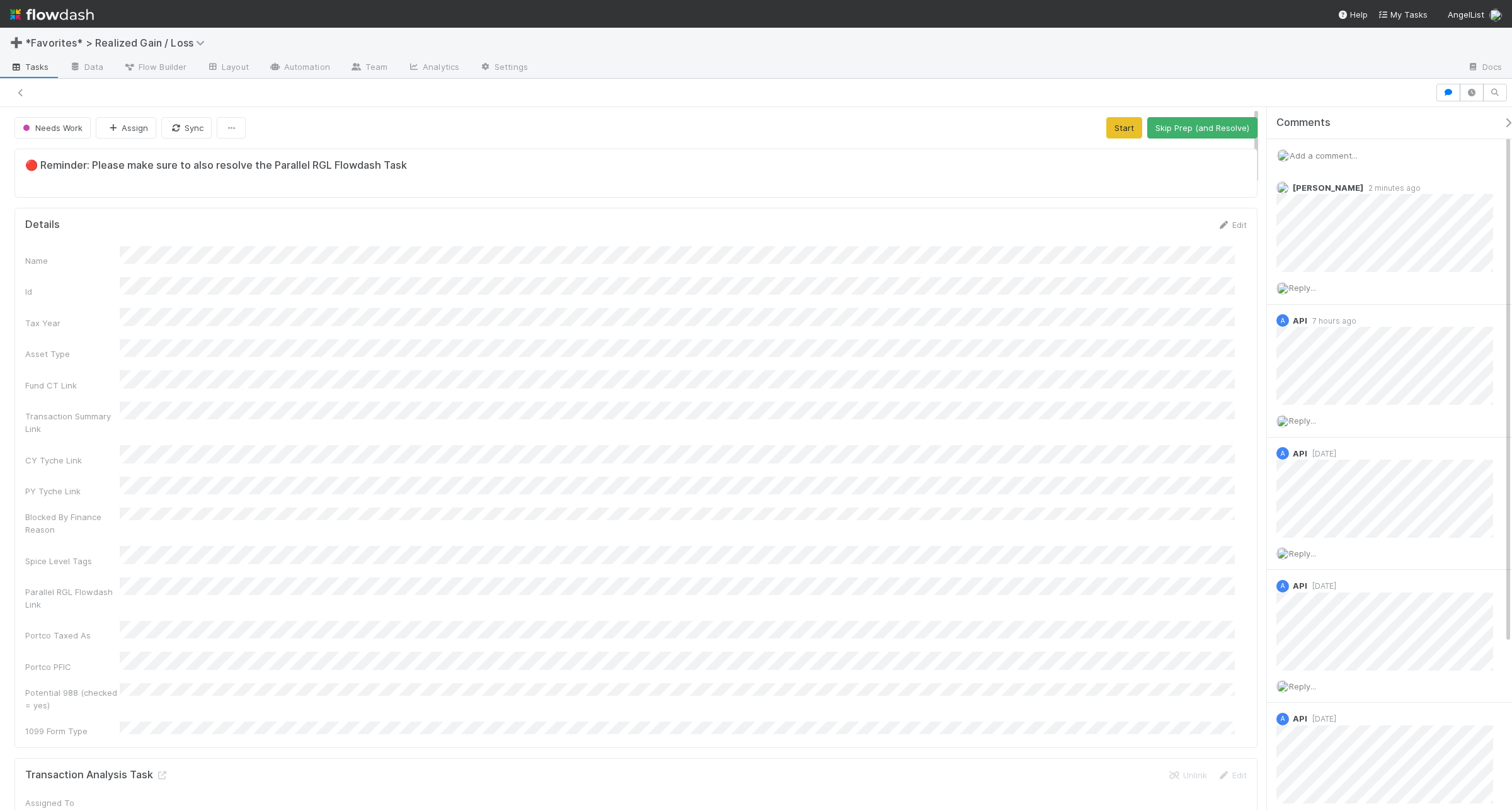
scroll to position [11, 12]
click at [1209, 189] on icon at bounding box center [1502, 189] width 12 height 8
click at [1209, 155] on span "Add a comment..." at bounding box center [1323, 155] width 68 height 10
click at [1209, 360] on button "Add Comment" at bounding box center [1324, 350] width 73 height 21
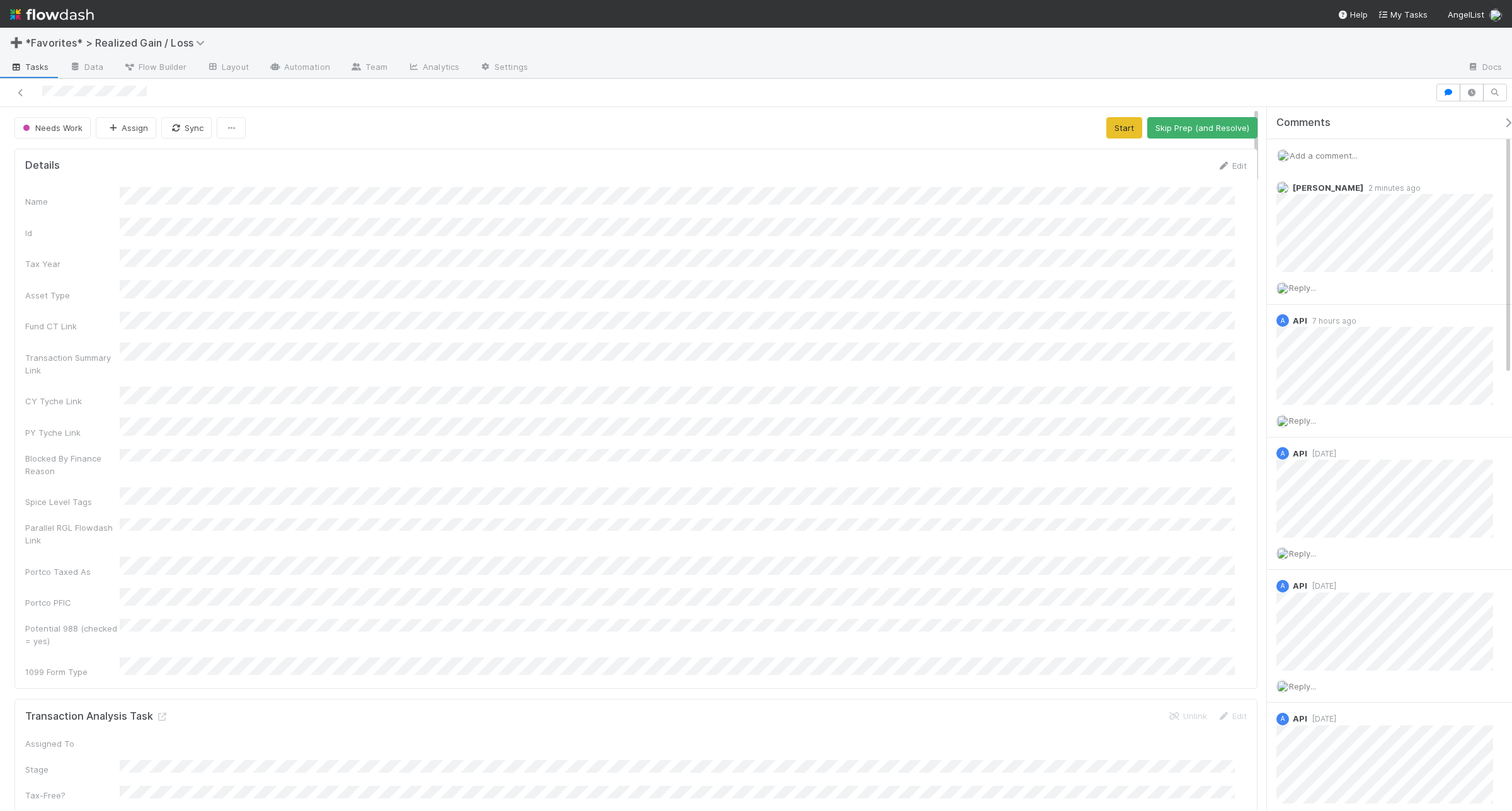
click at [1209, 152] on span "Add a comment..." at bounding box center [1323, 155] width 68 height 10
click at [1209, 354] on button "Add Comment" at bounding box center [1324, 350] width 73 height 21
drag, startPoint x: 1492, startPoint y: 347, endPoint x: 828, endPoint y: 73, distance: 718.3
click at [1209, 347] on icon at bounding box center [1502, 347] width 12 height 8
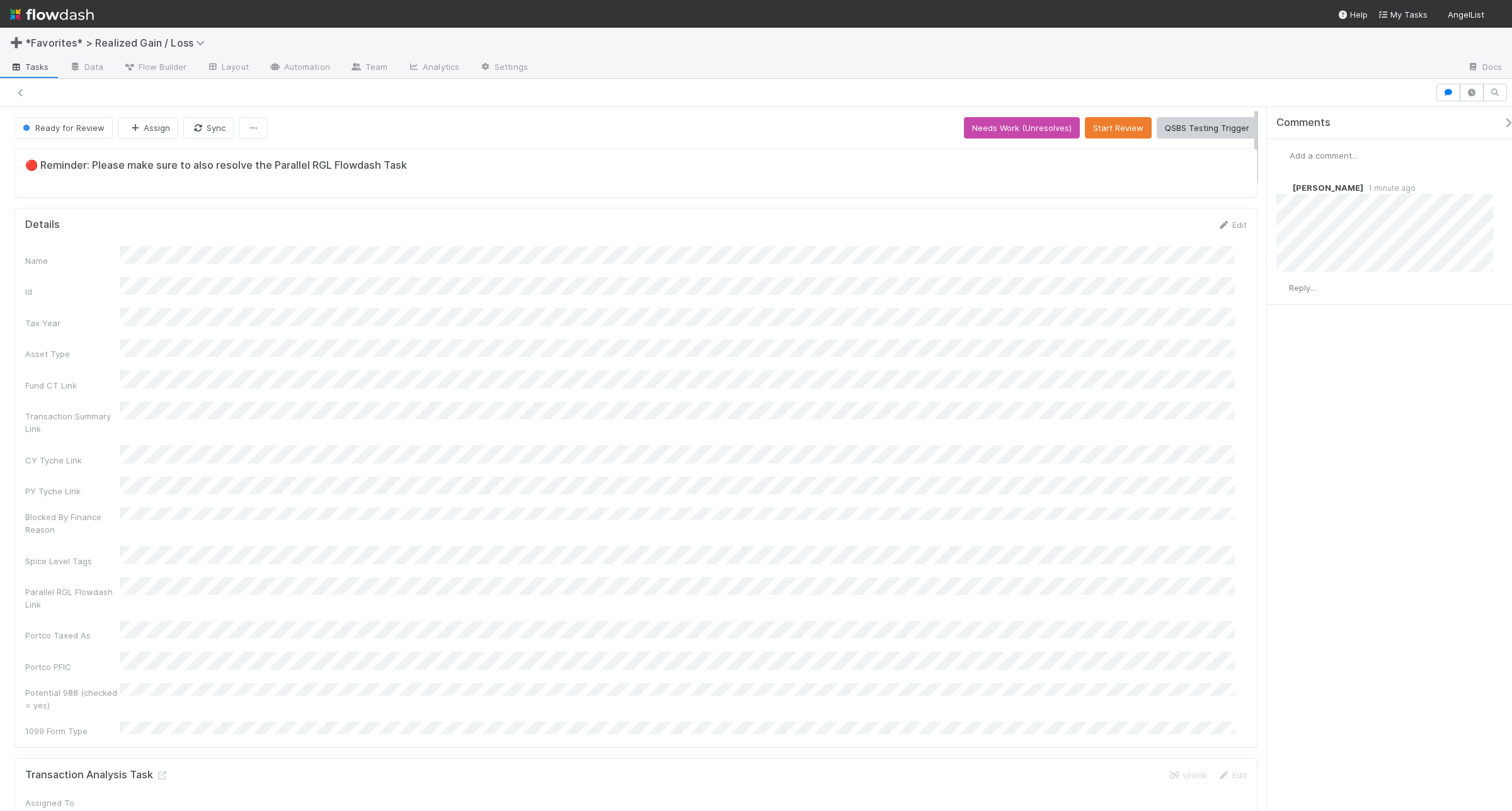
scroll to position [11, 12]
drag, startPoint x: 1494, startPoint y: 190, endPoint x: 839, endPoint y: 73, distance: 665.4
click at [1209, 190] on icon at bounding box center [1502, 189] width 12 height 8
click at [1209, 154] on span "Add a comment..." at bounding box center [1323, 155] width 68 height 10
click at [1209, 360] on button "Add Comment" at bounding box center [1324, 350] width 73 height 21
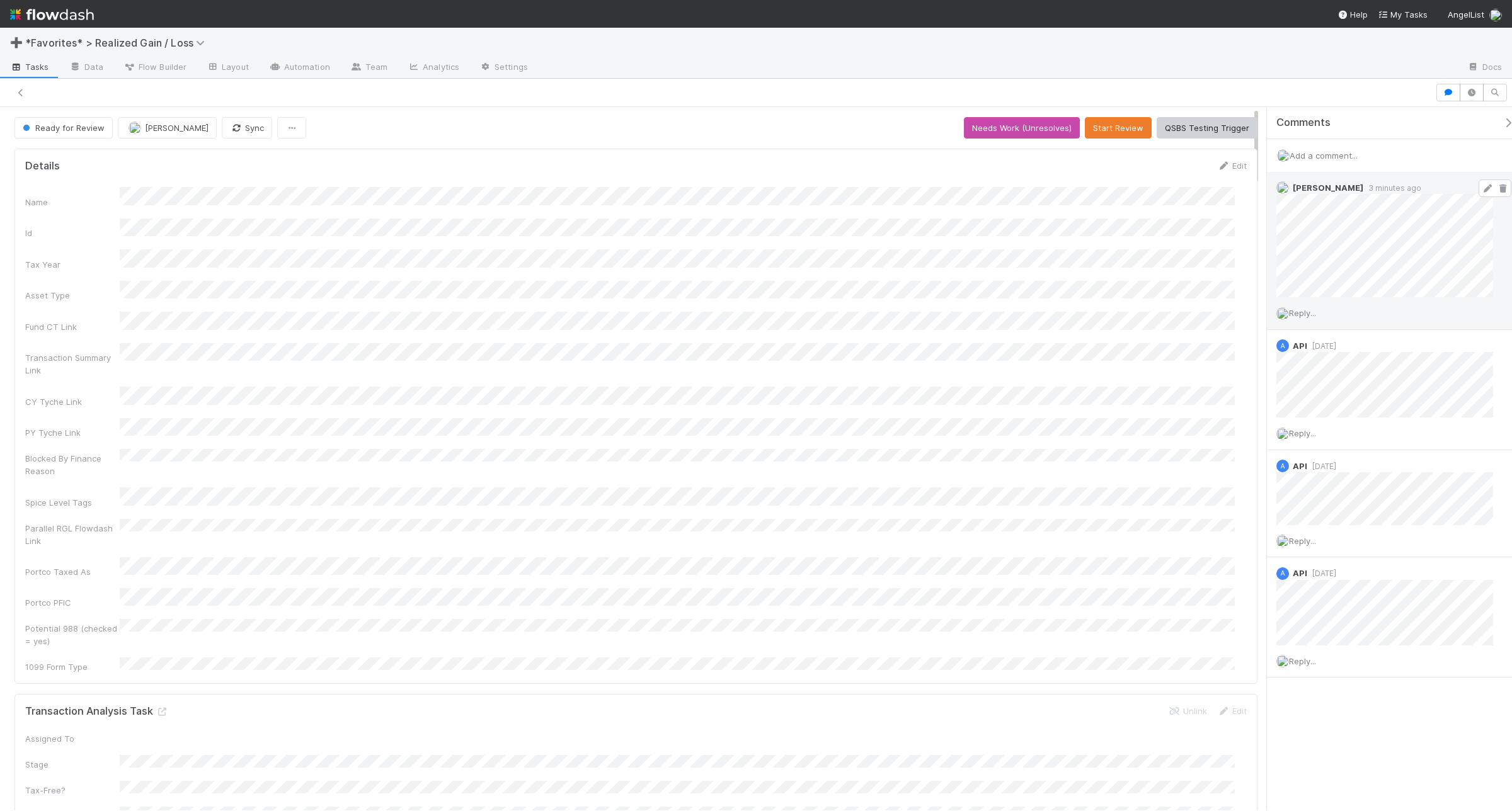
scroll to position [11, 12]
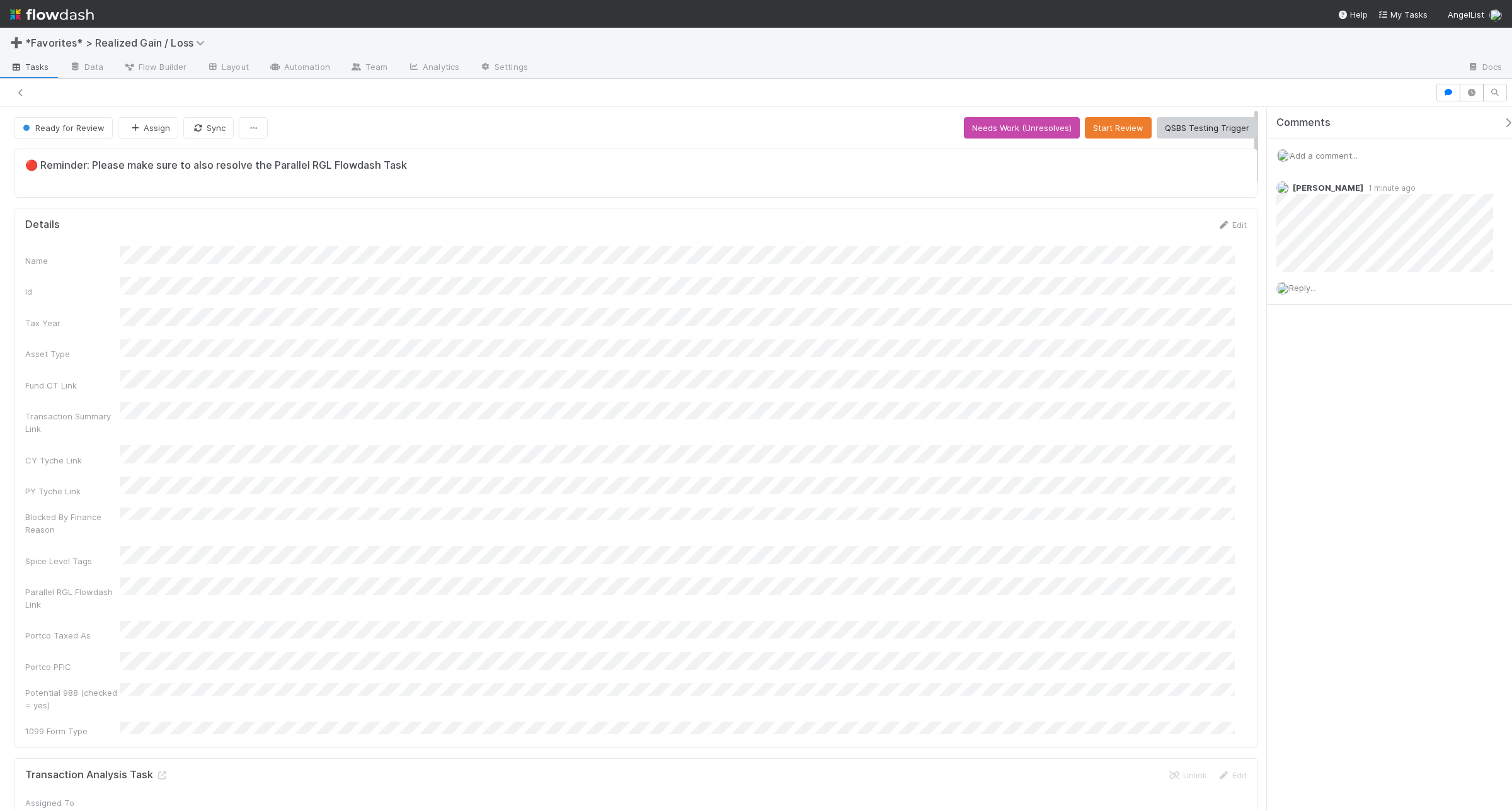
scroll to position [11, 12]
drag, startPoint x: 1488, startPoint y: 193, endPoint x: 835, endPoint y: 81, distance: 662.5
click at [1209, 193] on icon at bounding box center [1502, 189] width 12 height 8
click at [1209, 158] on span "Add a comment..." at bounding box center [1323, 155] width 68 height 10
click at [1209, 349] on button "Add Comment" at bounding box center [1324, 350] width 73 height 21
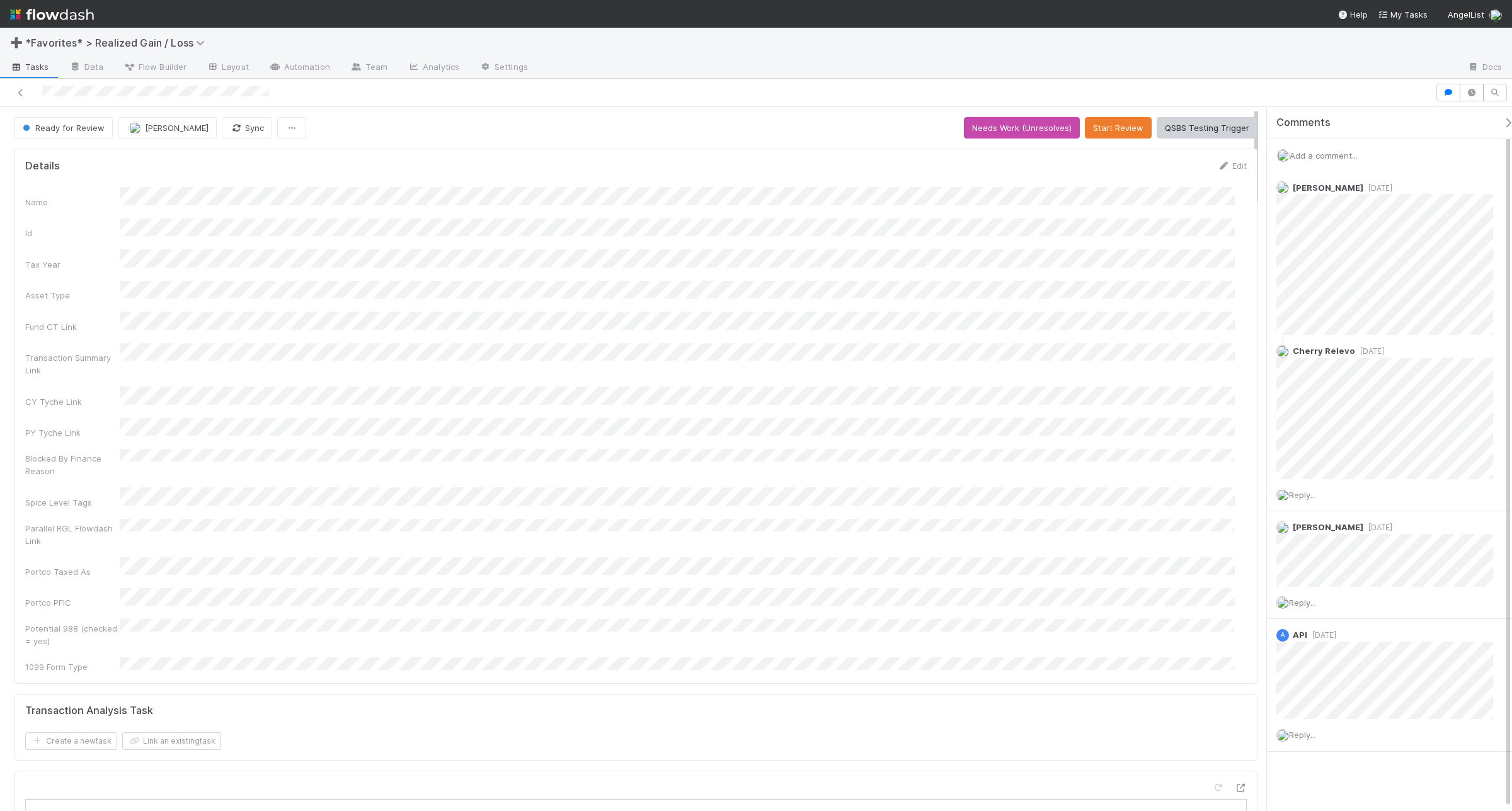
scroll to position [2, 0]
click at [1096, 124] on button "Start Review" at bounding box center [1118, 127] width 67 height 21
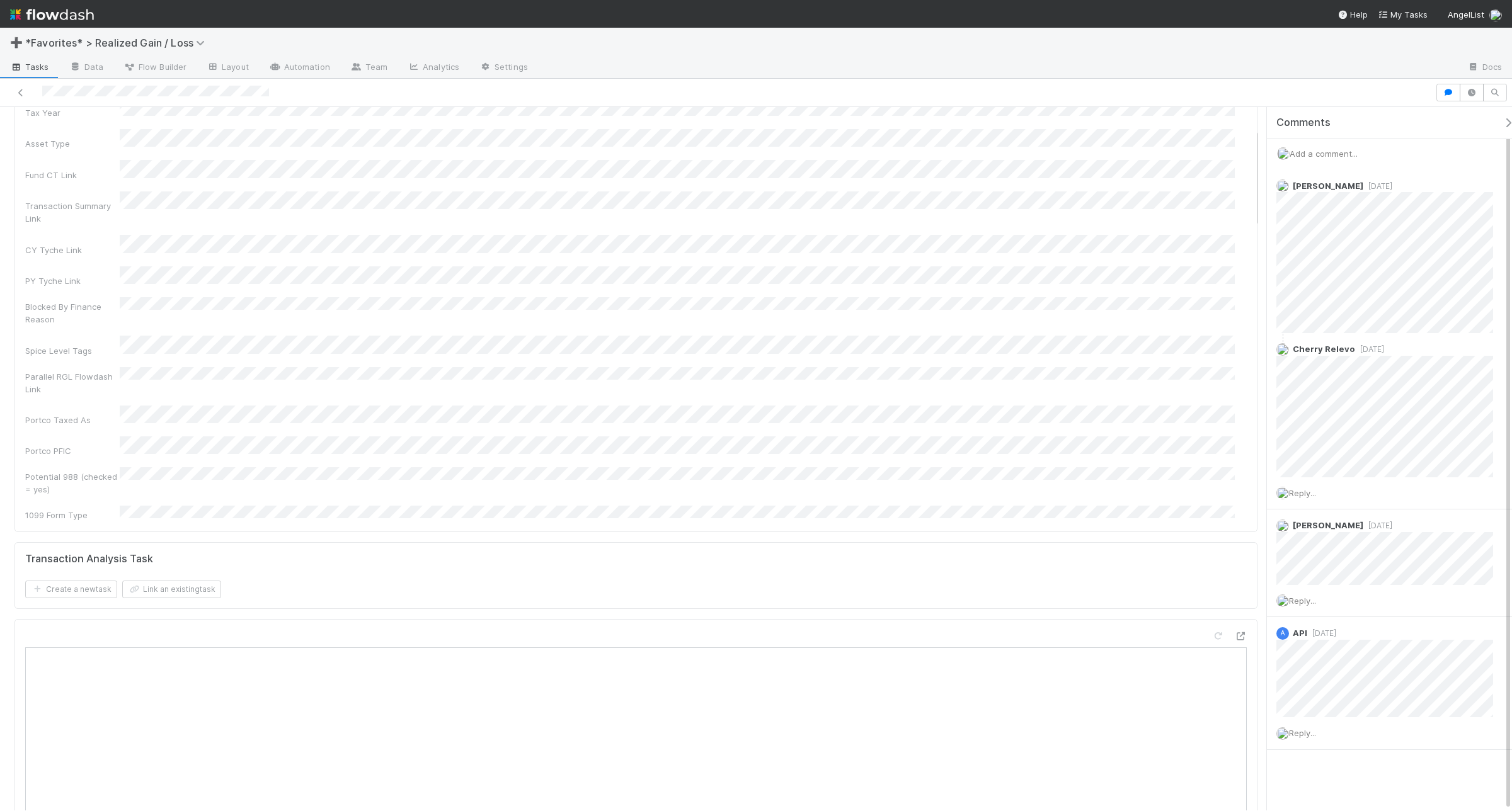
scroll to position [0, 0]
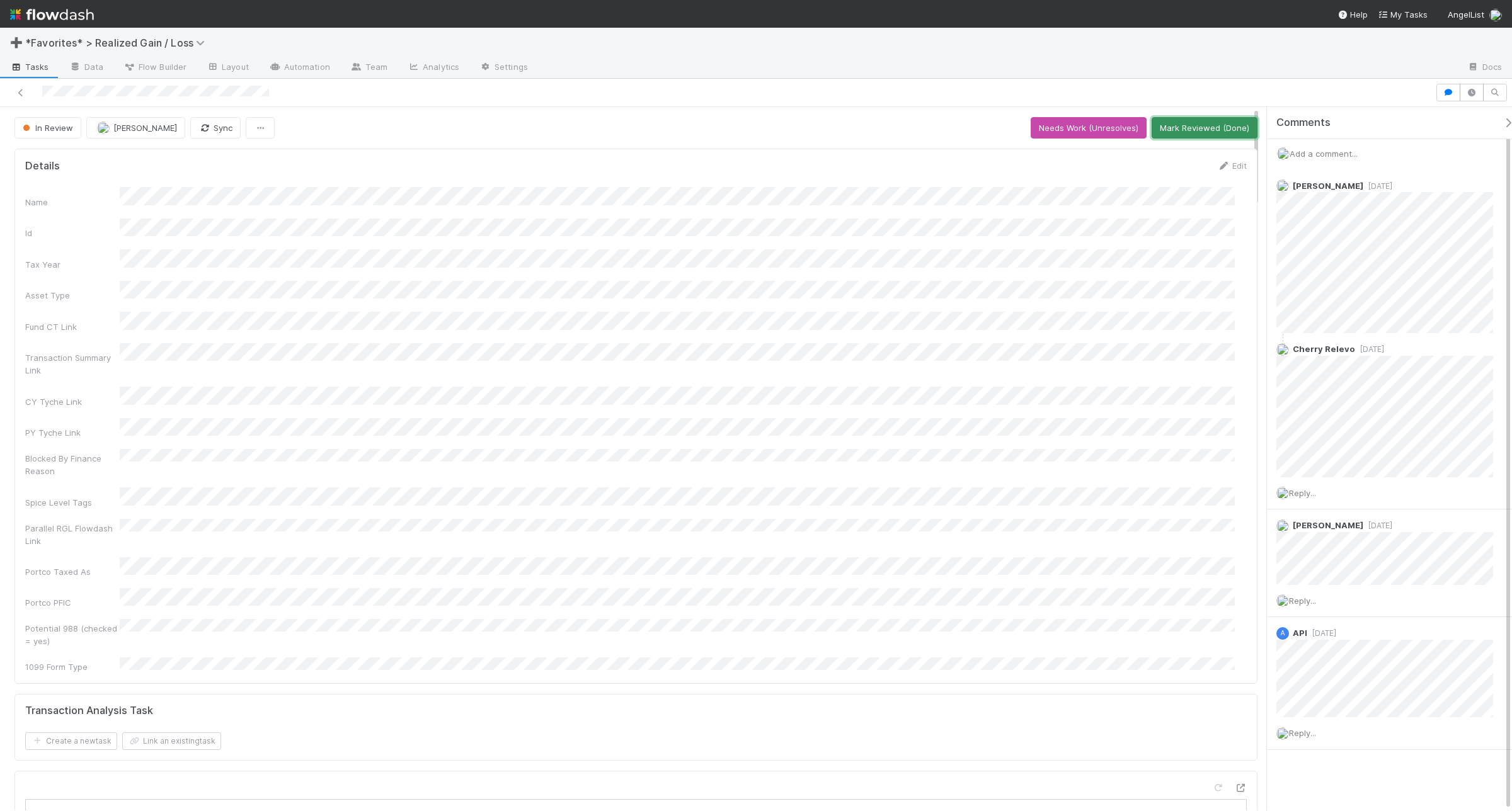
click at [1180, 124] on button "Mark Reviewed (Done)" at bounding box center [1204, 127] width 106 height 21
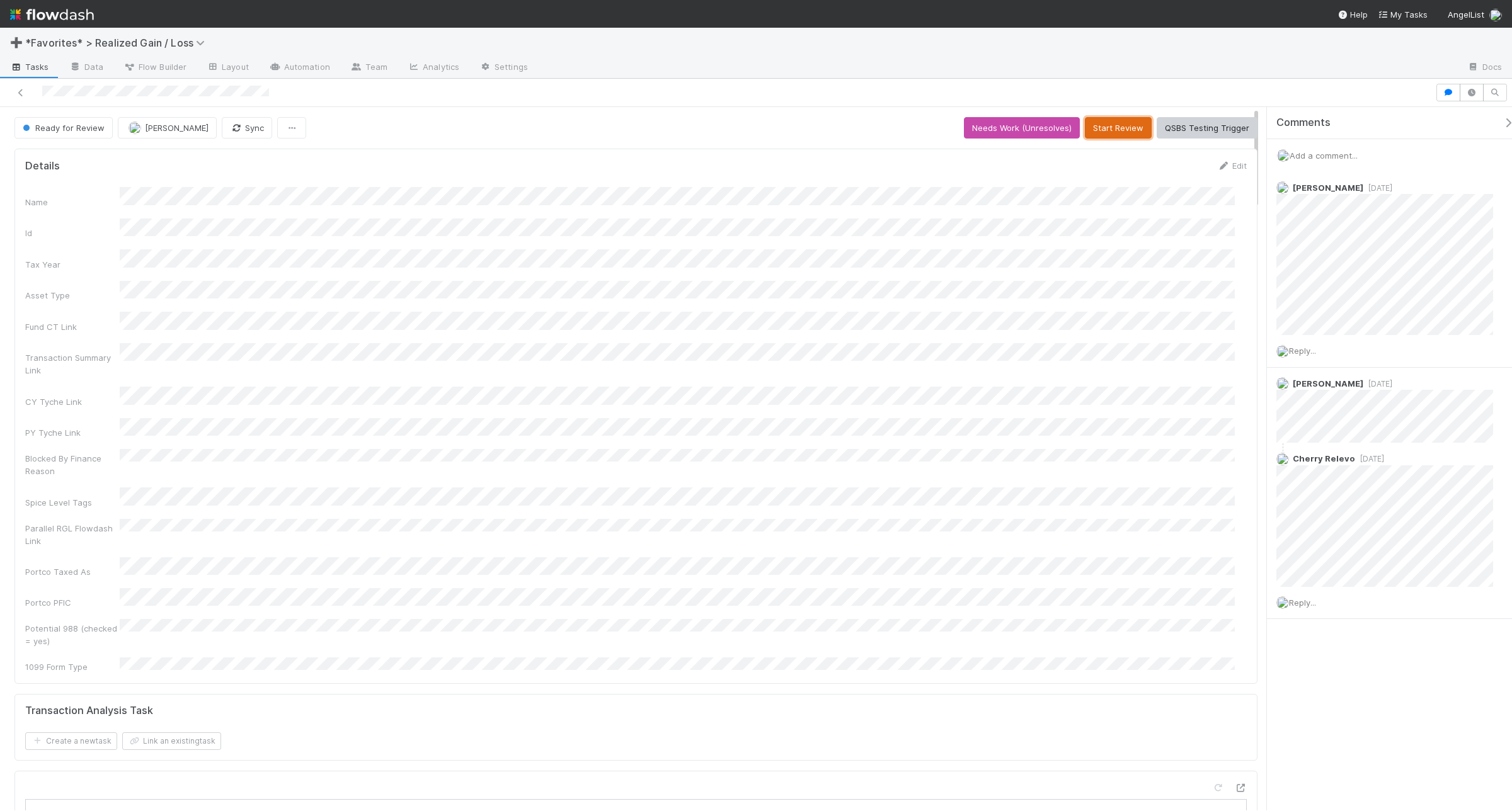
click at [1103, 134] on button "Start Review" at bounding box center [1118, 127] width 67 height 21
click at [1192, 129] on button "Mark Reviewed (Done)" at bounding box center [1204, 127] width 106 height 21
click at [1126, 127] on button "Start Review" at bounding box center [1118, 127] width 67 height 21
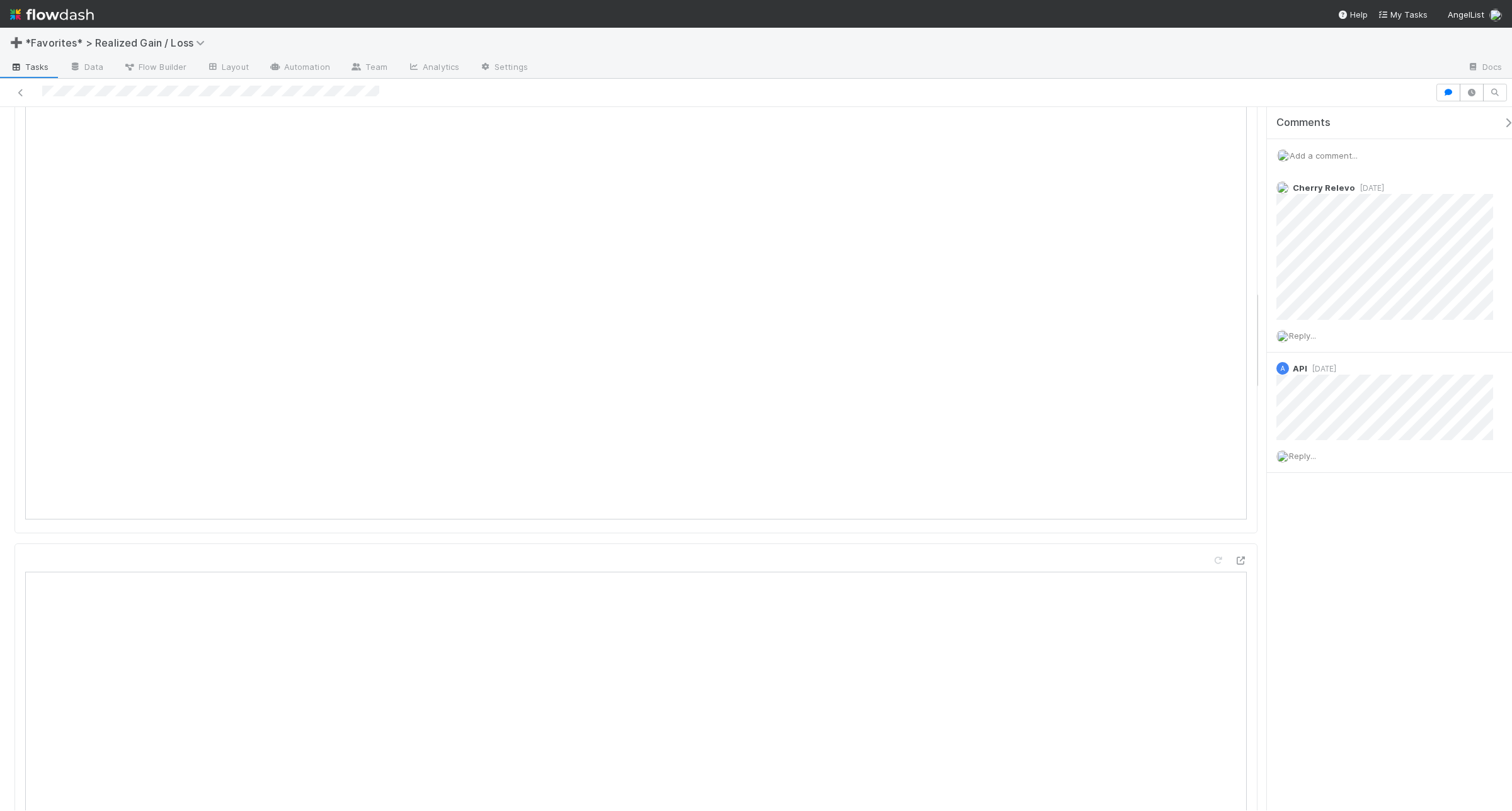
scroll to position [1302, 0]
click at [1234, 531] on icon at bounding box center [1240, 535] width 12 height 8
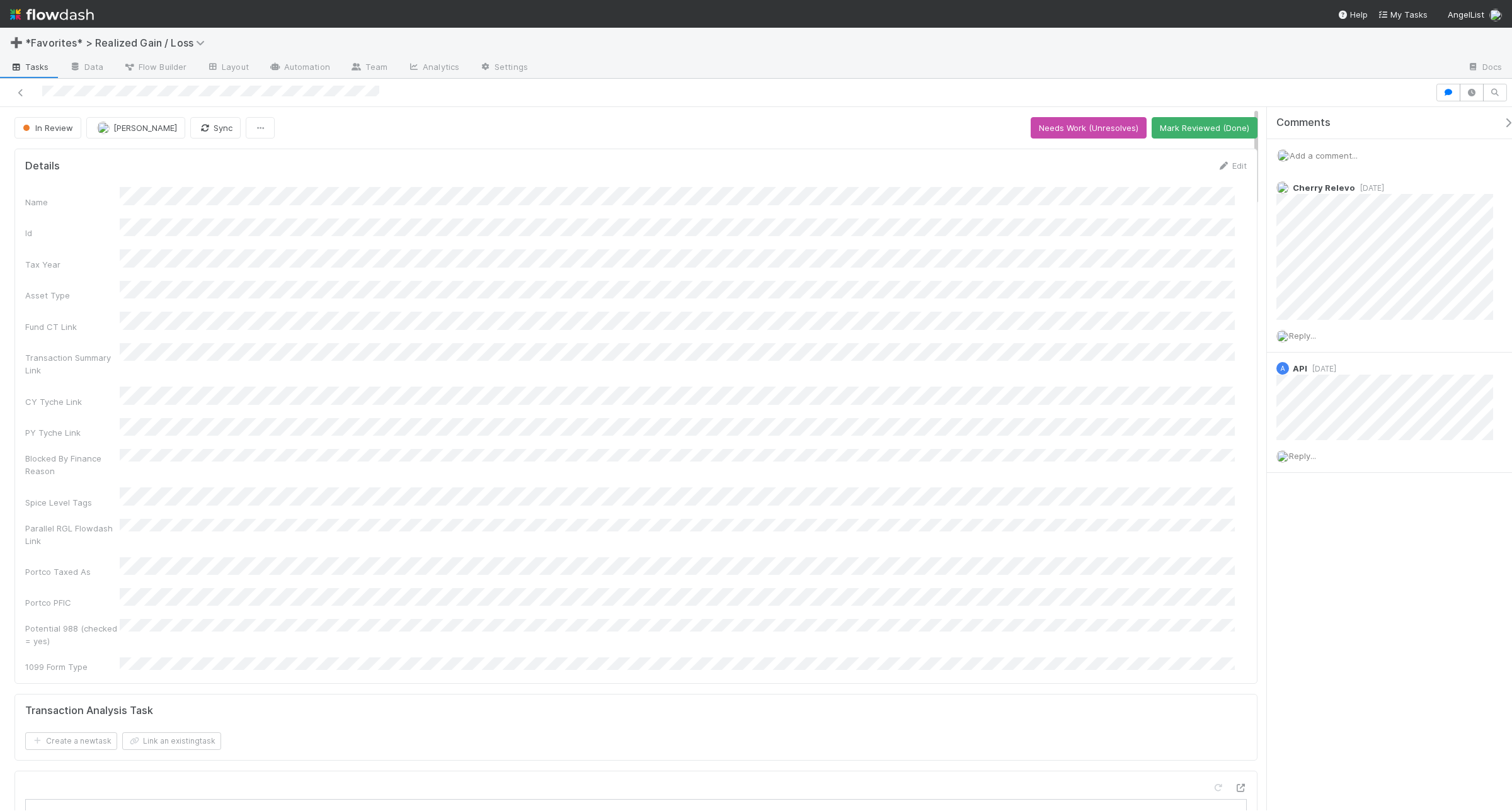
drag, startPoint x: 170, startPoint y: 299, endPoint x: 18, endPoint y: 390, distance: 177.2
click at [18, 390] on div "Details Edit Name Id Tax Year Asset Type Fund CT Link Transaction Summary Link …" at bounding box center [636, 416] width 1243 height 535
click at [1189, 123] on button "Mark Reviewed (Done)" at bounding box center [1204, 127] width 106 height 21
click at [1324, 152] on span "Add a comment..." at bounding box center [1323, 155] width 68 height 10
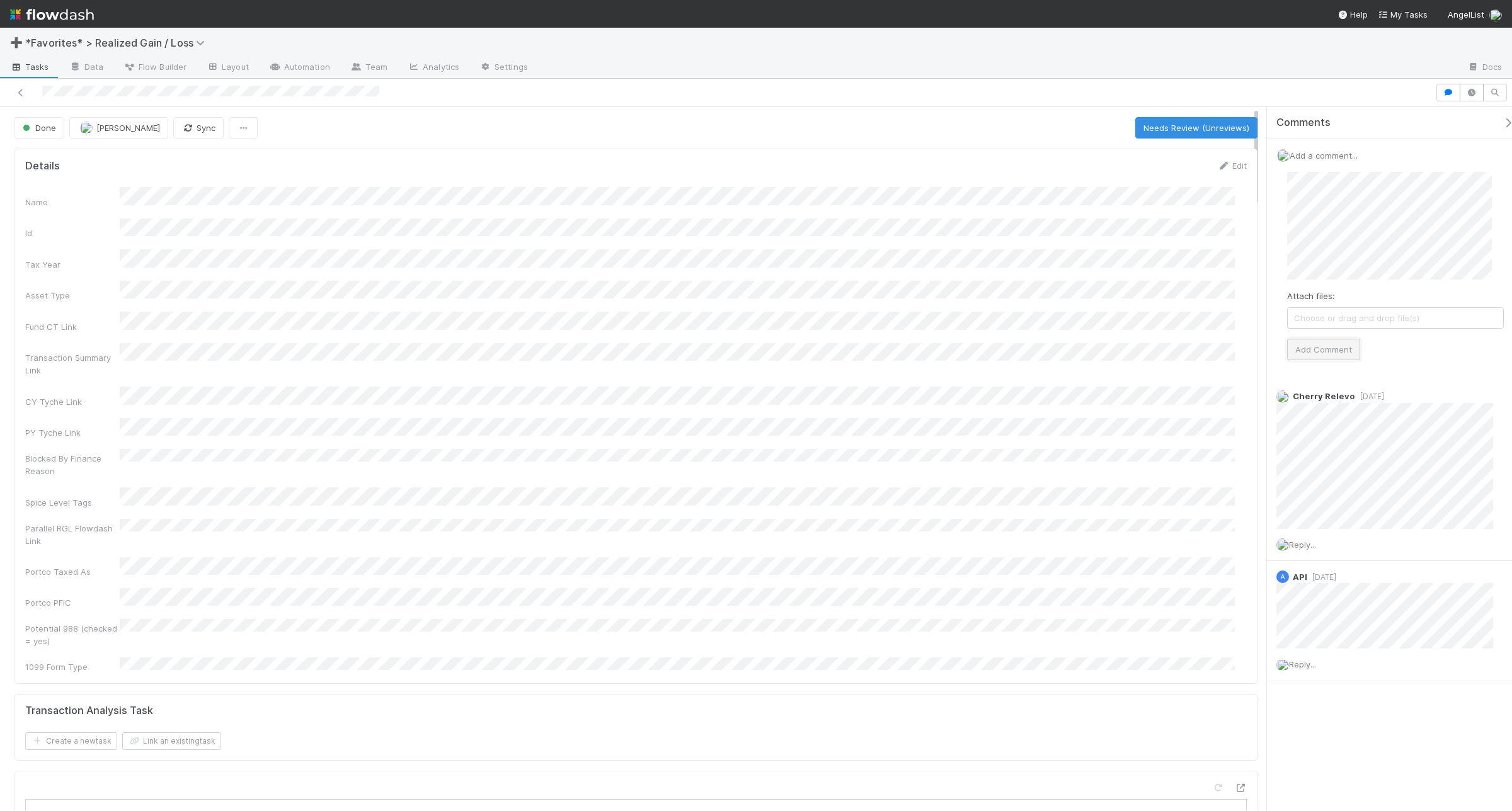
click button "Add Comment"
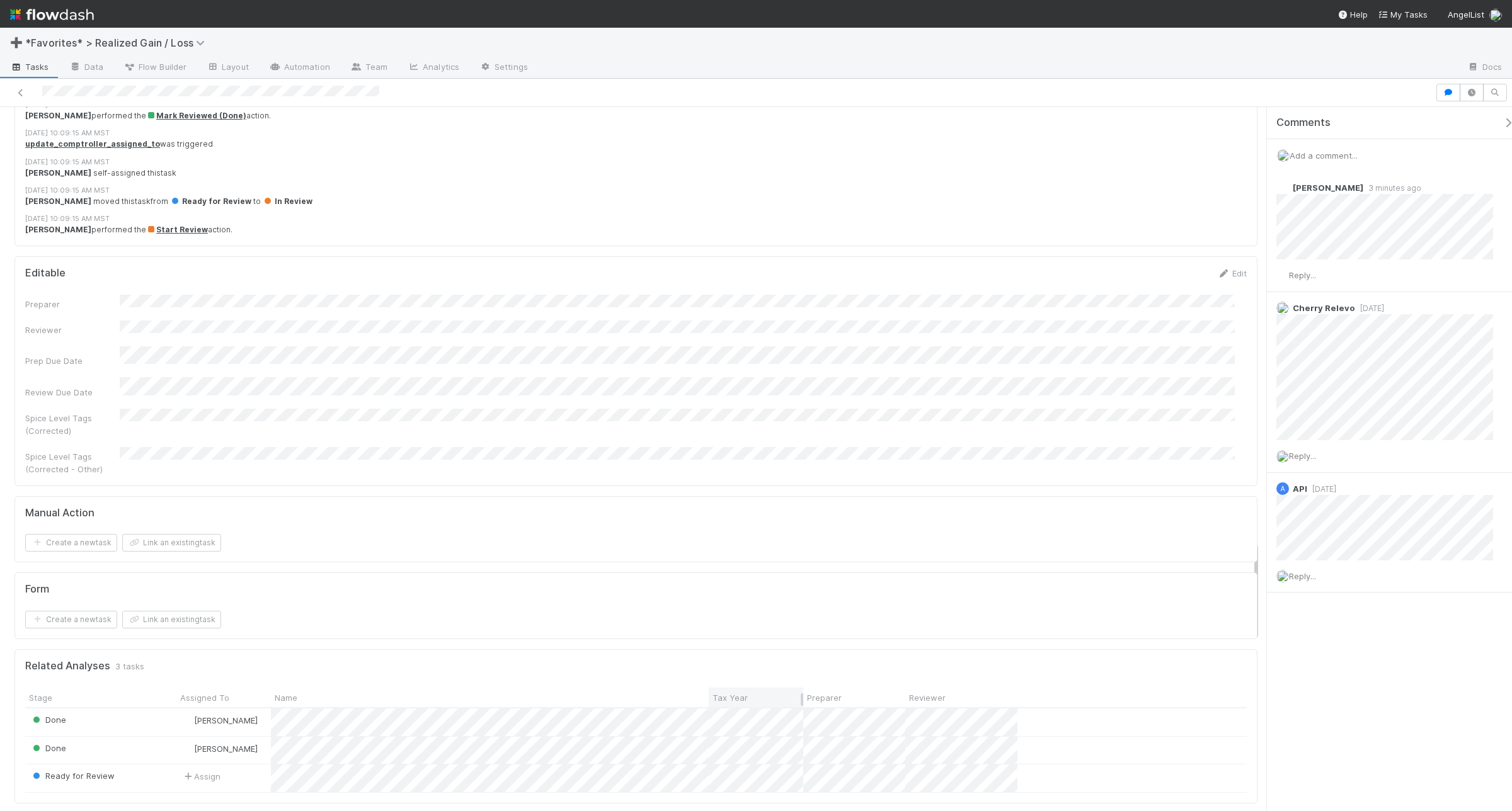
scroll to position [3070, 0]
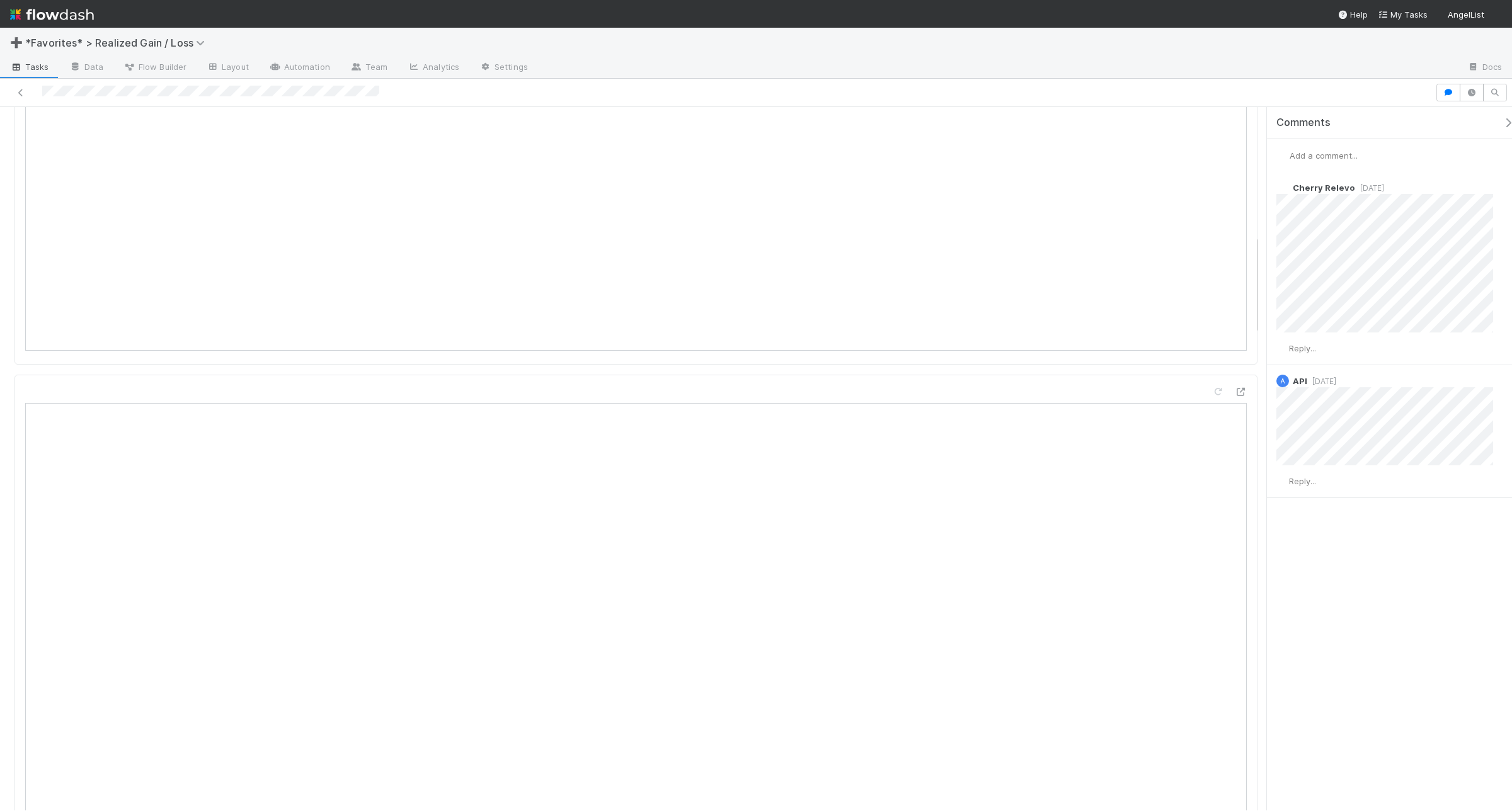
scroll to position [945, 0]
click at [1328, 152] on span "Add a comment..." at bounding box center [1323, 155] width 68 height 10
click at [1339, 348] on button "Add Comment" at bounding box center [1324, 349] width 73 height 21
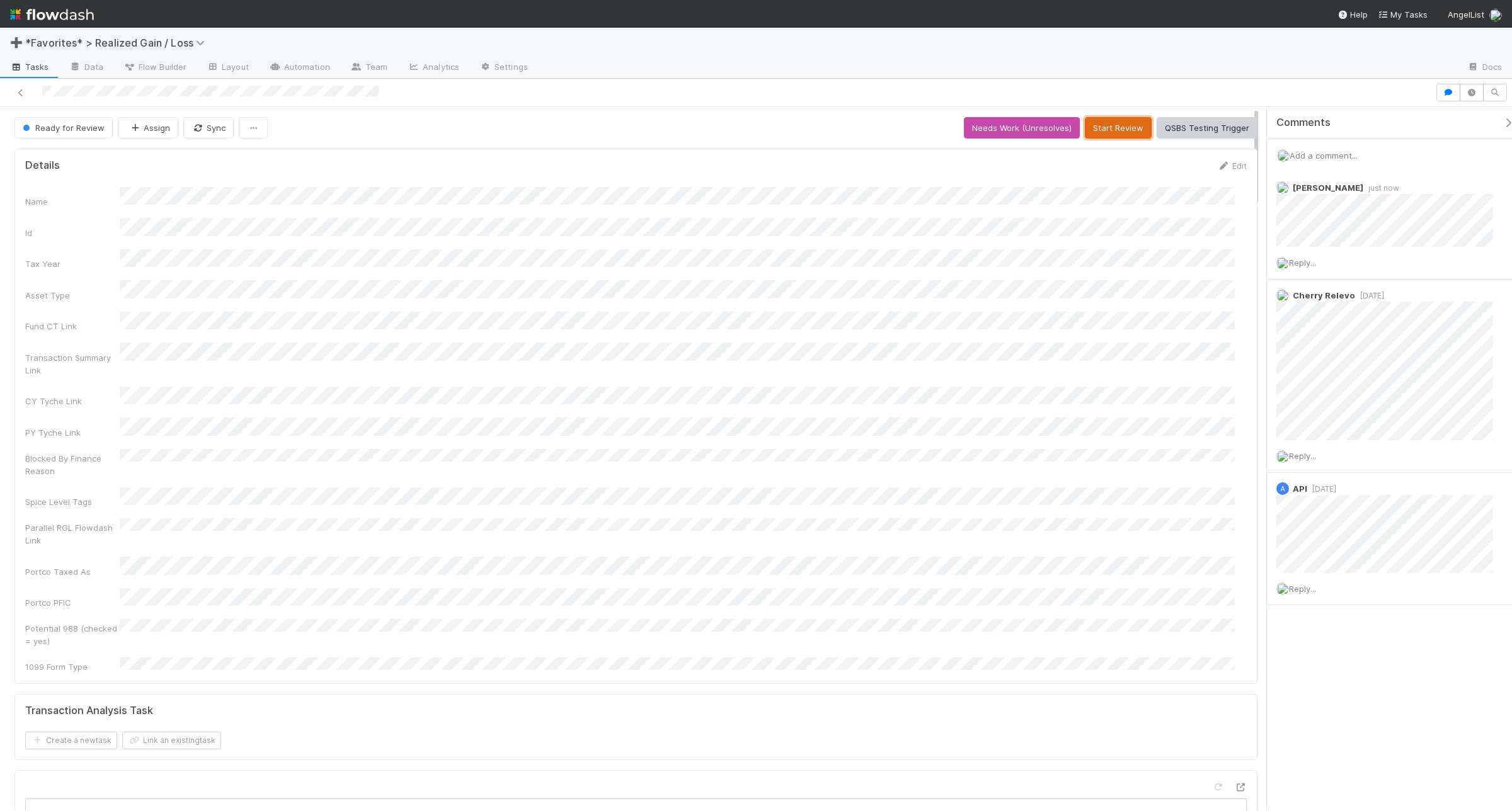
click at [1114, 139] on button "Start Review" at bounding box center [1118, 127] width 67 height 21
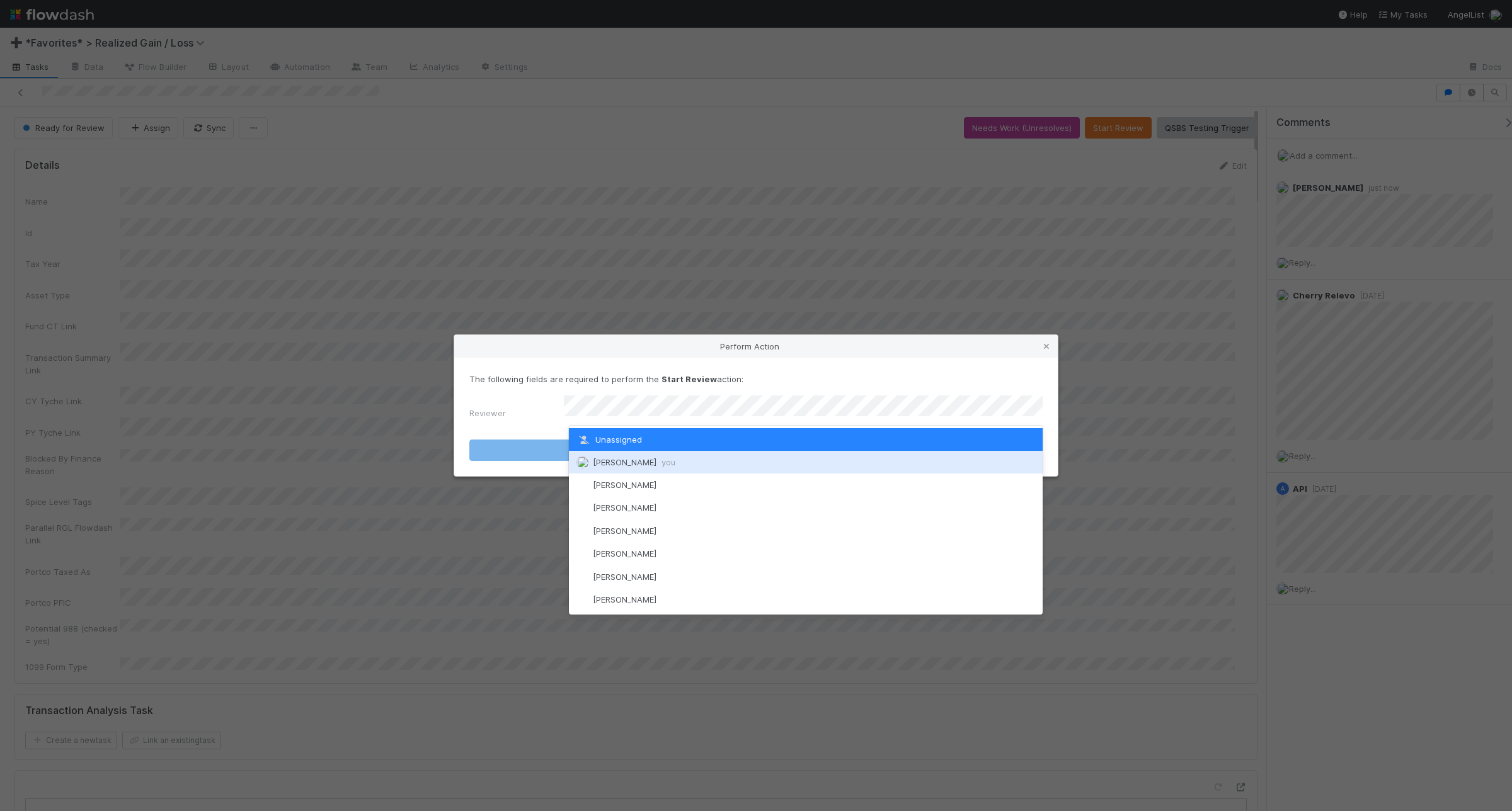
click at [775, 460] on div "Andrea Tidrow you" at bounding box center [806, 462] width 474 height 23
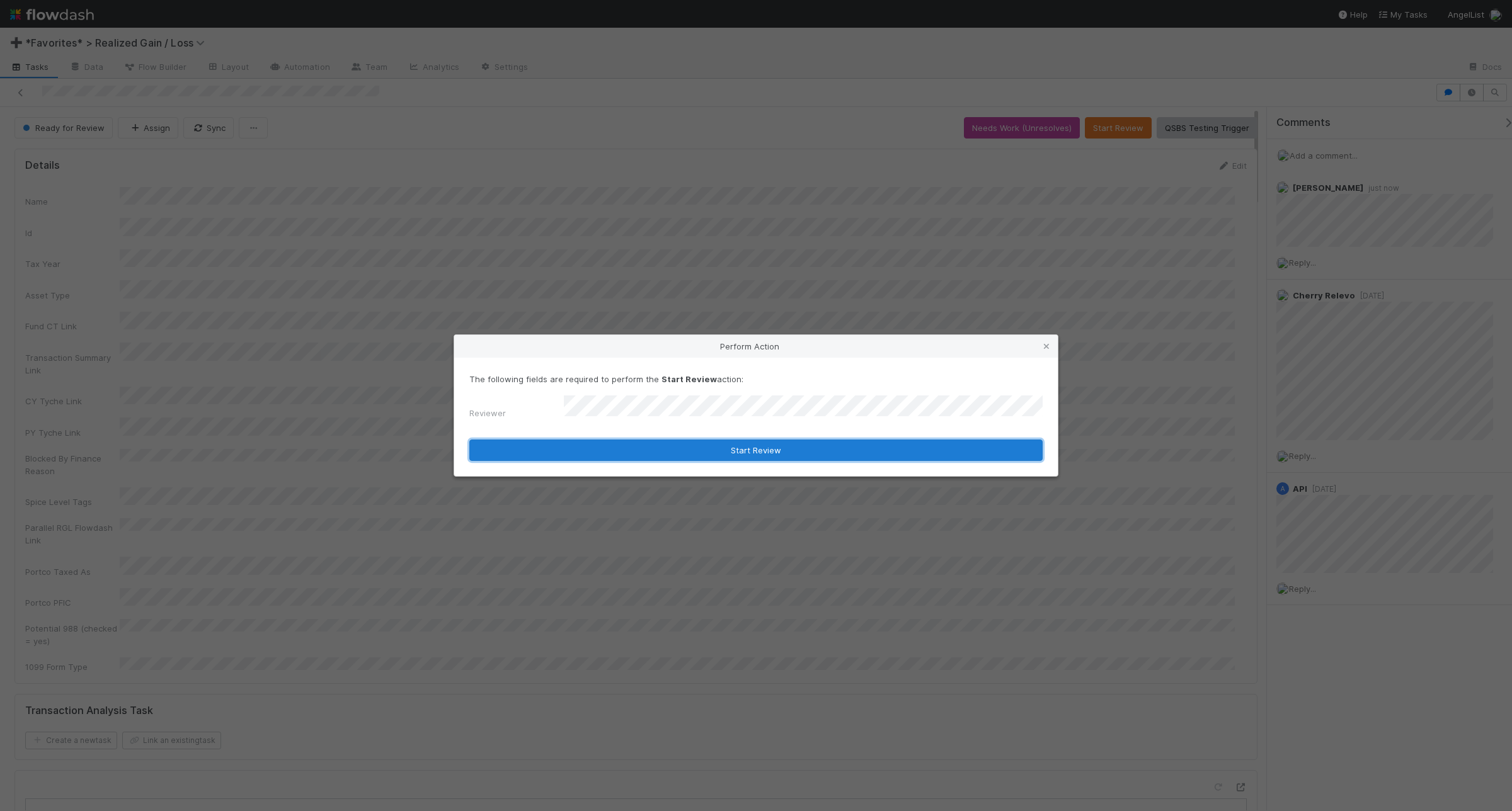
drag, startPoint x: 734, startPoint y: 448, endPoint x: 697, endPoint y: 452, distance: 37.2
click at [734, 451] on button "Start Review" at bounding box center [756, 450] width 573 height 21
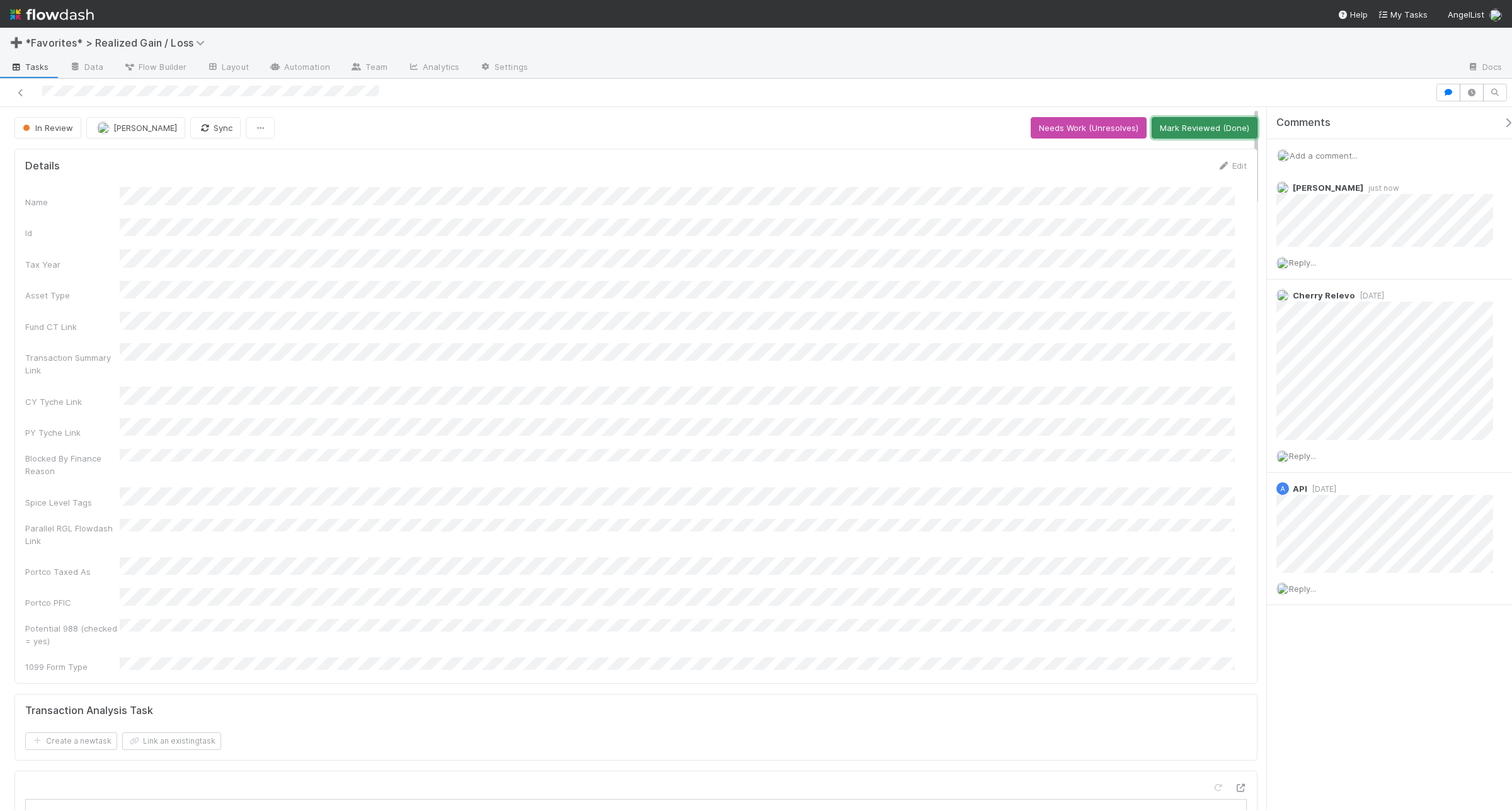
click at [1208, 130] on button "Mark Reviewed (Done)" at bounding box center [1204, 127] width 106 height 21
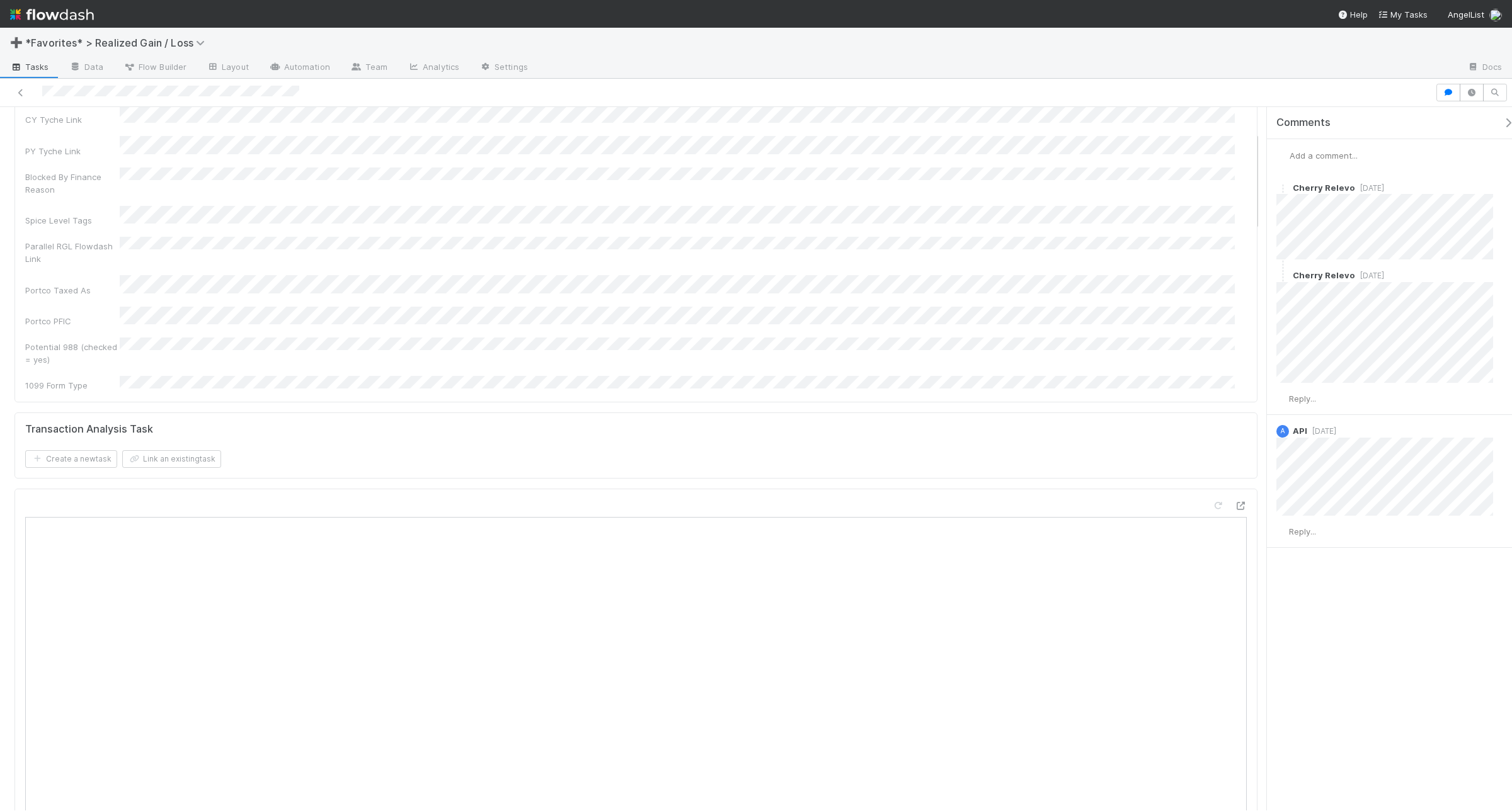
scroll to position [315, 0]
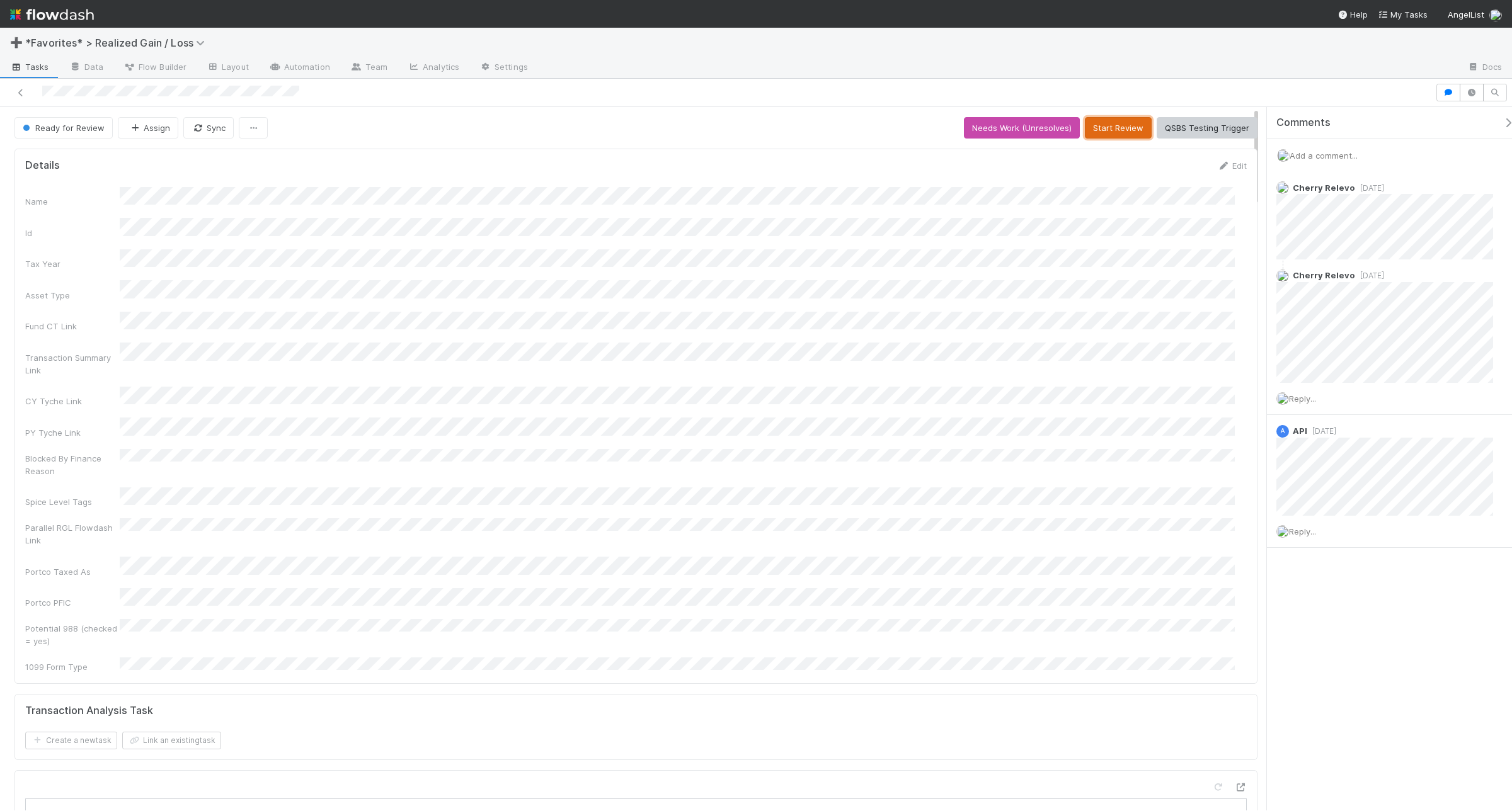
click at [1104, 128] on button "Start Review" at bounding box center [1118, 127] width 67 height 21
click at [1209, 127] on button "Mark Reviewed (Done)" at bounding box center [1204, 127] width 106 height 21
